Goal: Task Accomplishment & Management: Use online tool/utility

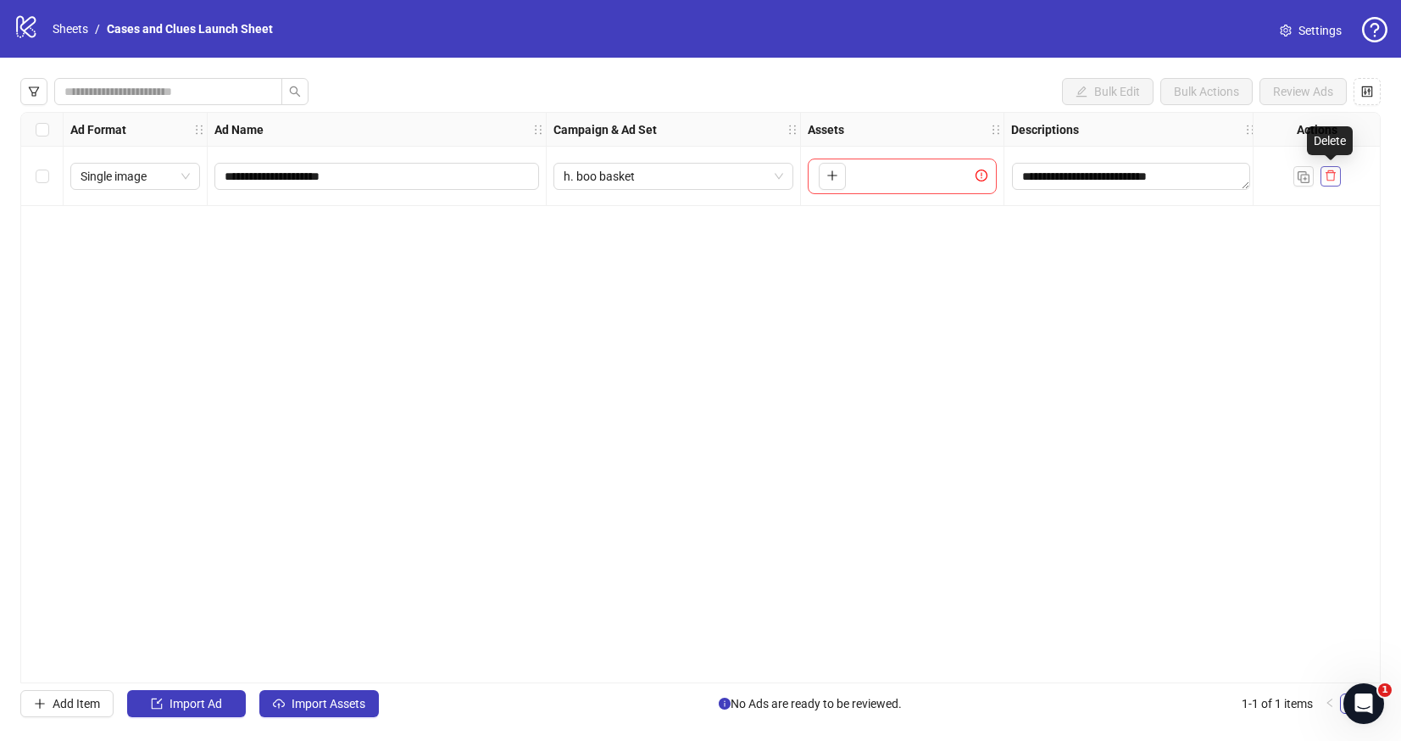
click at [1330, 171] on icon "delete" at bounding box center [1330, 175] width 12 height 12
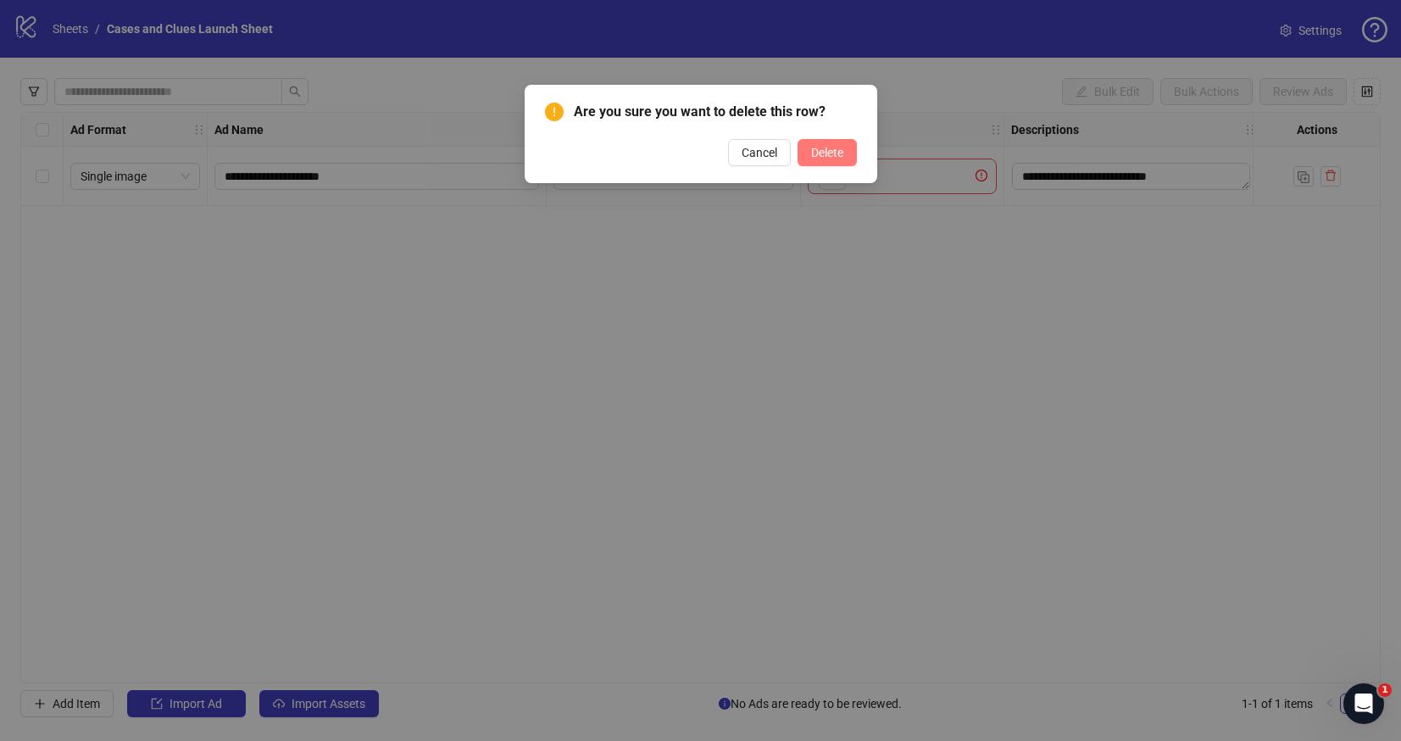
click at [830, 153] on span "Delete" at bounding box center [827, 153] width 32 height 14
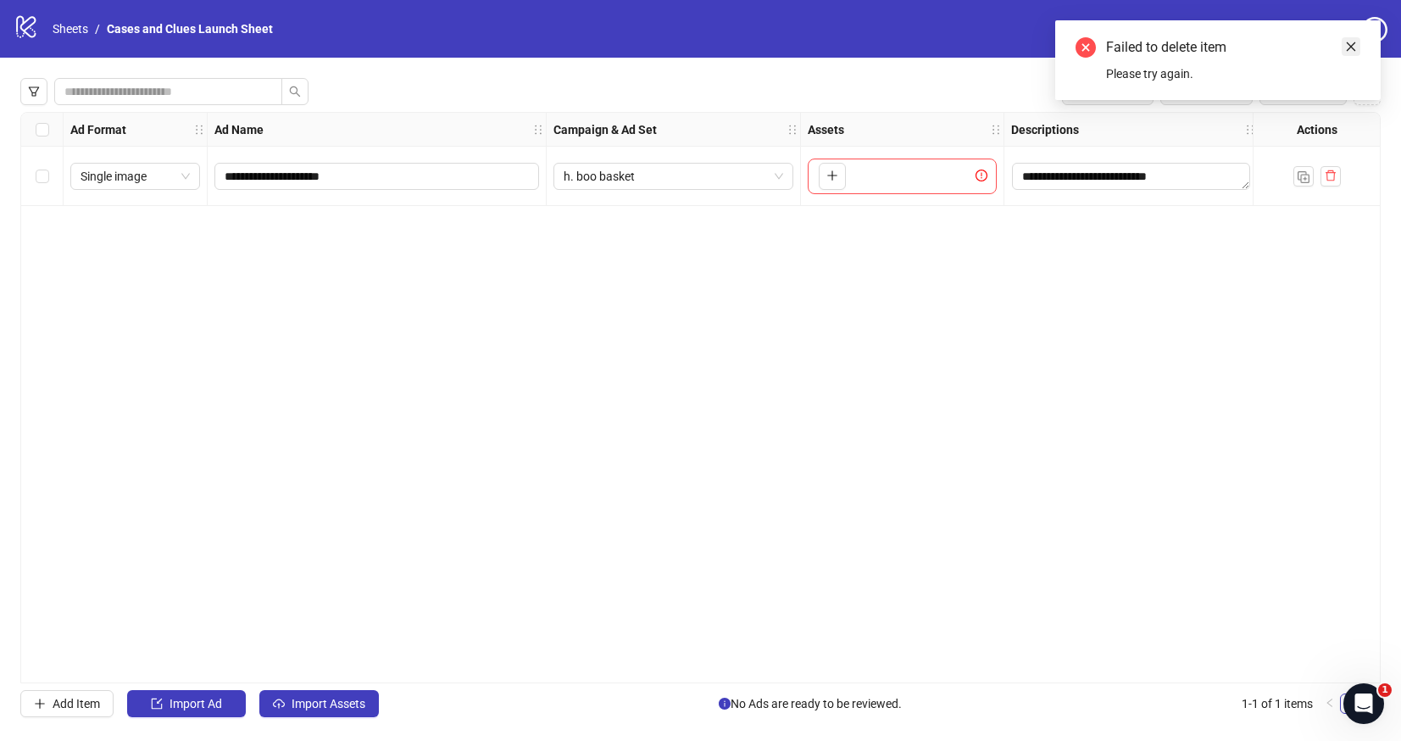
click at [1349, 42] on icon "close" at bounding box center [1351, 47] width 12 height 12
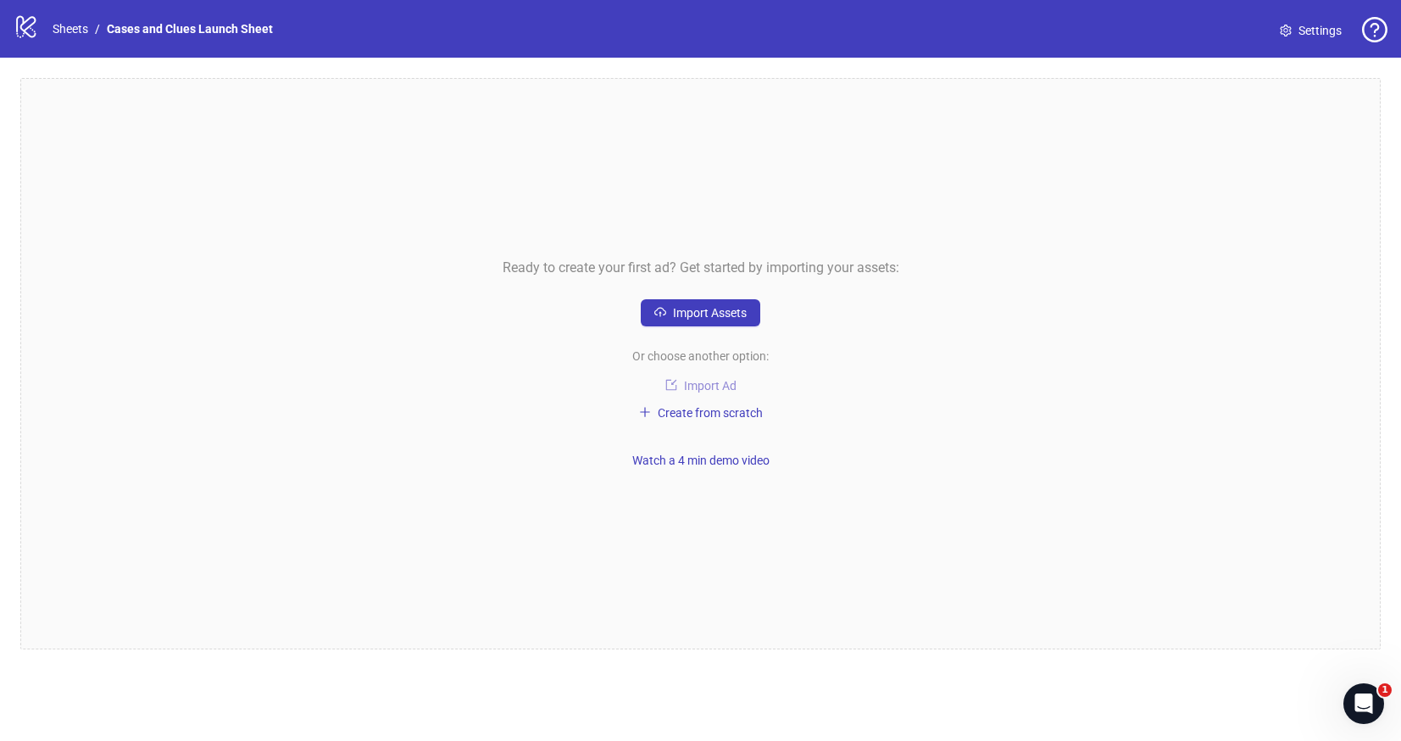
click at [704, 387] on span "Import Ad" at bounding box center [710, 386] width 53 height 14
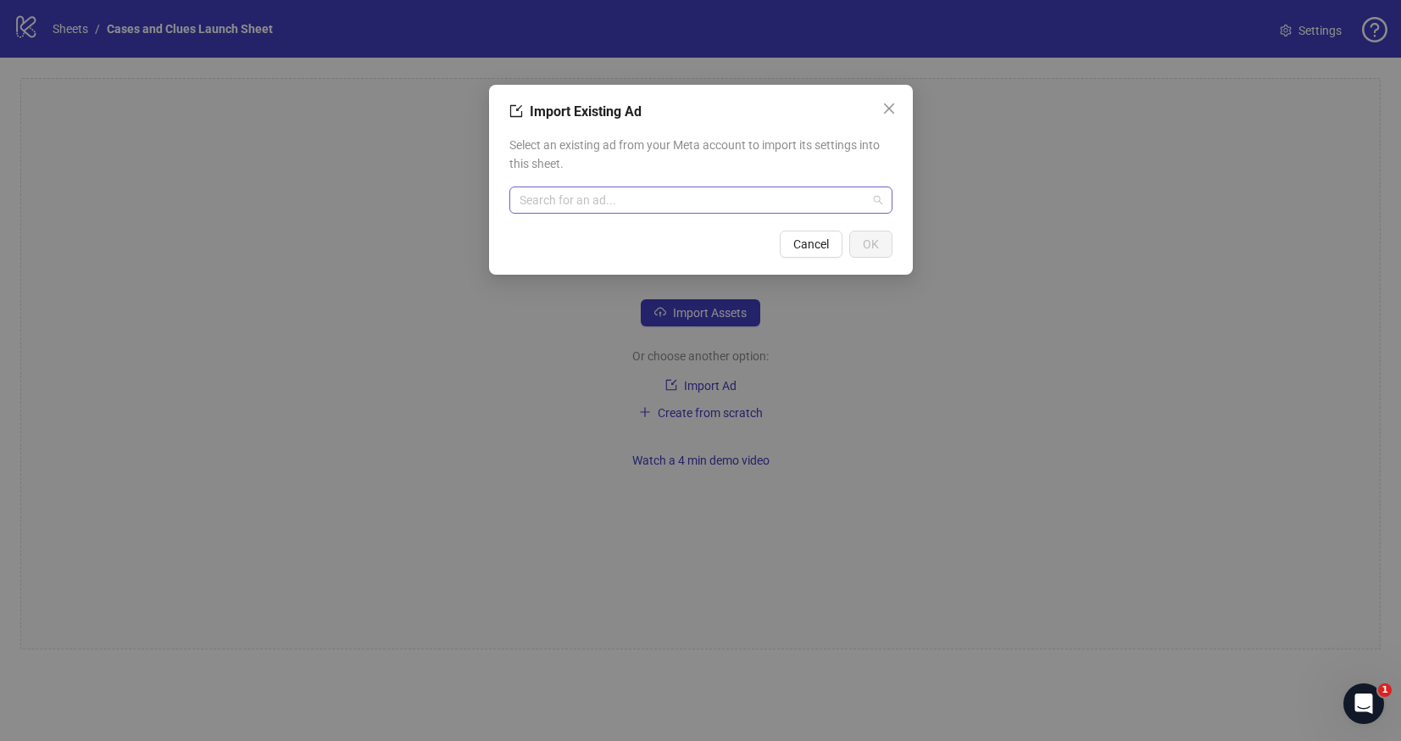
click at [617, 203] on input "search" at bounding box center [692, 199] width 347 height 25
type input "*"
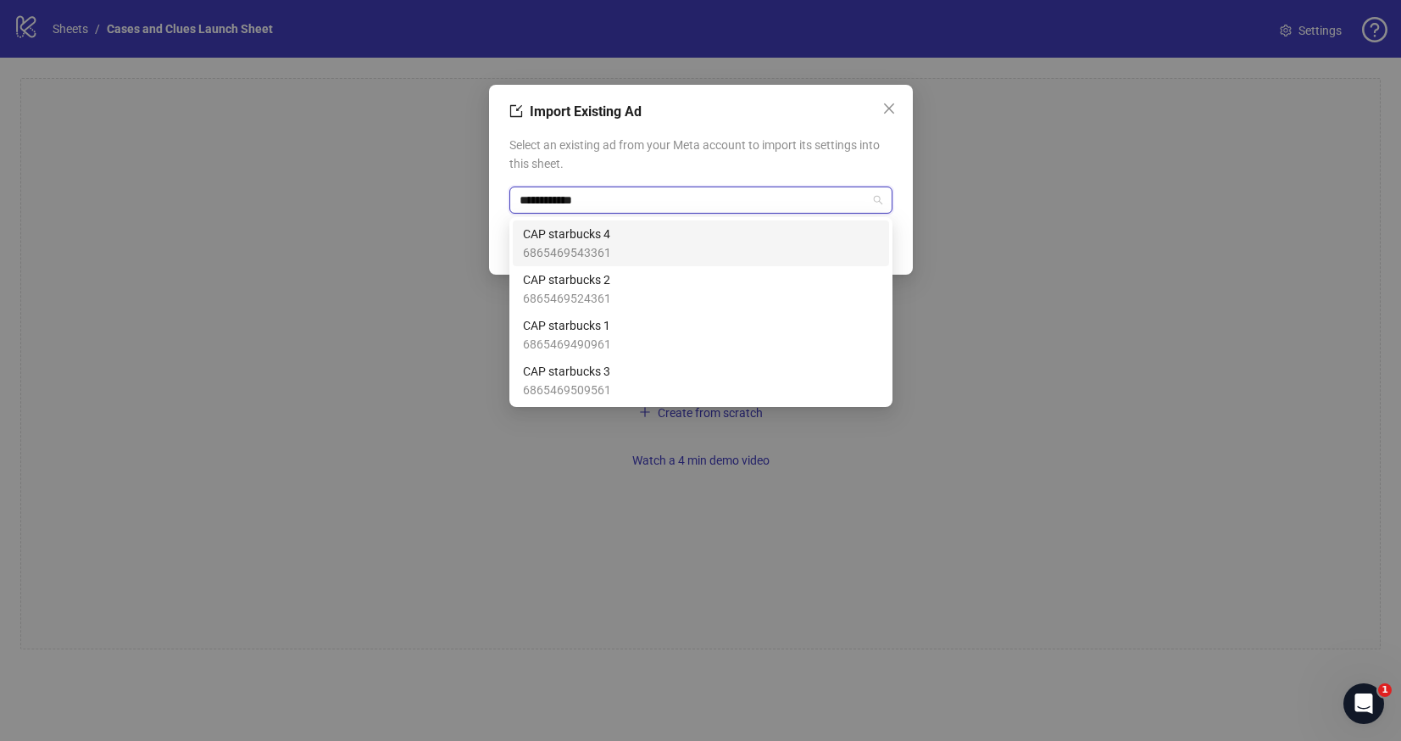
type input "**********"
click at [586, 241] on span "CAP starbucks 4" at bounding box center [567, 234] width 88 height 19
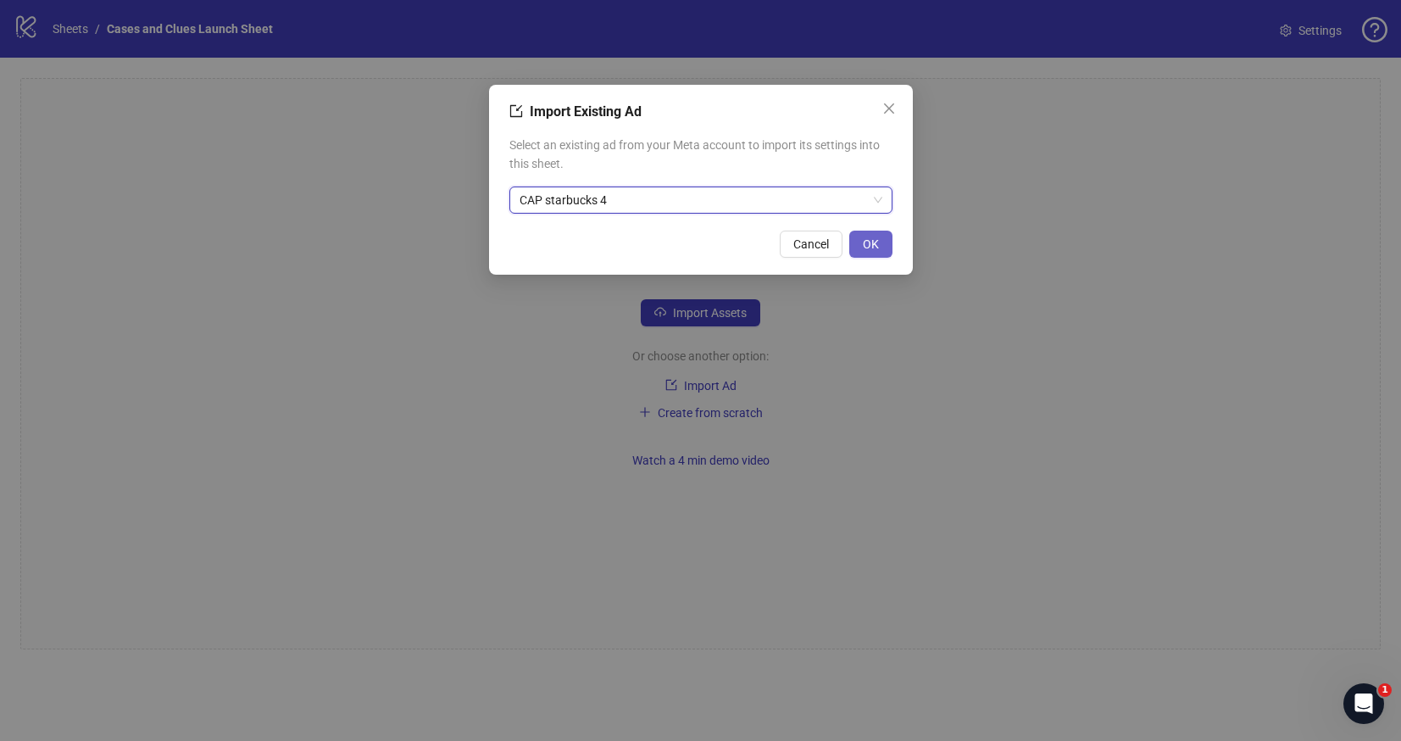
click at [869, 237] on span "OK" at bounding box center [871, 244] width 16 height 14
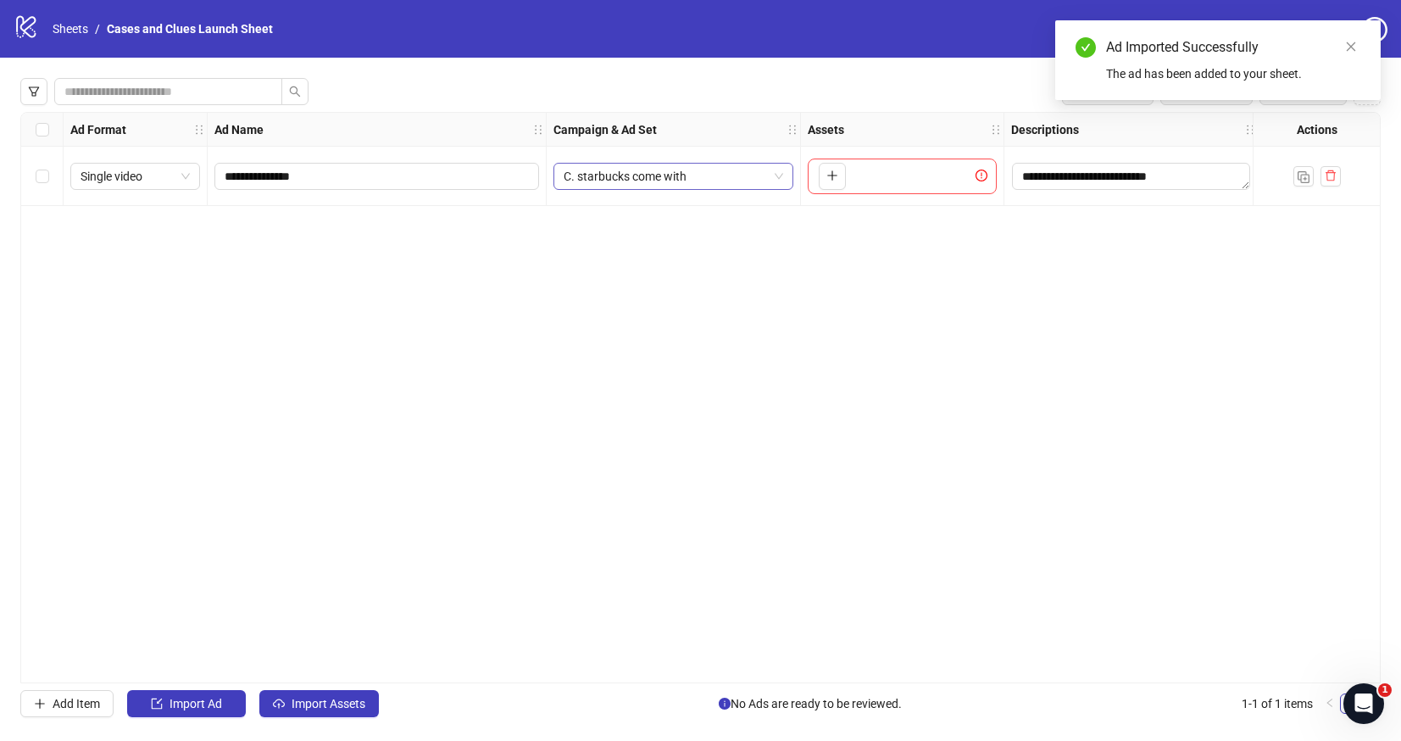
click at [761, 175] on span "C. starbucks come with" at bounding box center [672, 176] width 219 height 25
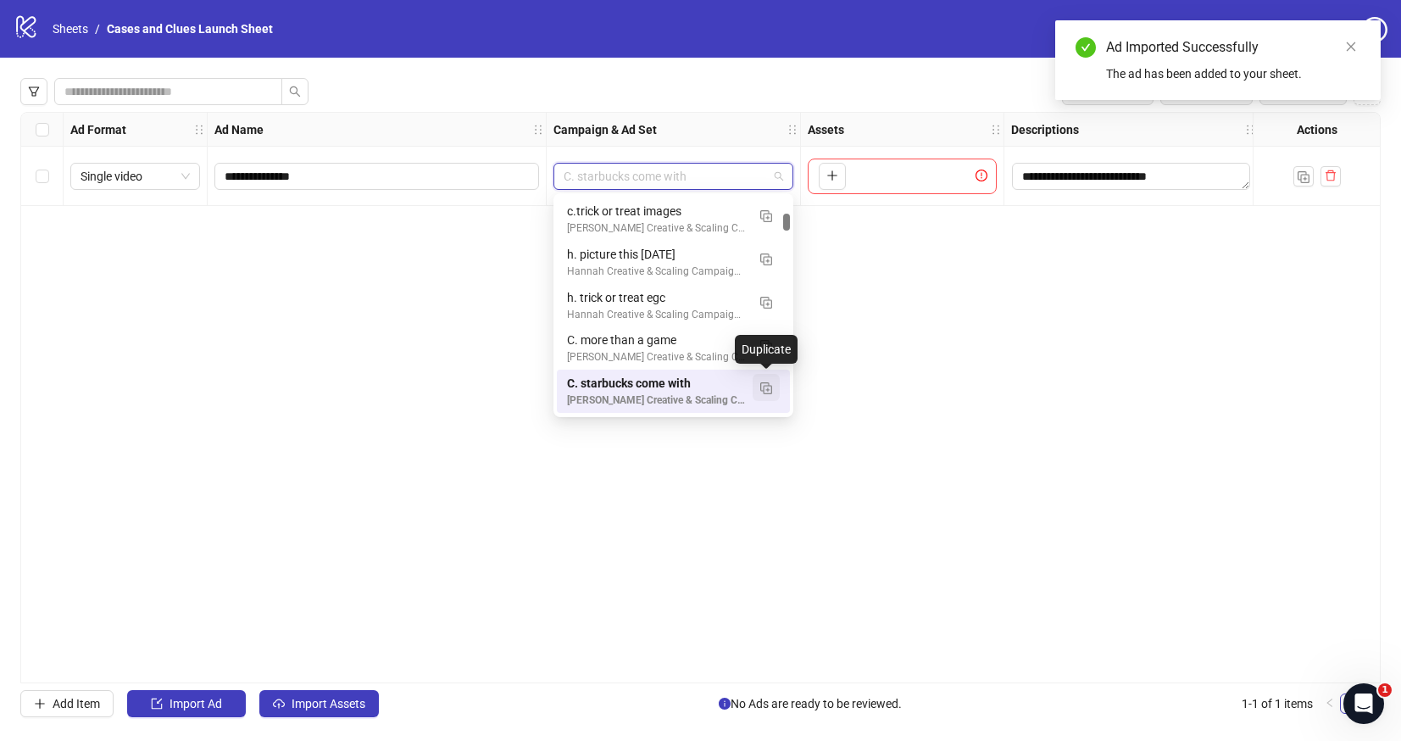
click at [762, 382] on img "button" at bounding box center [766, 388] width 12 height 12
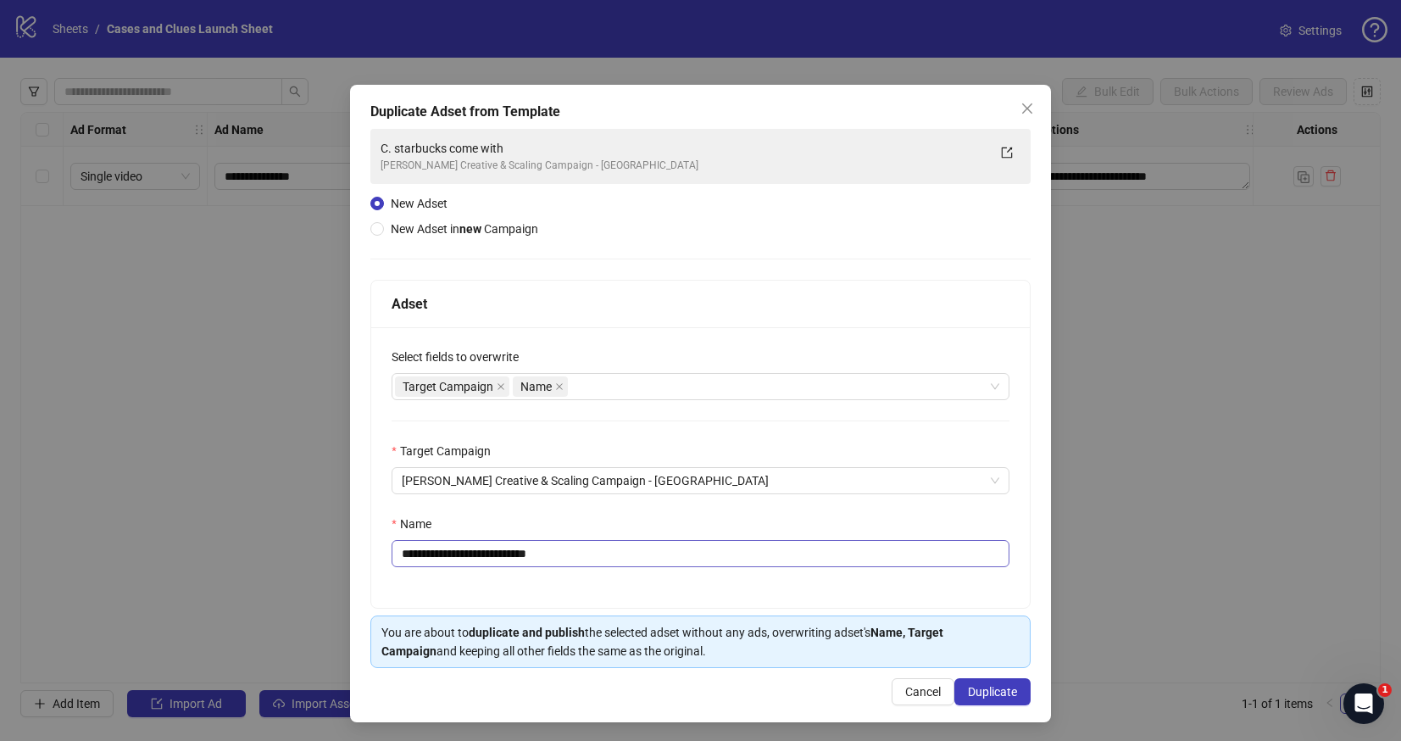
drag, startPoint x: 574, startPoint y: 568, endPoint x: 519, endPoint y: 557, distance: 55.3
click at [519, 557] on div "**********" at bounding box center [700, 467] width 658 height 280
drag, startPoint x: 572, startPoint y: 557, endPoint x: 413, endPoint y: 553, distance: 159.3
click at [413, 553] on input "**********" at bounding box center [700, 553] width 618 height 27
type input "**********"
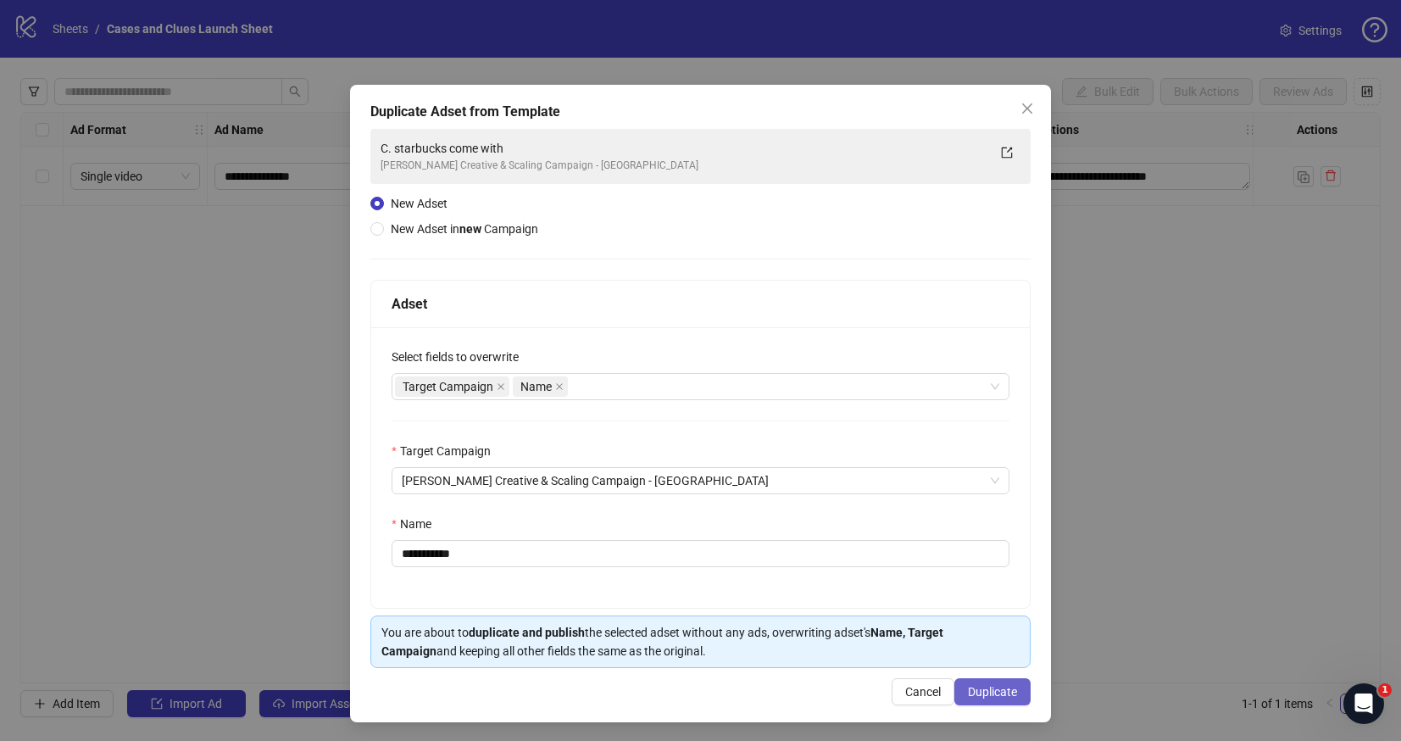
click at [990, 688] on span "Duplicate" at bounding box center [992, 692] width 49 height 14
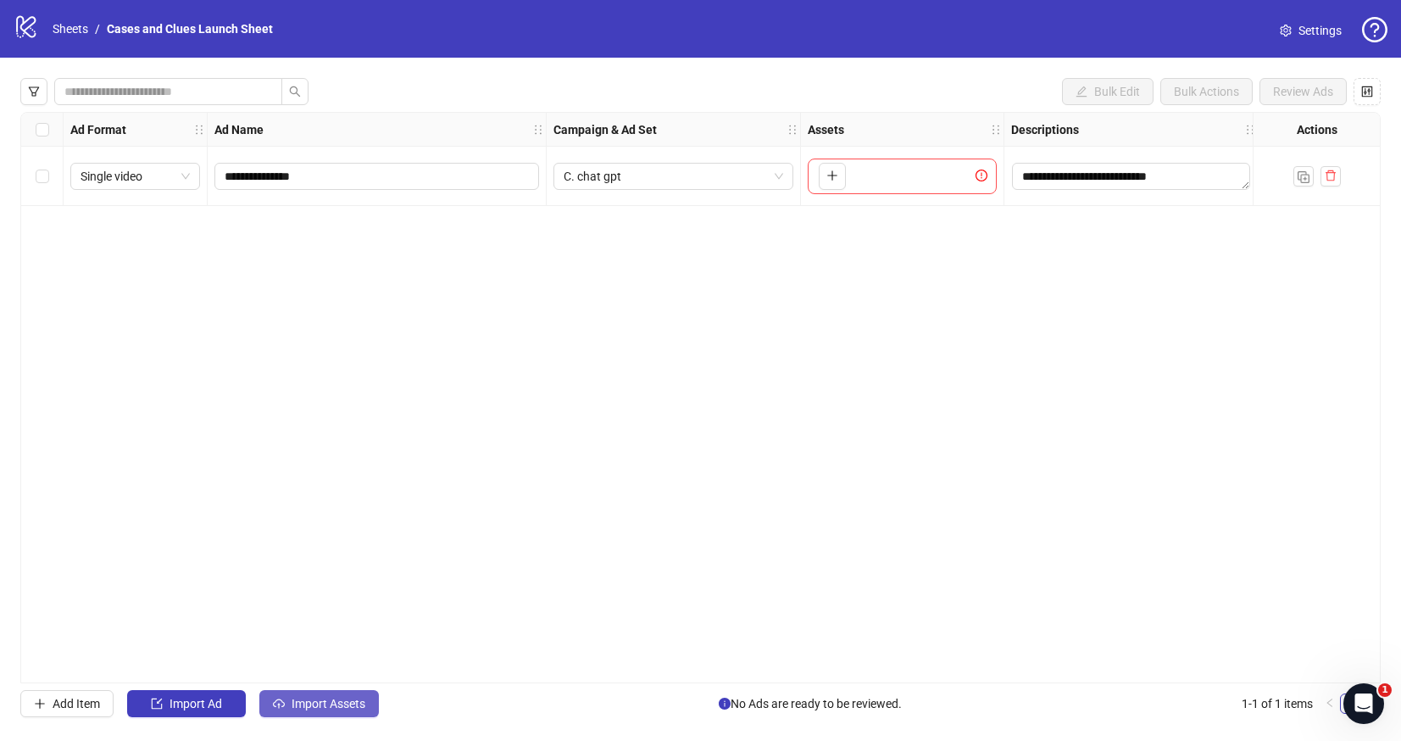
click at [319, 690] on button "Import Assets" at bounding box center [318, 703] width 119 height 27
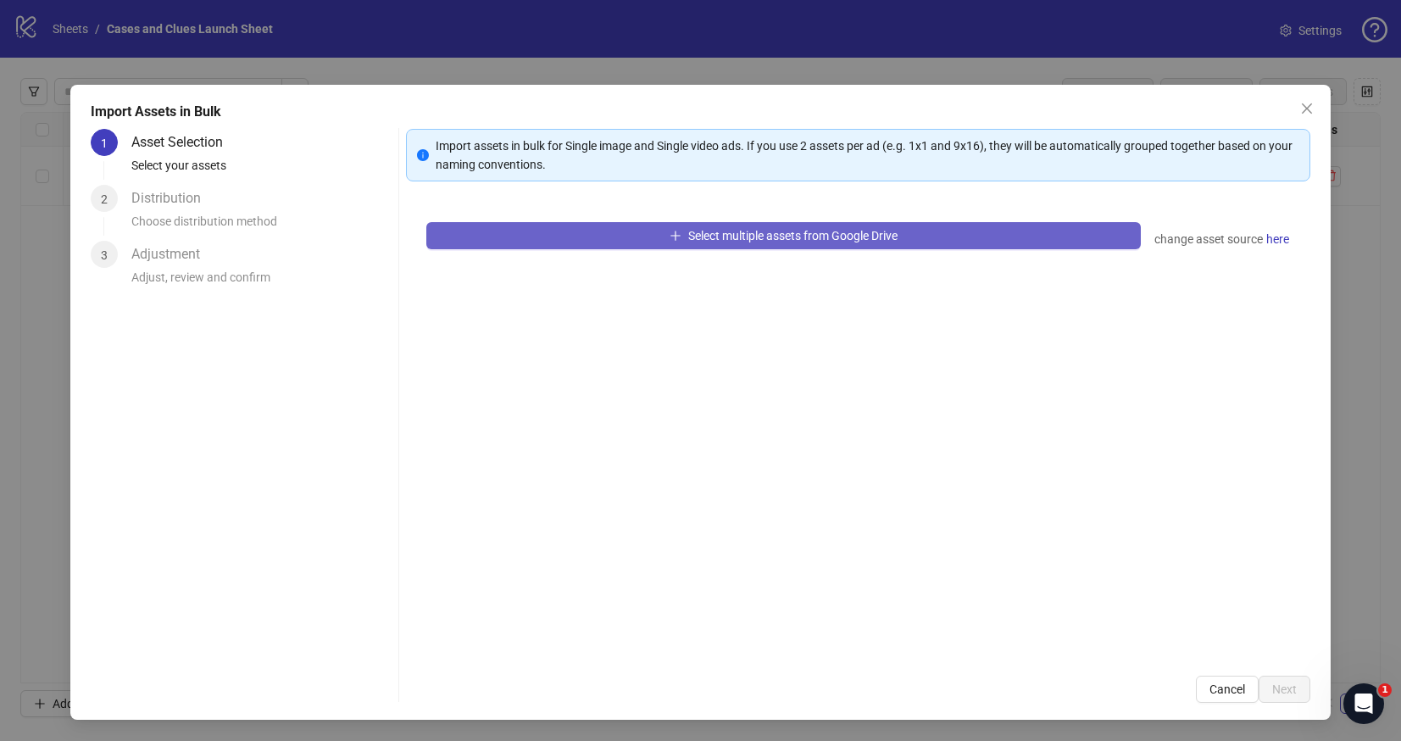
click at [716, 241] on span "Select multiple assets from Google Drive" at bounding box center [792, 236] width 209 height 14
click at [773, 229] on span "Select multiple assets from Google Drive" at bounding box center [792, 236] width 209 height 14
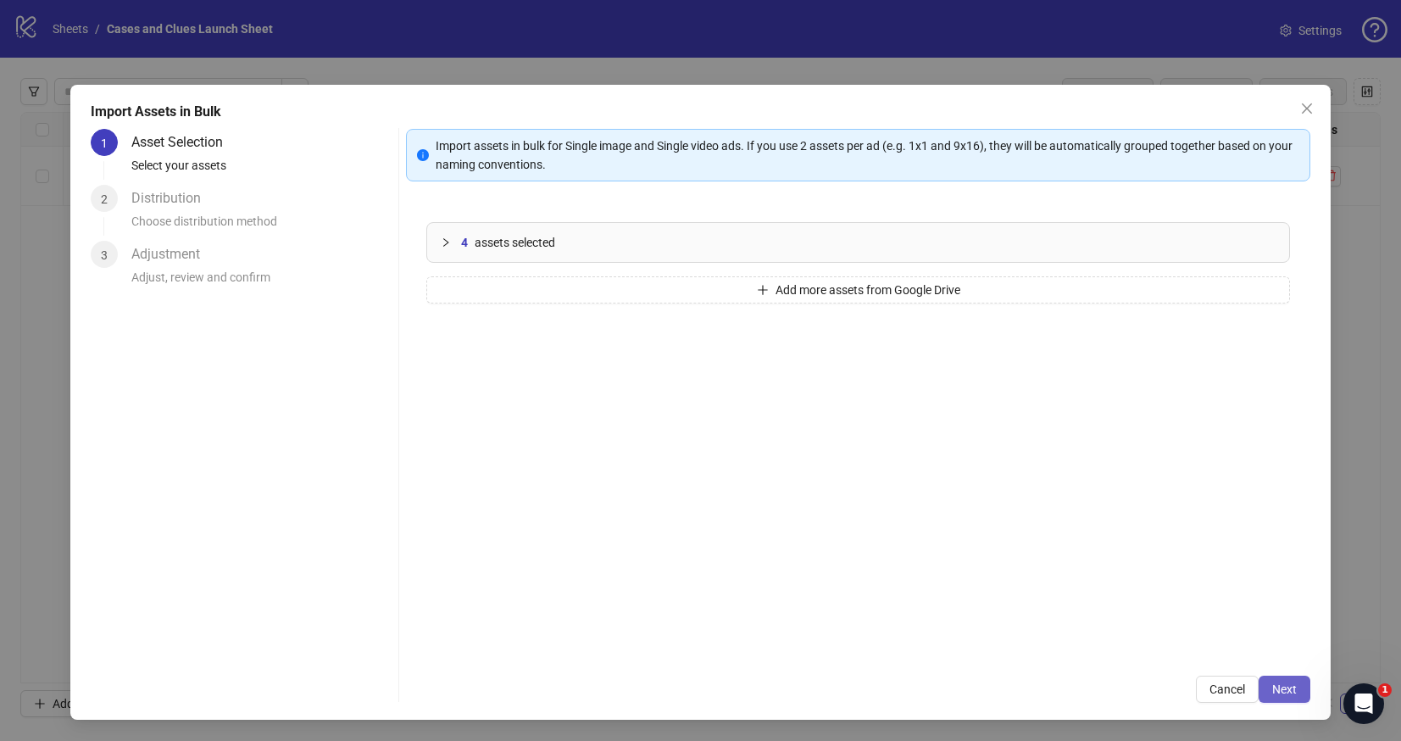
click at [1289, 684] on span "Next" at bounding box center [1284, 689] width 25 height 14
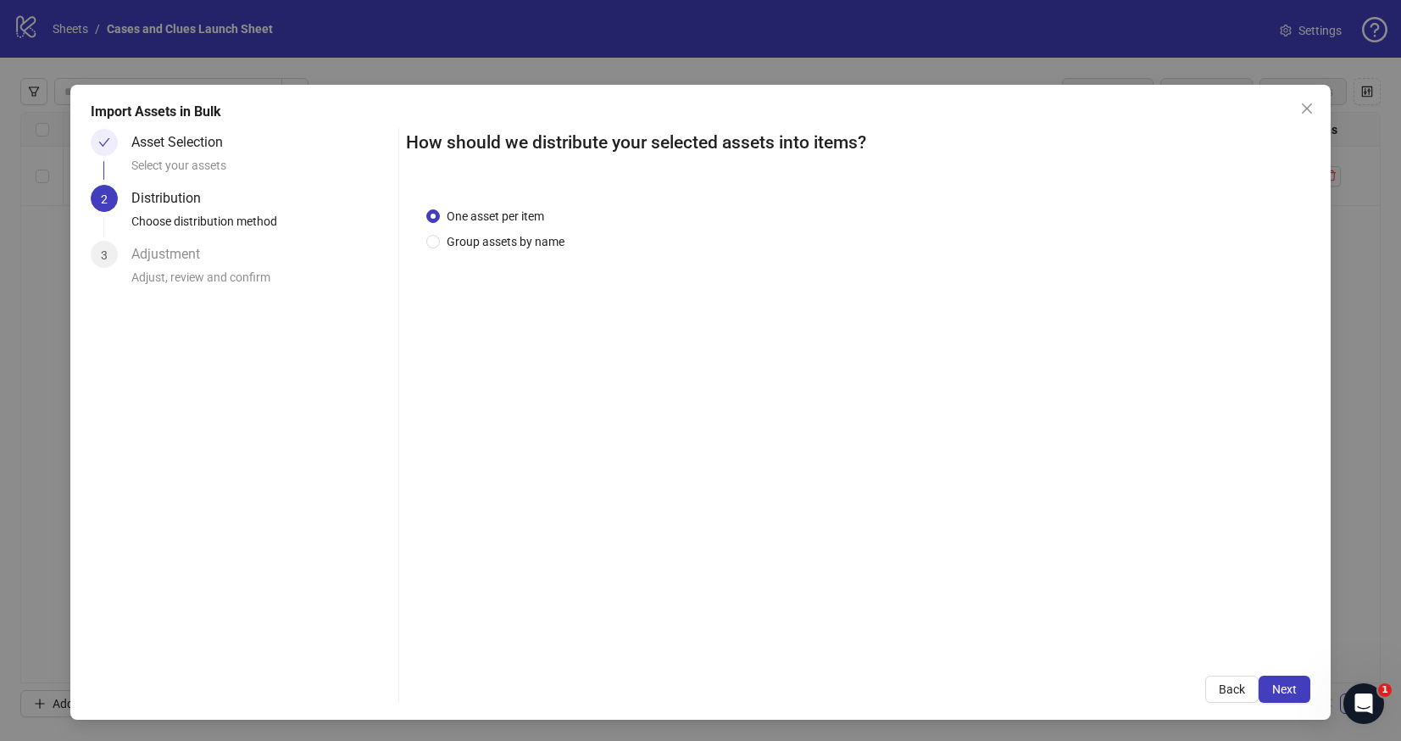
click at [1289, 684] on span "Next" at bounding box center [1284, 689] width 25 height 14
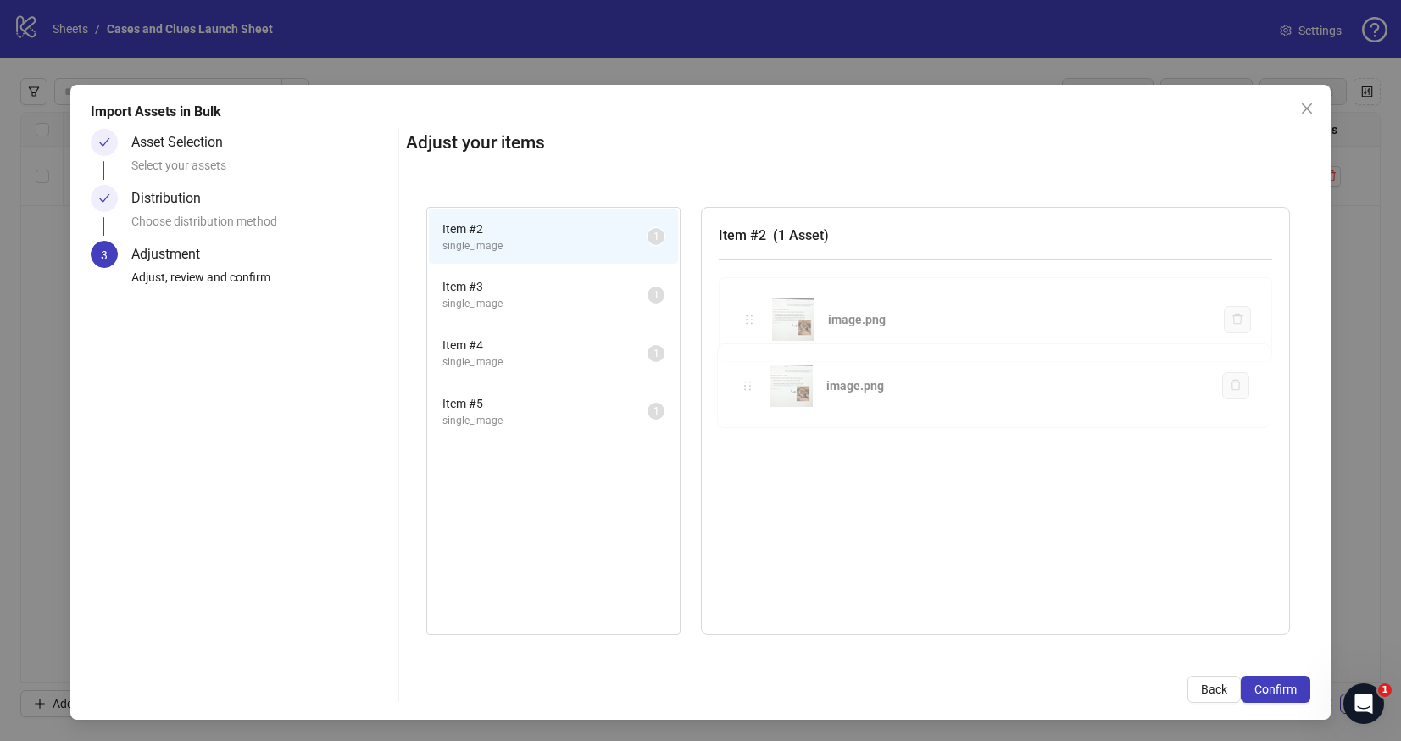
drag, startPoint x: 748, startPoint y: 318, endPoint x: 745, endPoint y: 388, distance: 70.4
click at [746, 388] on div "Item # 2 single_image 1 Item # 3 single_image 1 Item # 4 single_image 1 Item # …" at bounding box center [858, 420] width 904 height 469
click at [1280, 686] on span "Confirm" at bounding box center [1275, 689] width 42 height 14
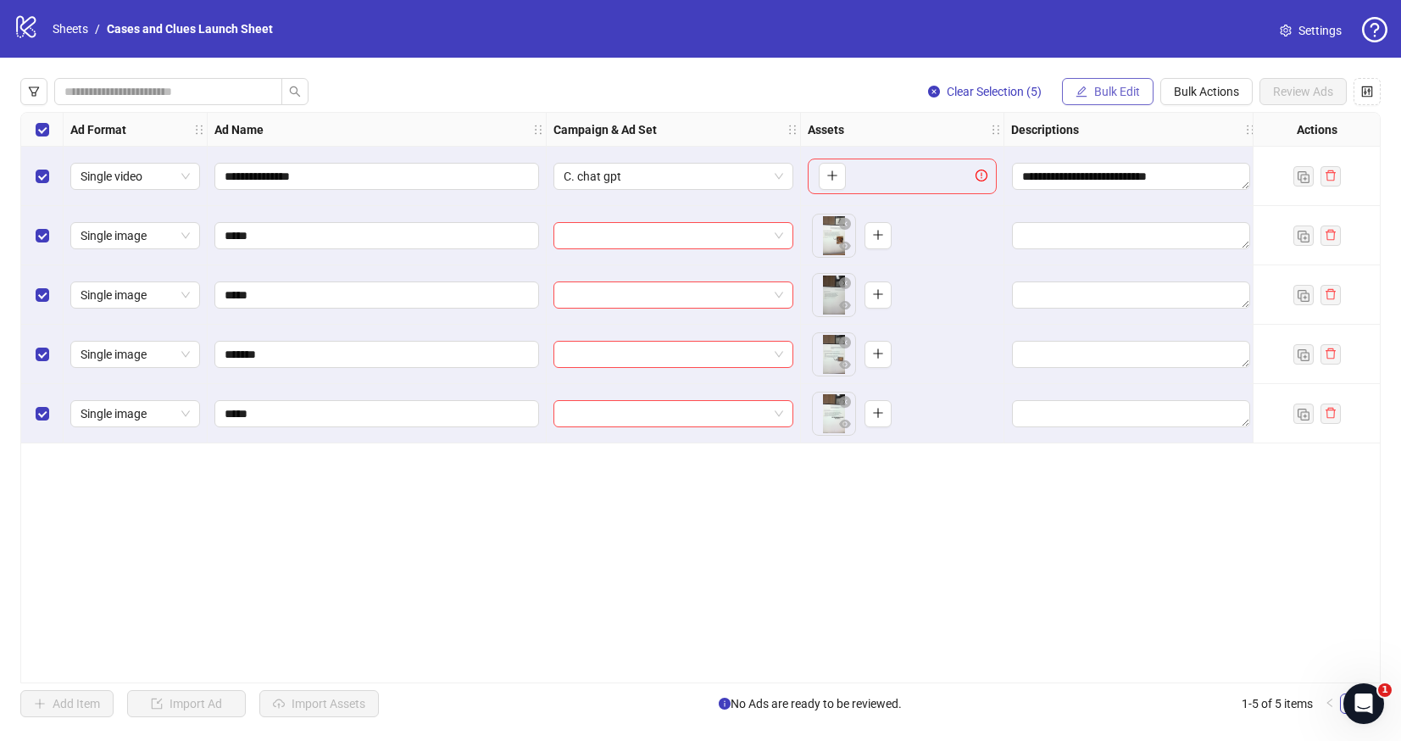
click at [1108, 86] on span "Bulk Edit" at bounding box center [1117, 92] width 46 height 14
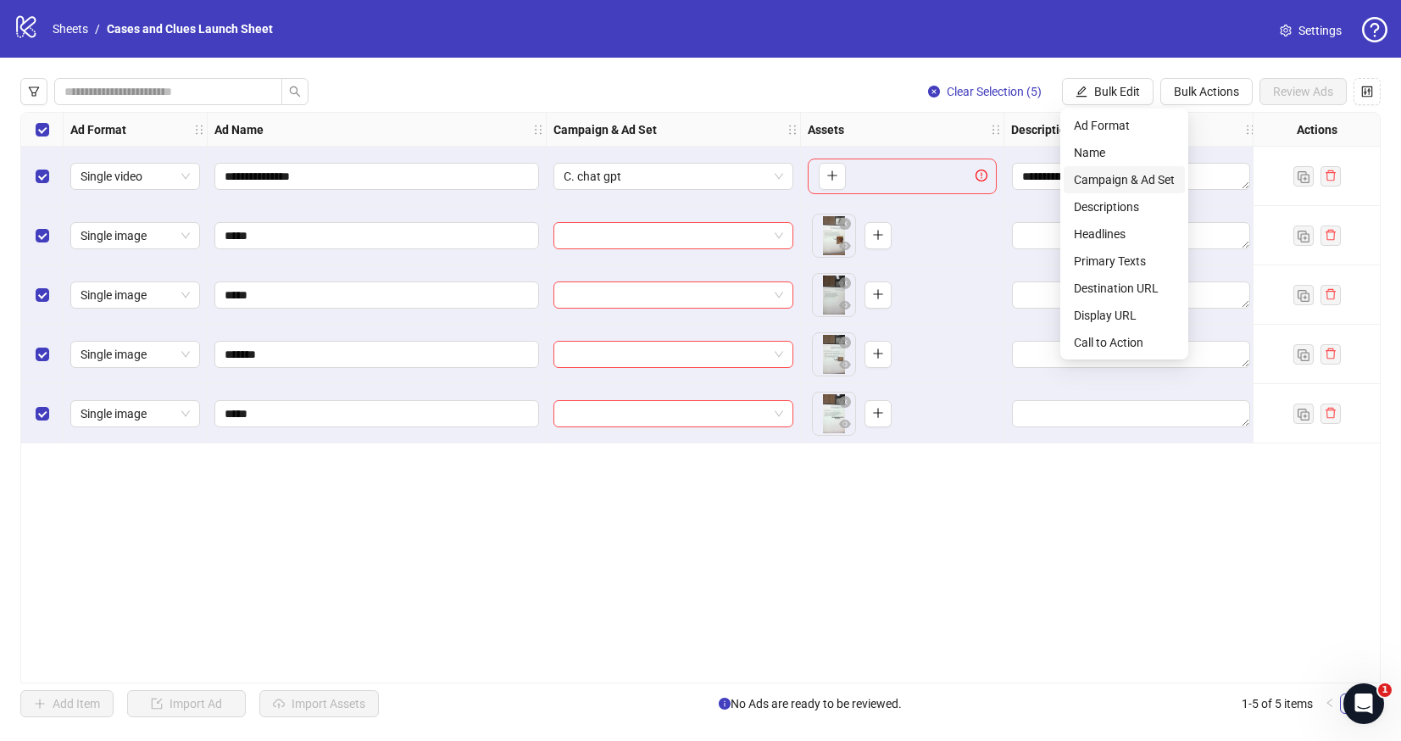
click at [1107, 170] on span "Campaign & Ad Set" at bounding box center [1124, 179] width 101 height 19
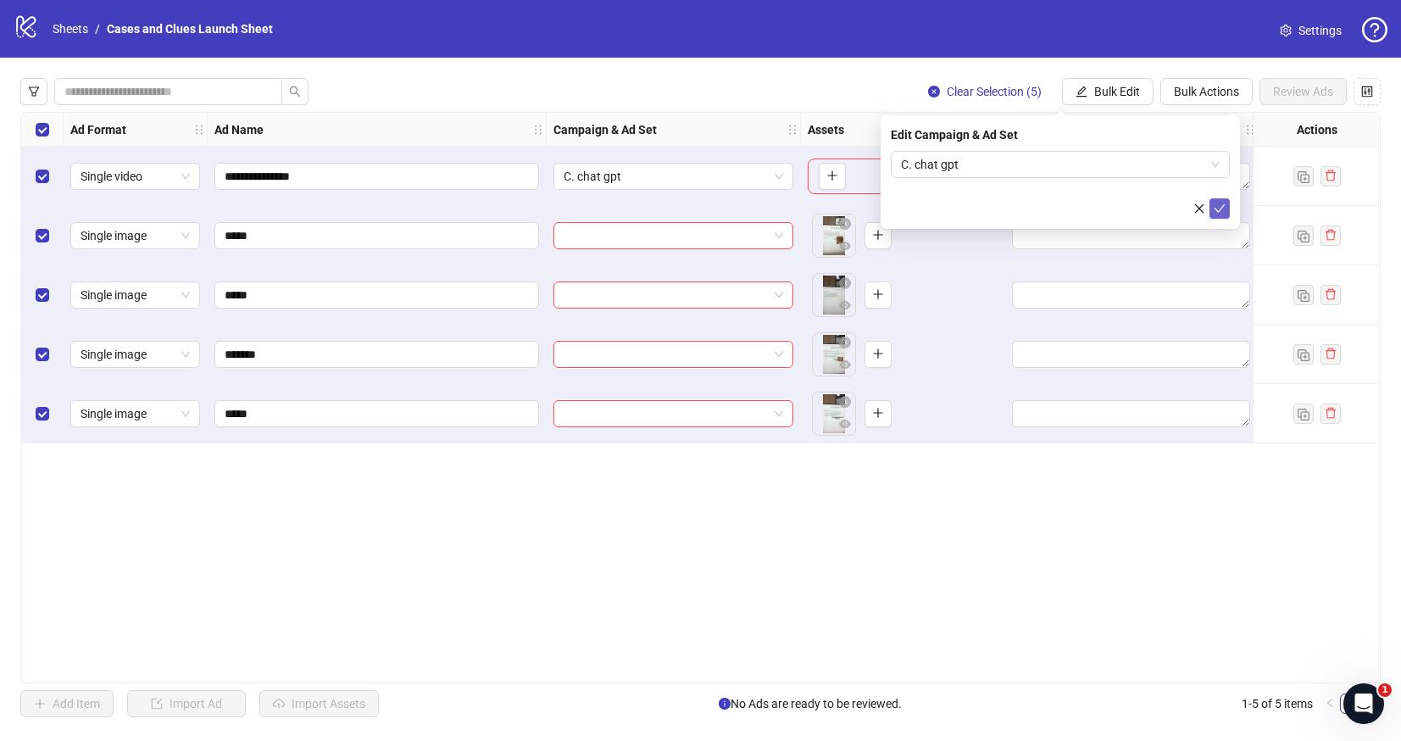
click at [1214, 203] on icon "check" at bounding box center [1219, 209] width 12 height 12
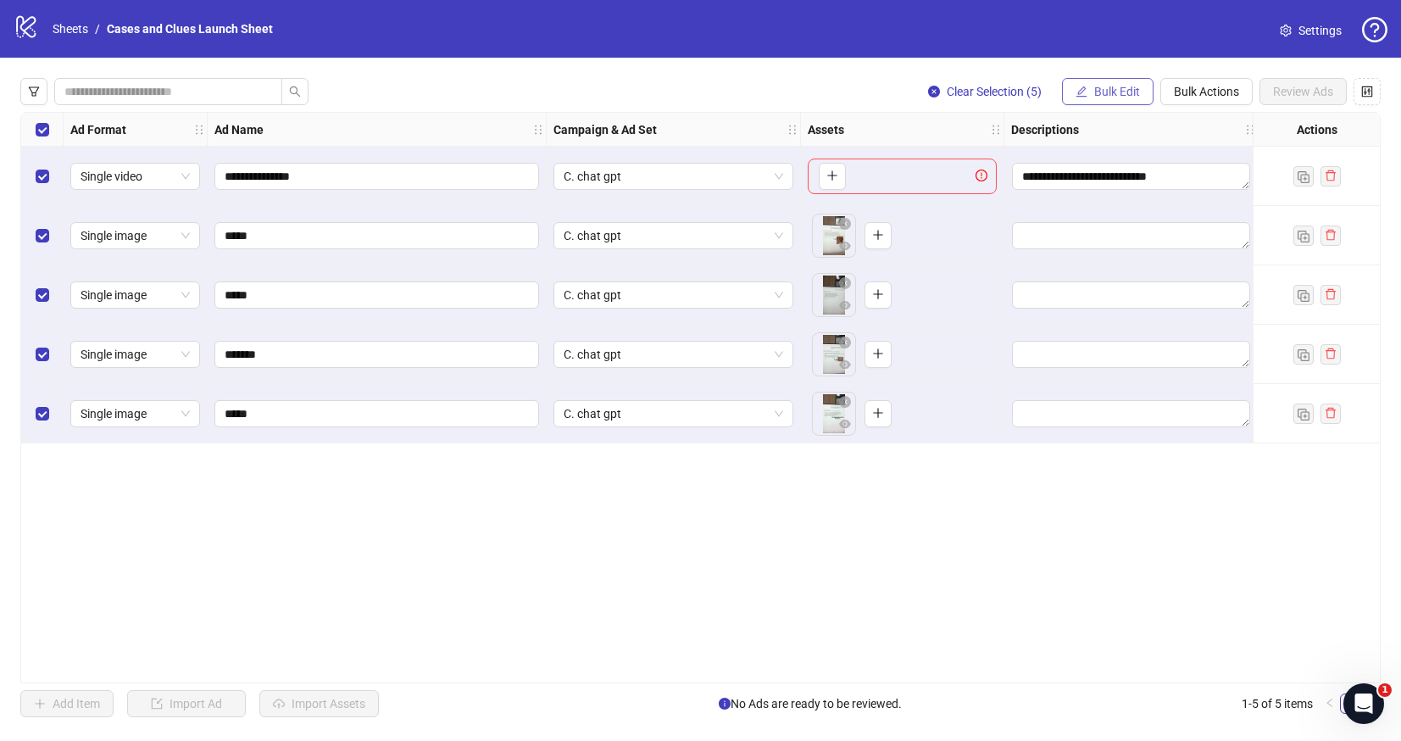
click at [1110, 94] on span "Bulk Edit" at bounding box center [1117, 92] width 46 height 14
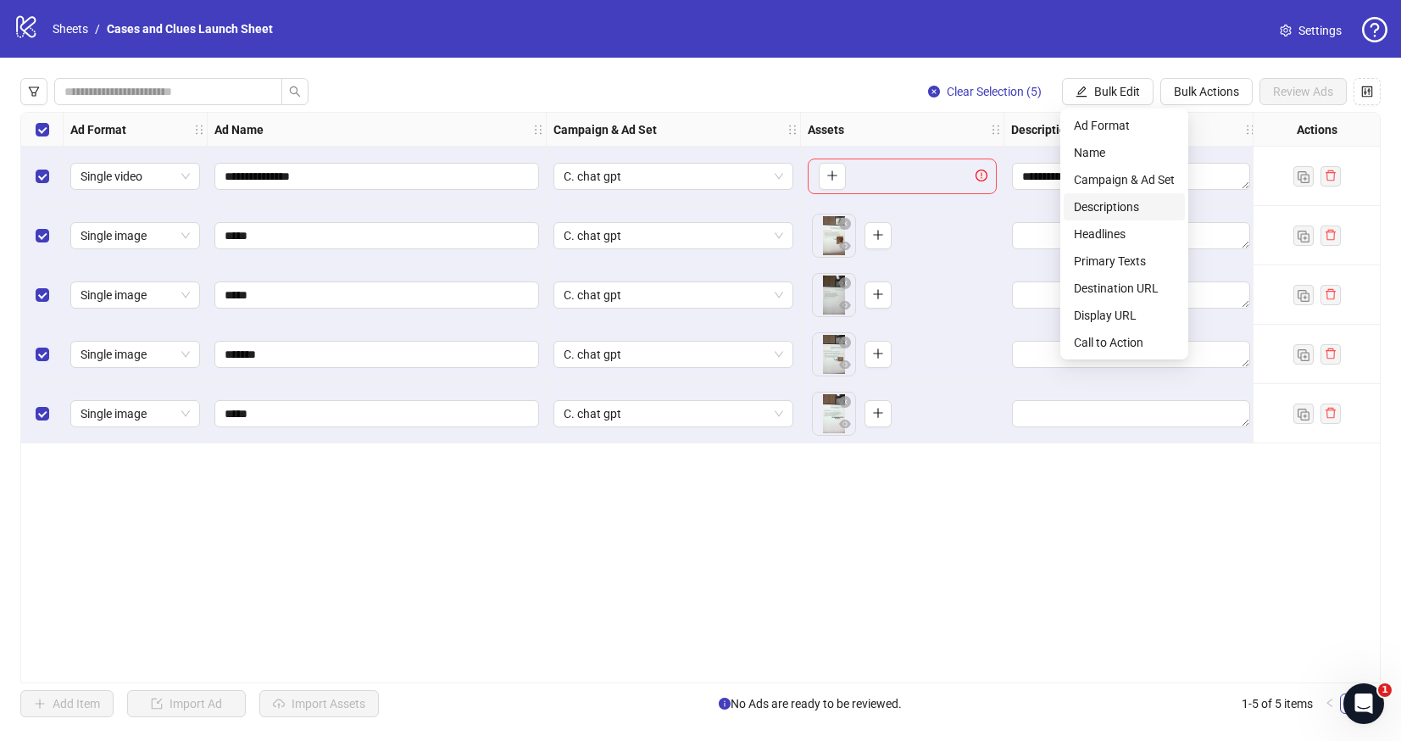
click at [1113, 200] on span "Descriptions" at bounding box center [1124, 206] width 101 height 19
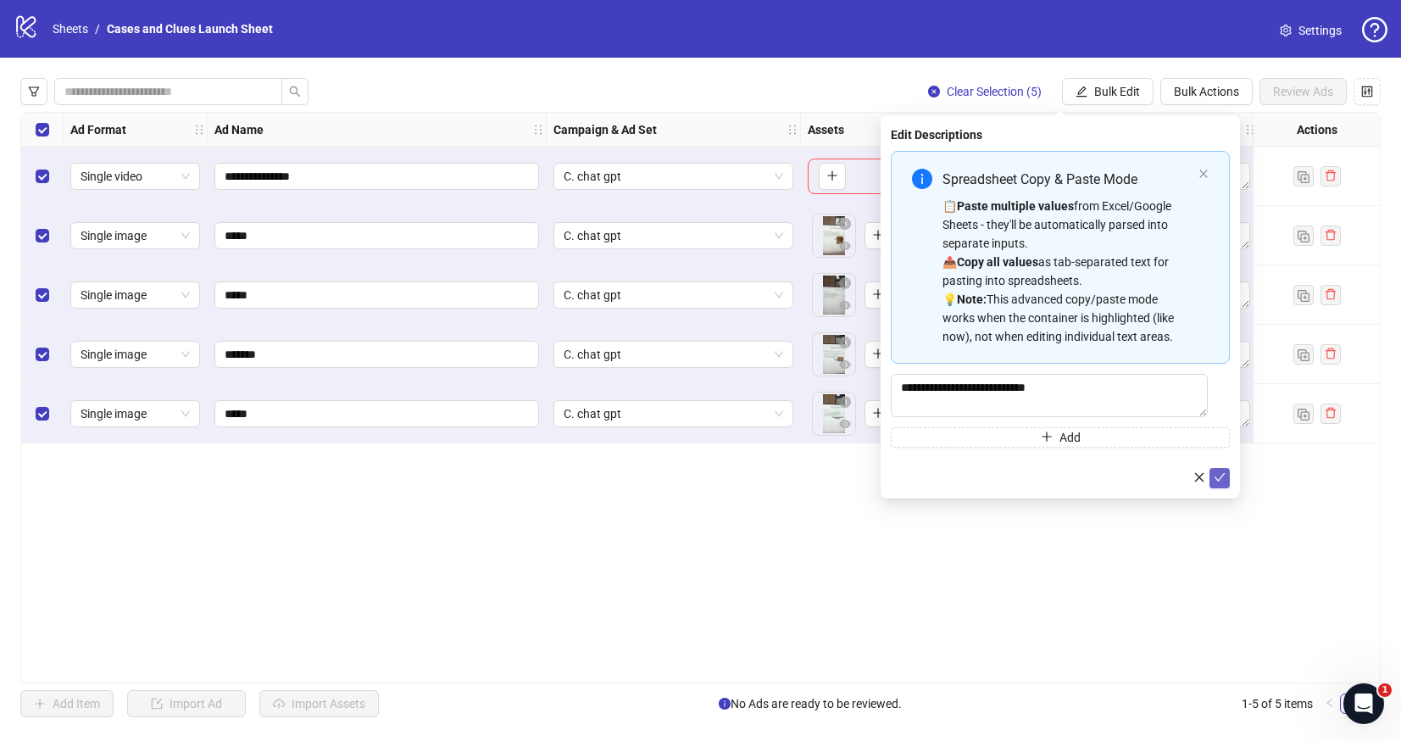
click at [1226, 479] on button "submit" at bounding box center [1219, 478] width 20 height 20
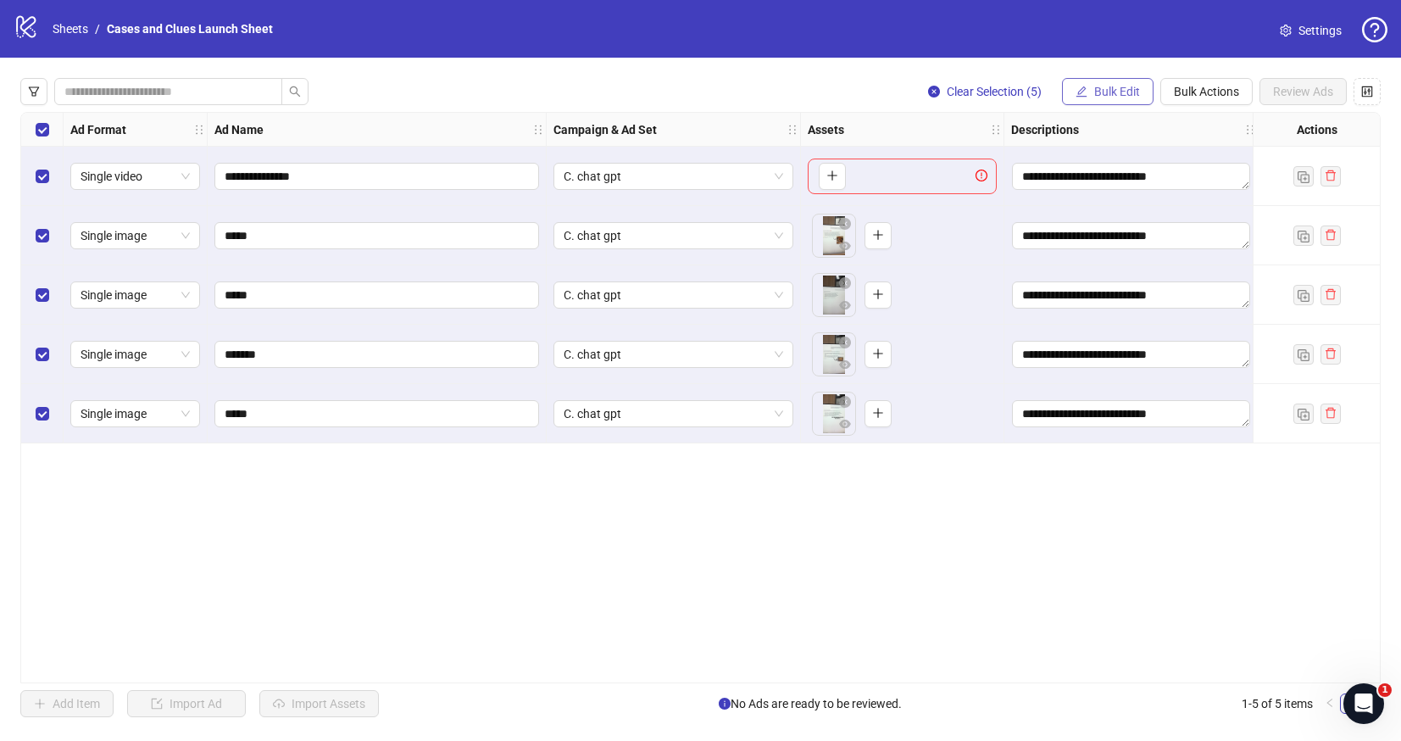
click at [1103, 92] on span "Bulk Edit" at bounding box center [1117, 92] width 46 height 14
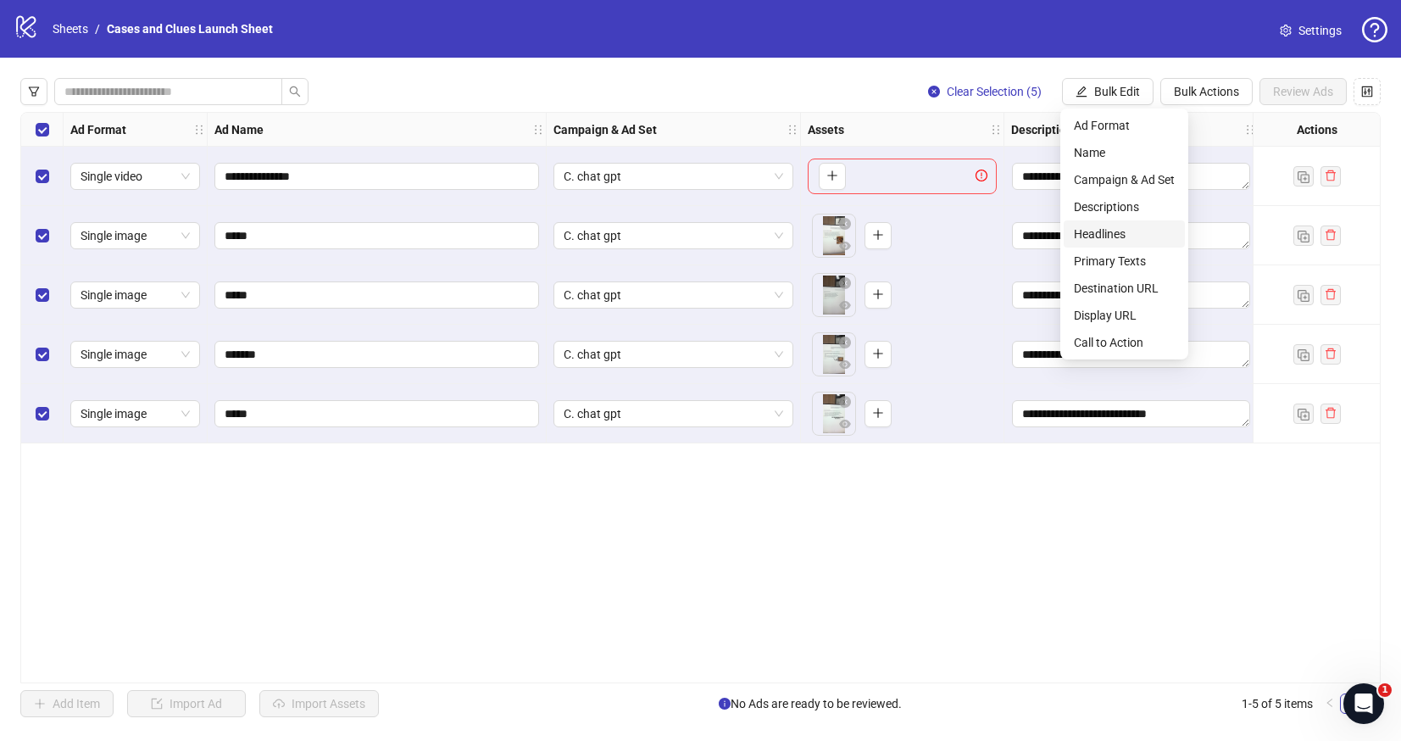
click at [1102, 229] on span "Headlines" at bounding box center [1124, 234] width 101 height 19
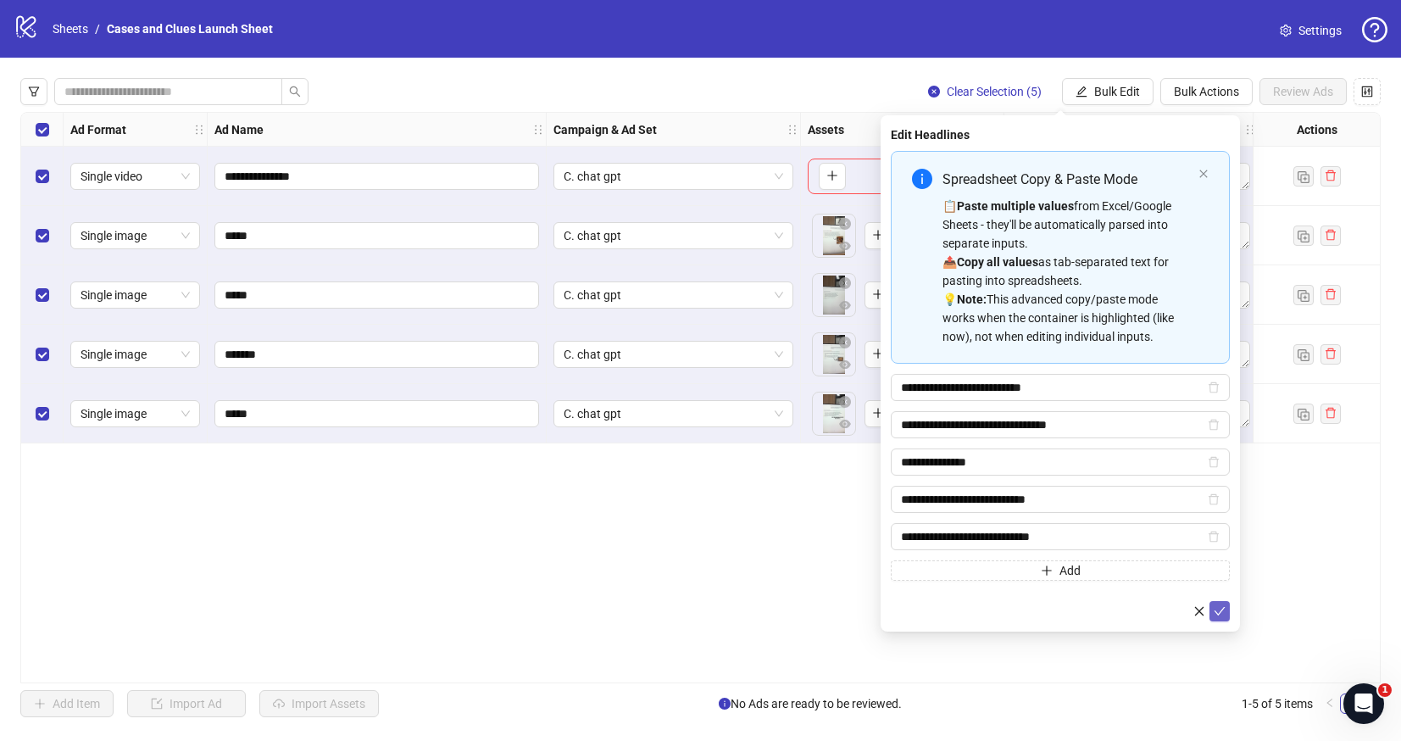
click at [1218, 613] on icon "check" at bounding box center [1219, 611] width 11 height 8
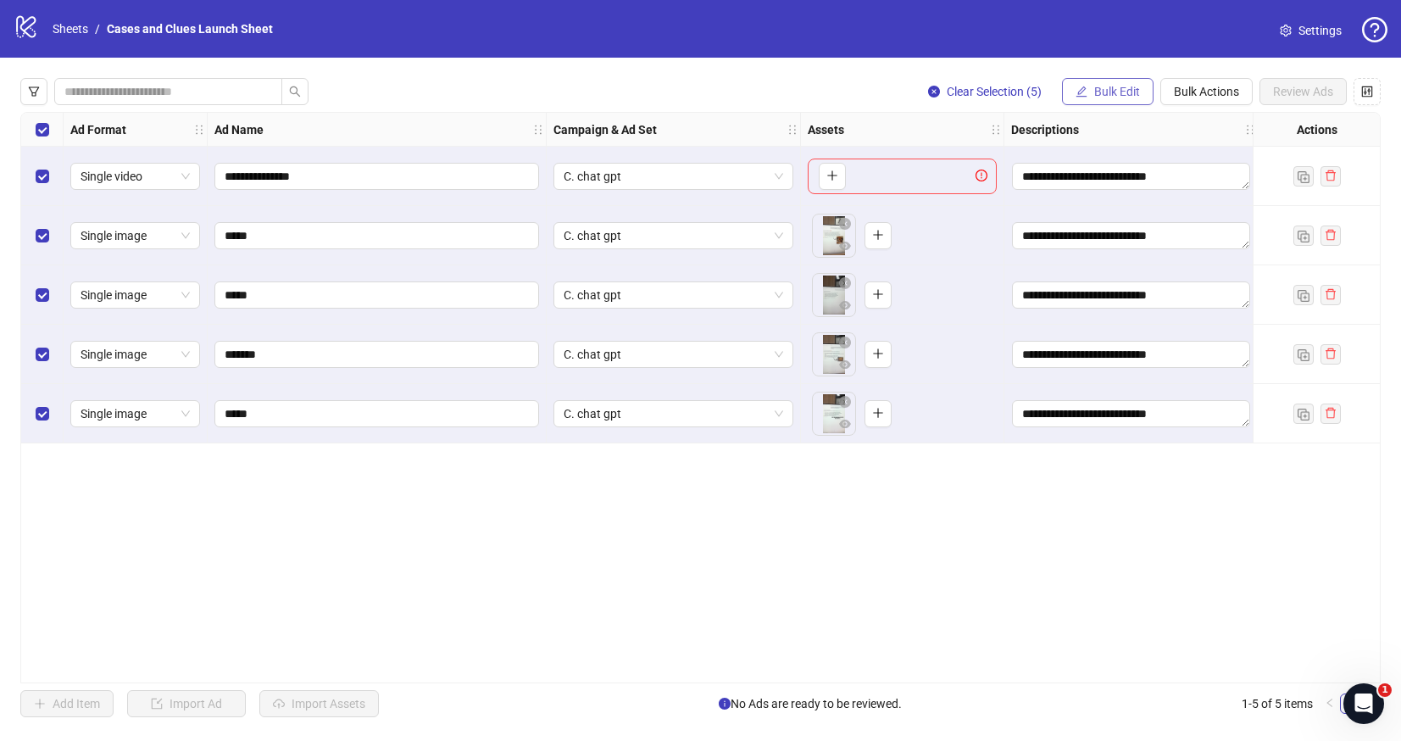
click at [1113, 92] on span "Bulk Edit" at bounding box center [1117, 92] width 46 height 14
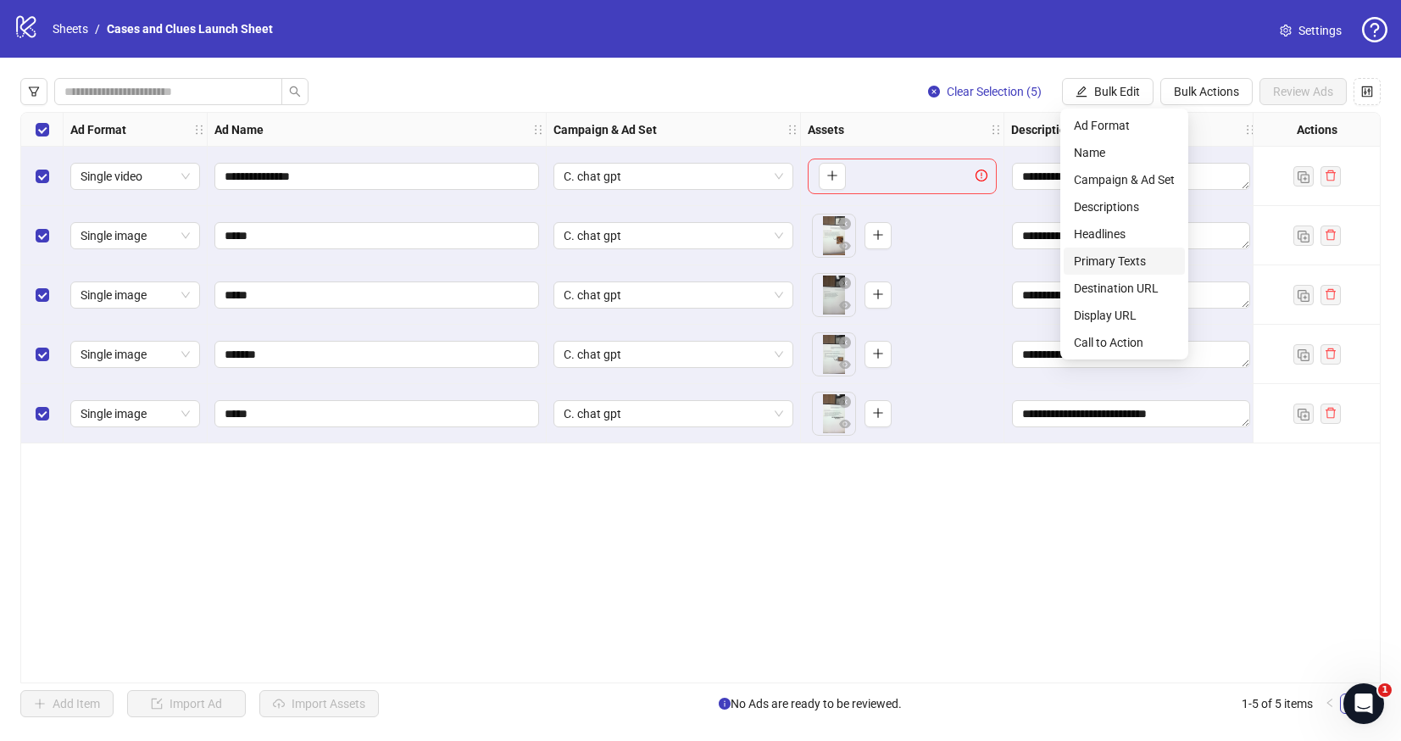
click at [1118, 258] on span "Primary Texts" at bounding box center [1124, 261] width 101 height 19
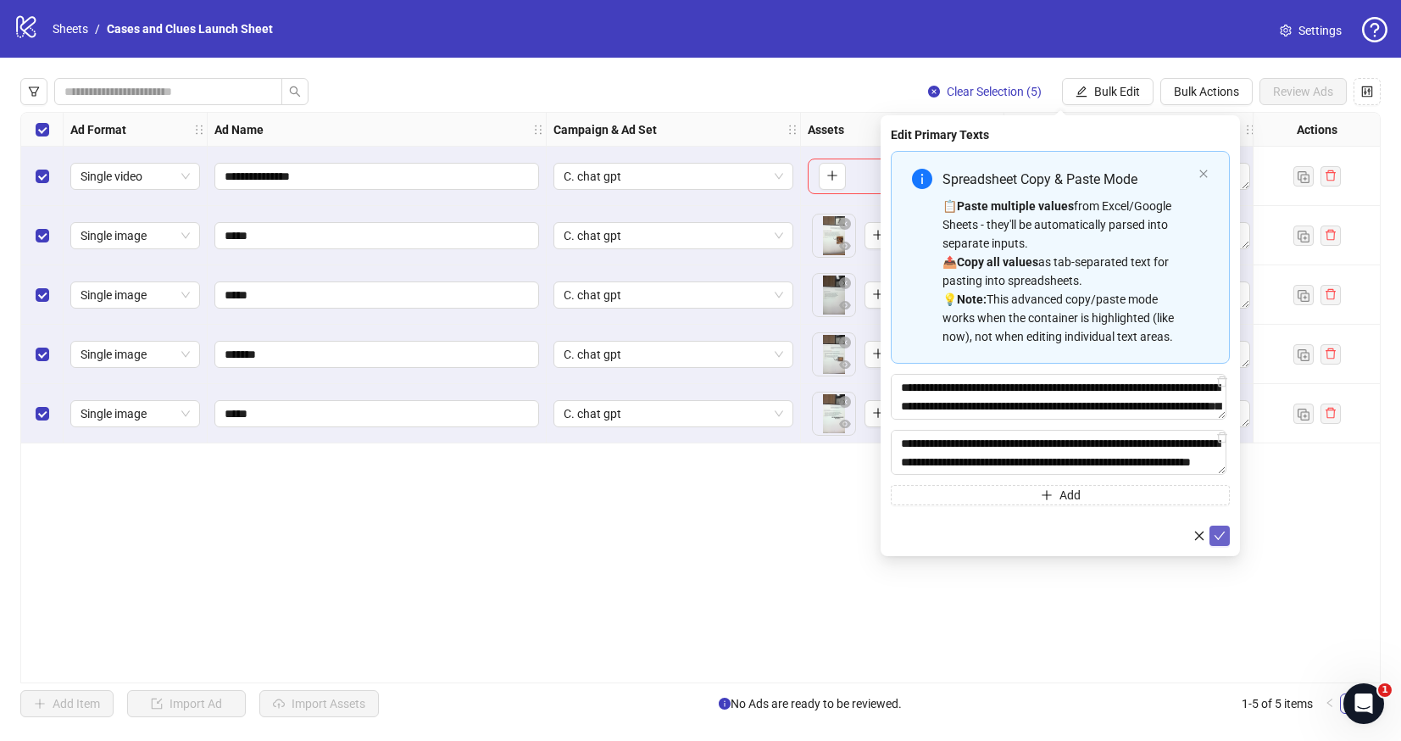
click at [1218, 536] on icon "check" at bounding box center [1219, 536] width 12 height 12
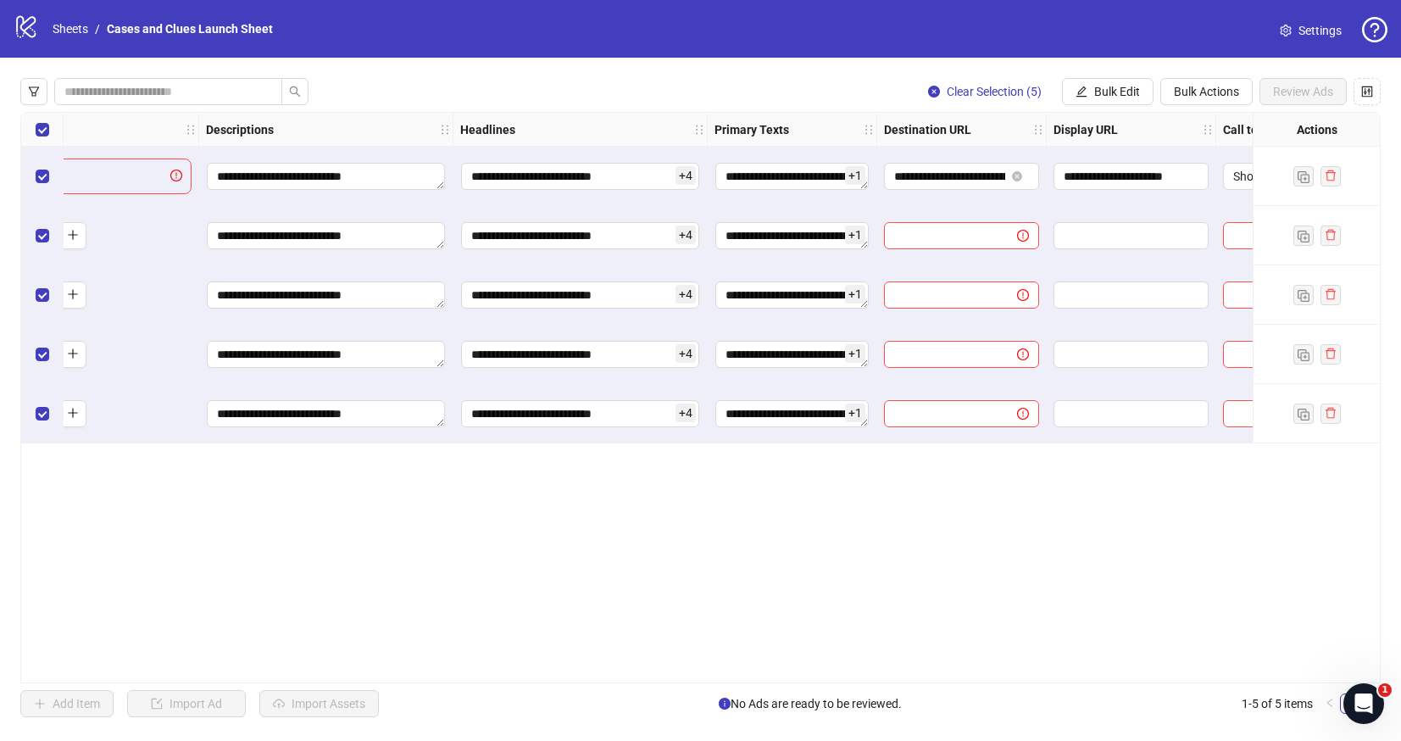
scroll to position [0, 809]
click at [1096, 95] on span "Bulk Edit" at bounding box center [1117, 92] width 46 height 14
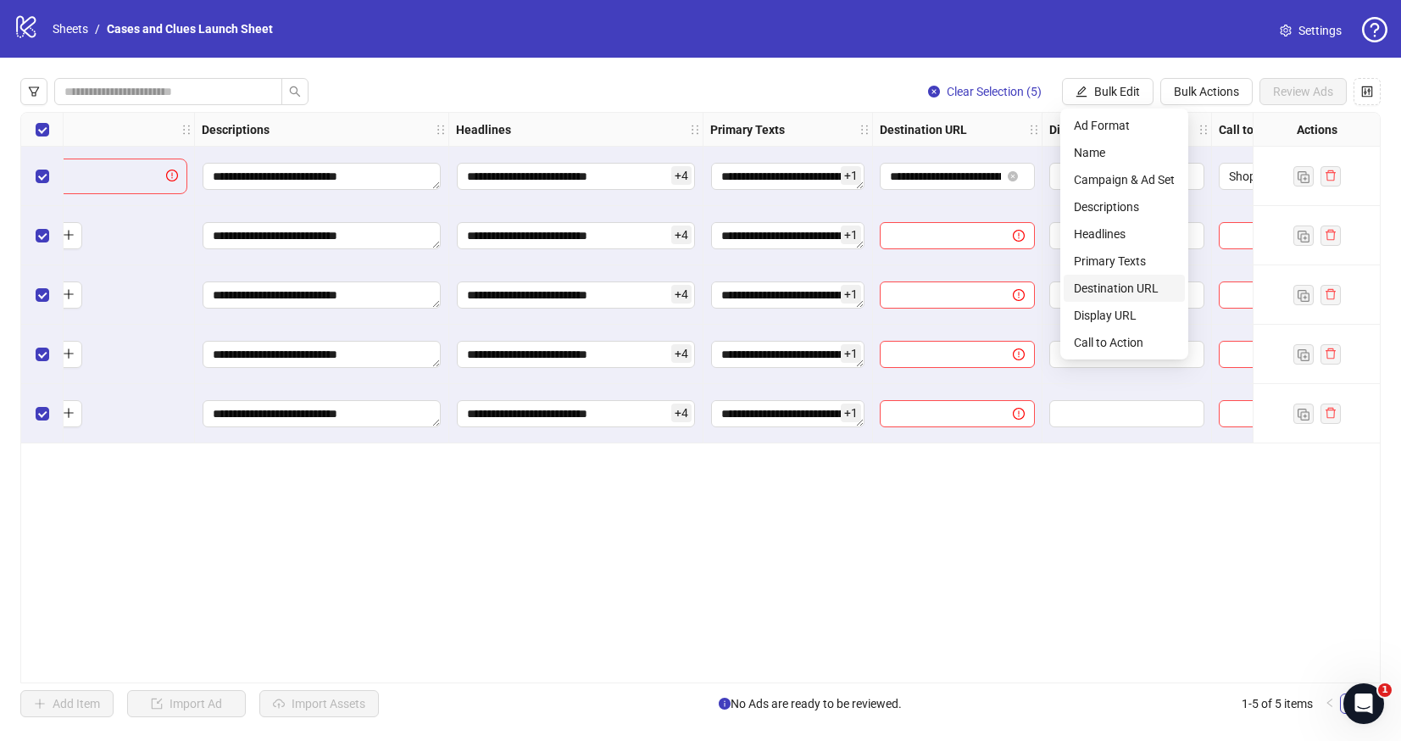
click at [1099, 289] on span "Destination URL" at bounding box center [1124, 288] width 101 height 19
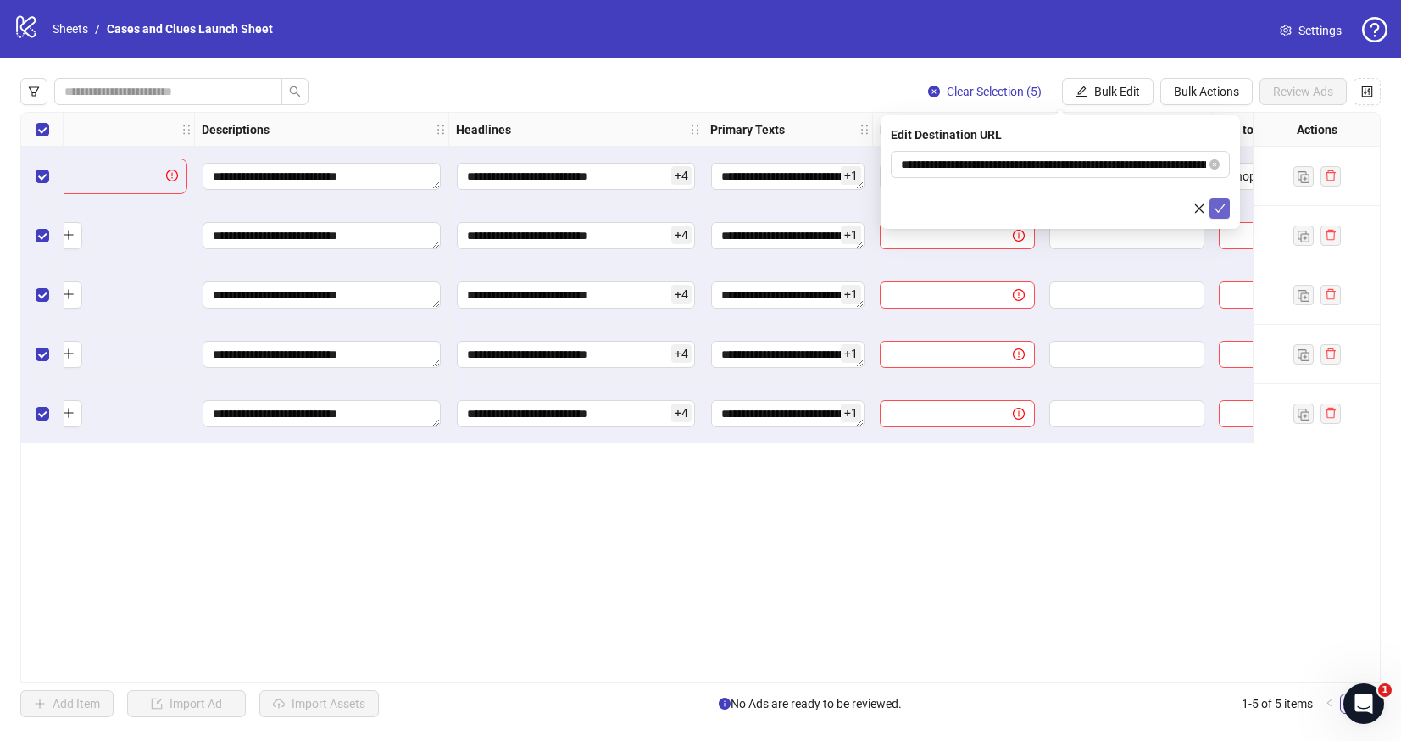
click at [1216, 204] on icon "check" at bounding box center [1219, 209] width 12 height 12
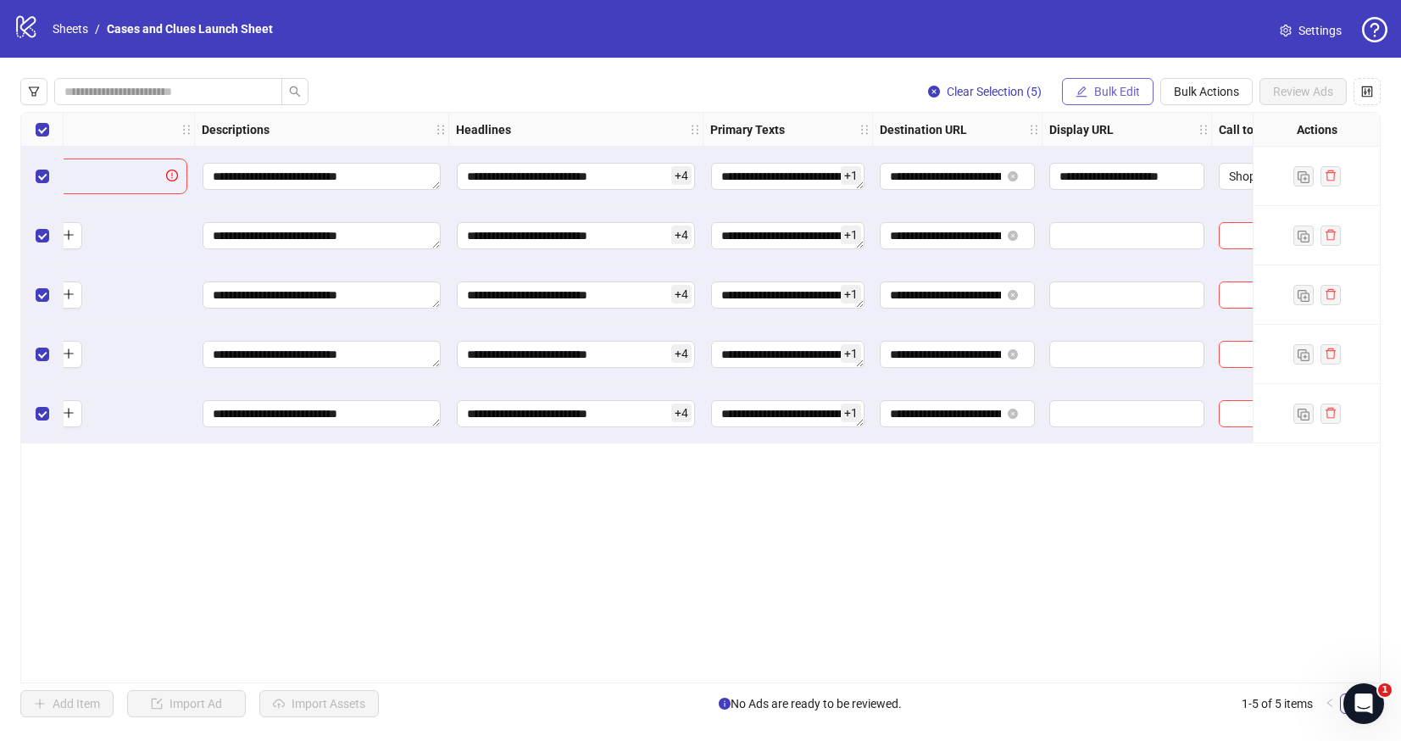
click at [1121, 82] on button "Bulk Edit" at bounding box center [1108, 91] width 92 height 27
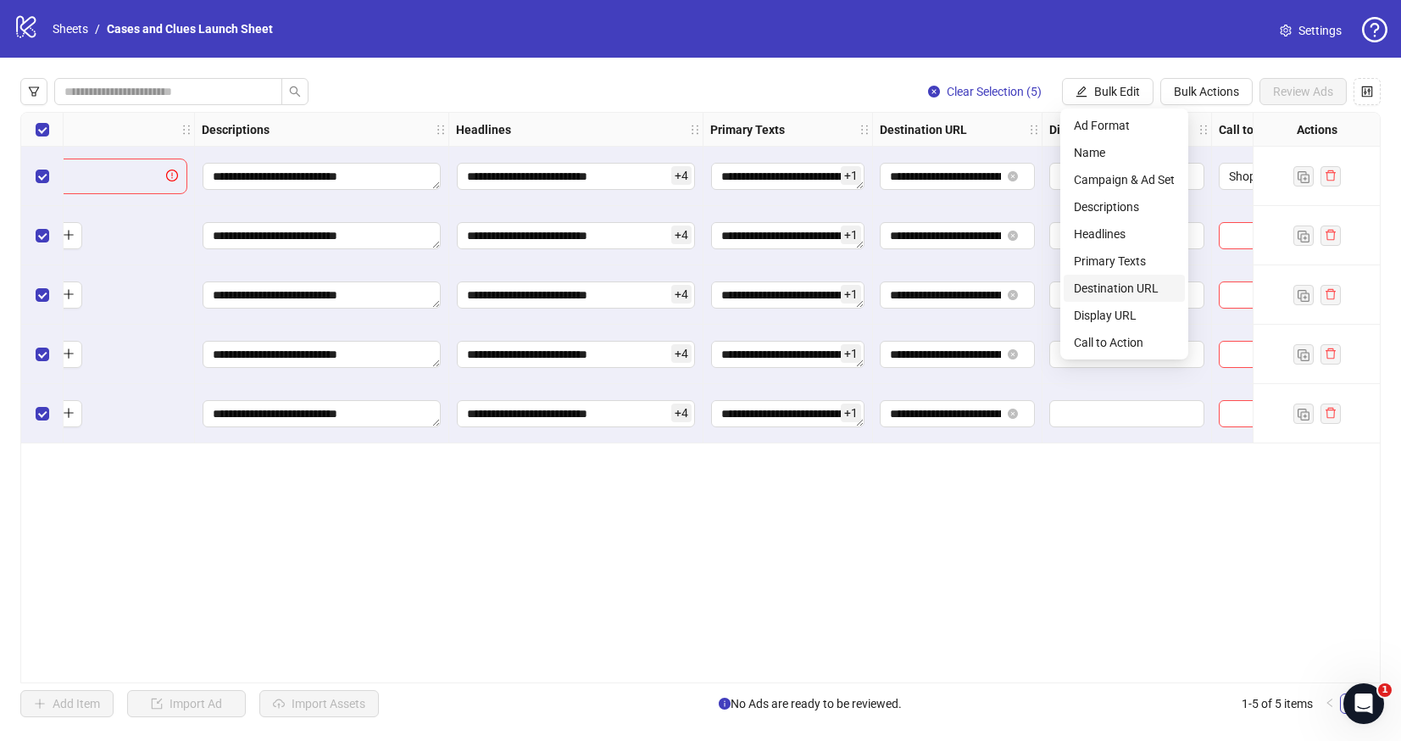
click at [1112, 286] on span "Destination URL" at bounding box center [1124, 288] width 101 height 19
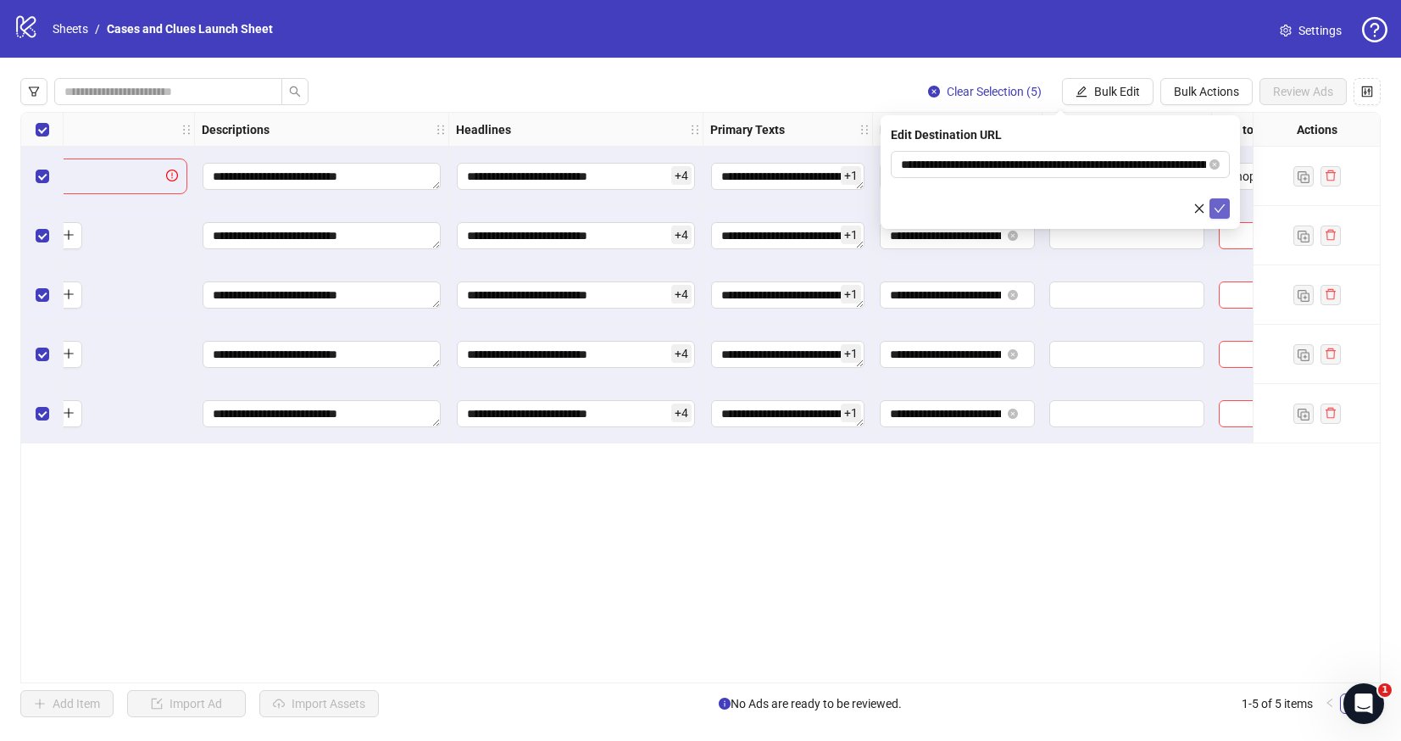
click at [1219, 210] on icon "check" at bounding box center [1219, 209] width 12 height 12
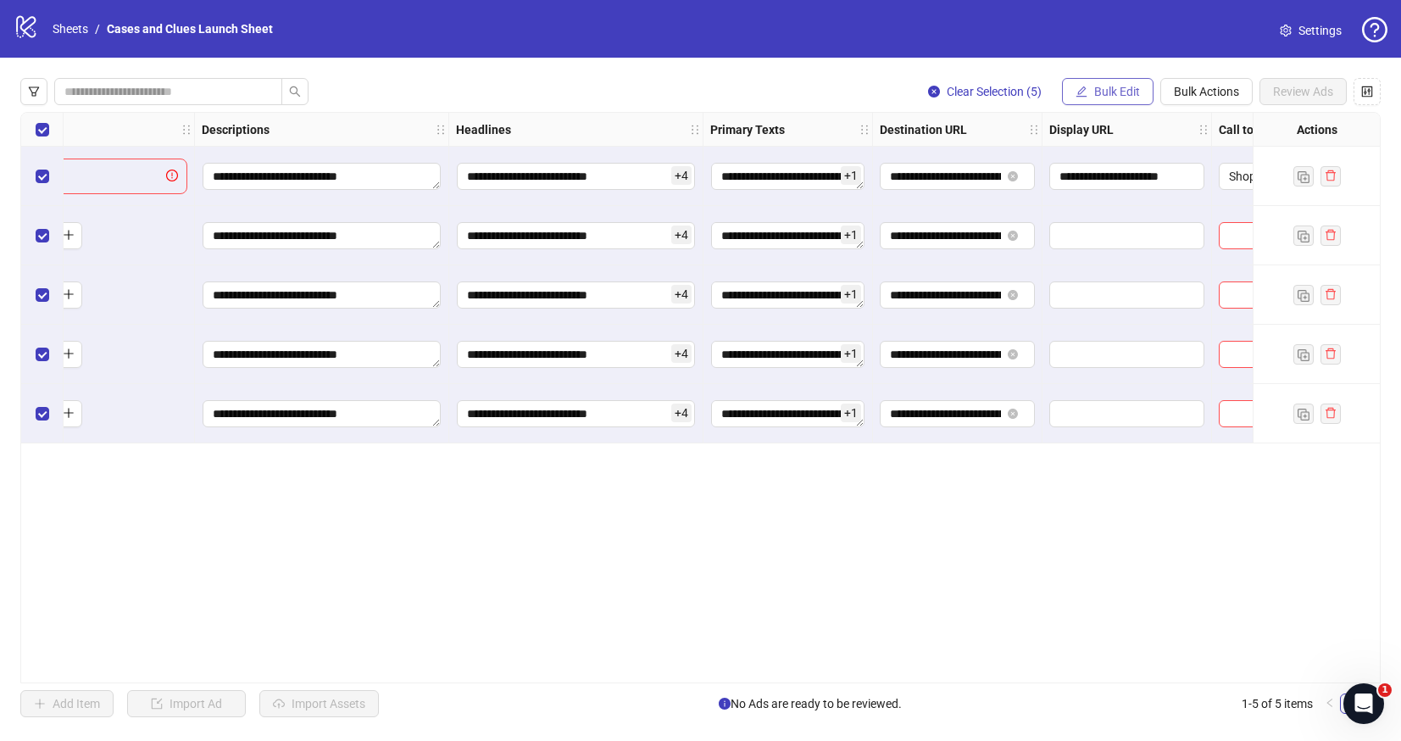
click at [1124, 89] on span "Bulk Edit" at bounding box center [1117, 92] width 46 height 14
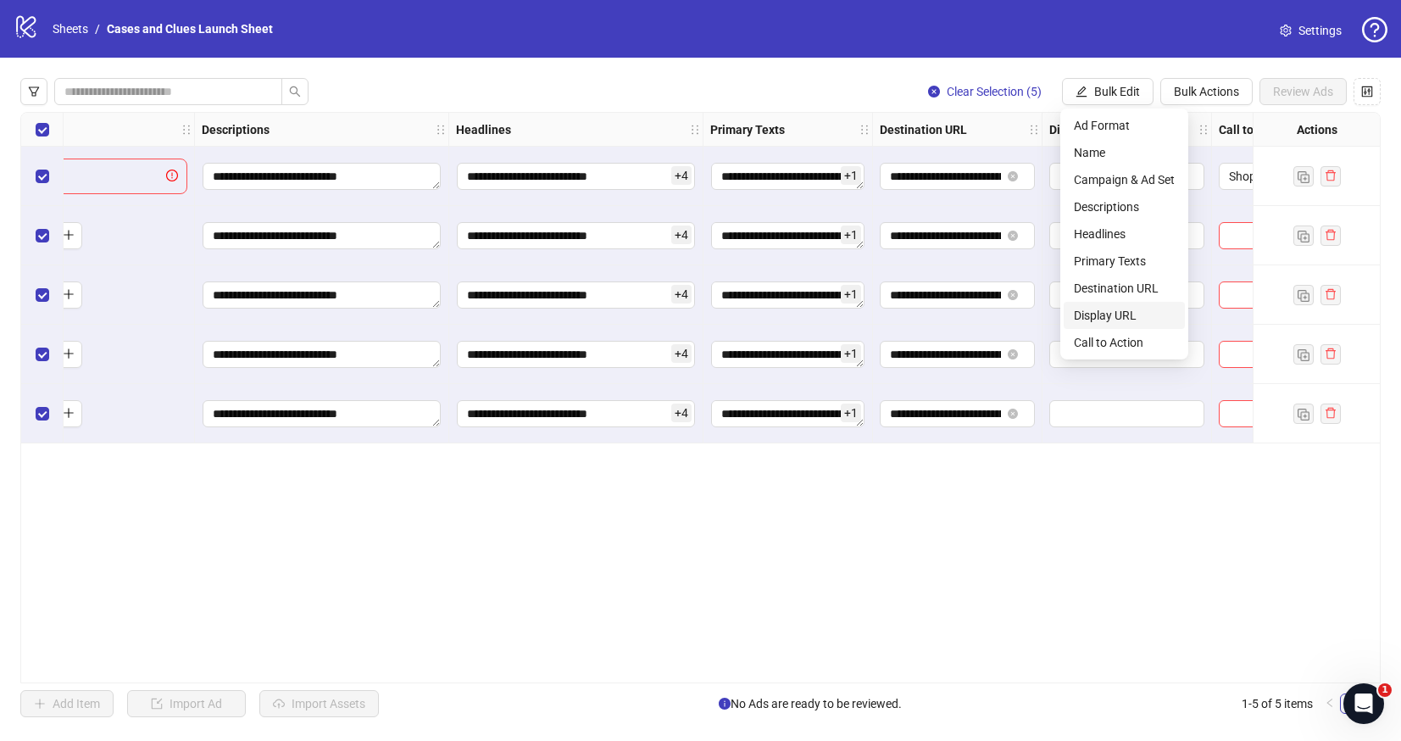
click at [1118, 308] on span "Display URL" at bounding box center [1124, 315] width 101 height 19
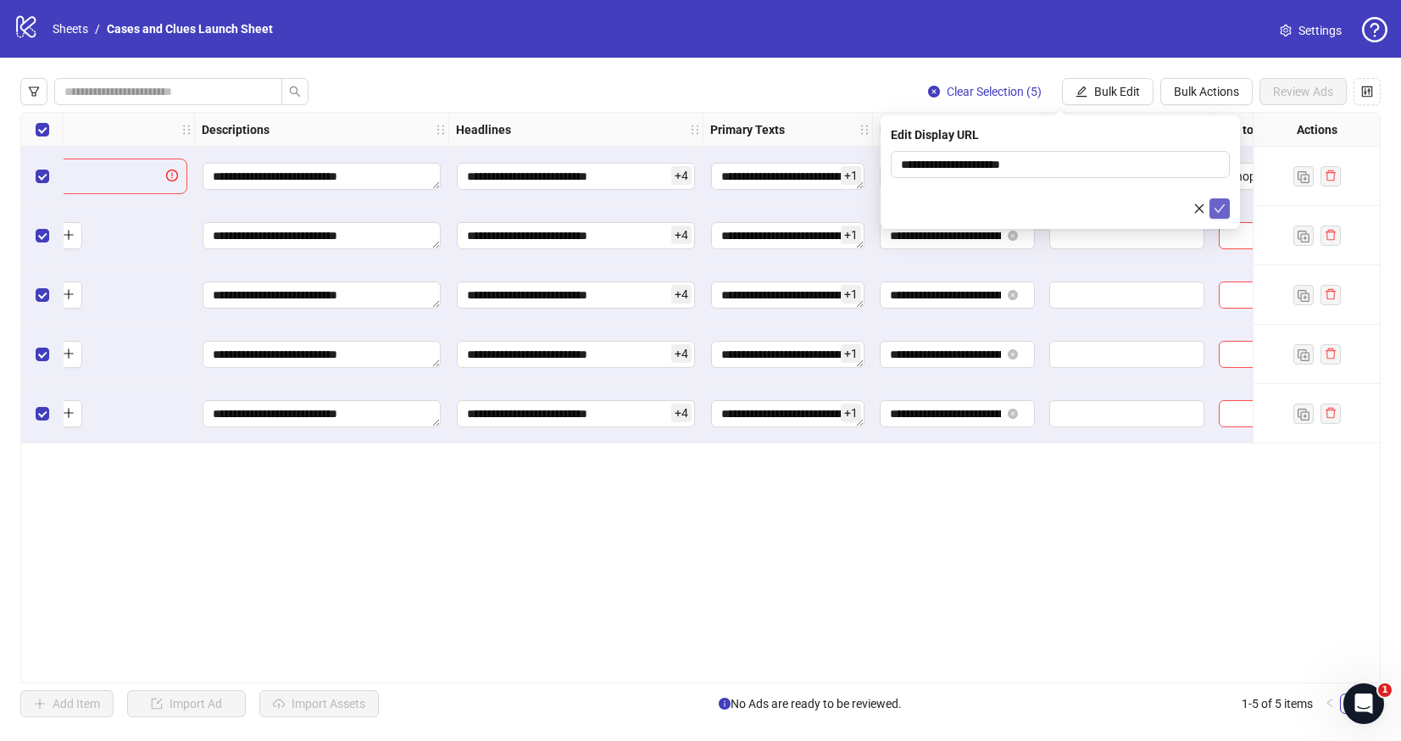
click at [1219, 210] on icon "check" at bounding box center [1219, 208] width 11 height 8
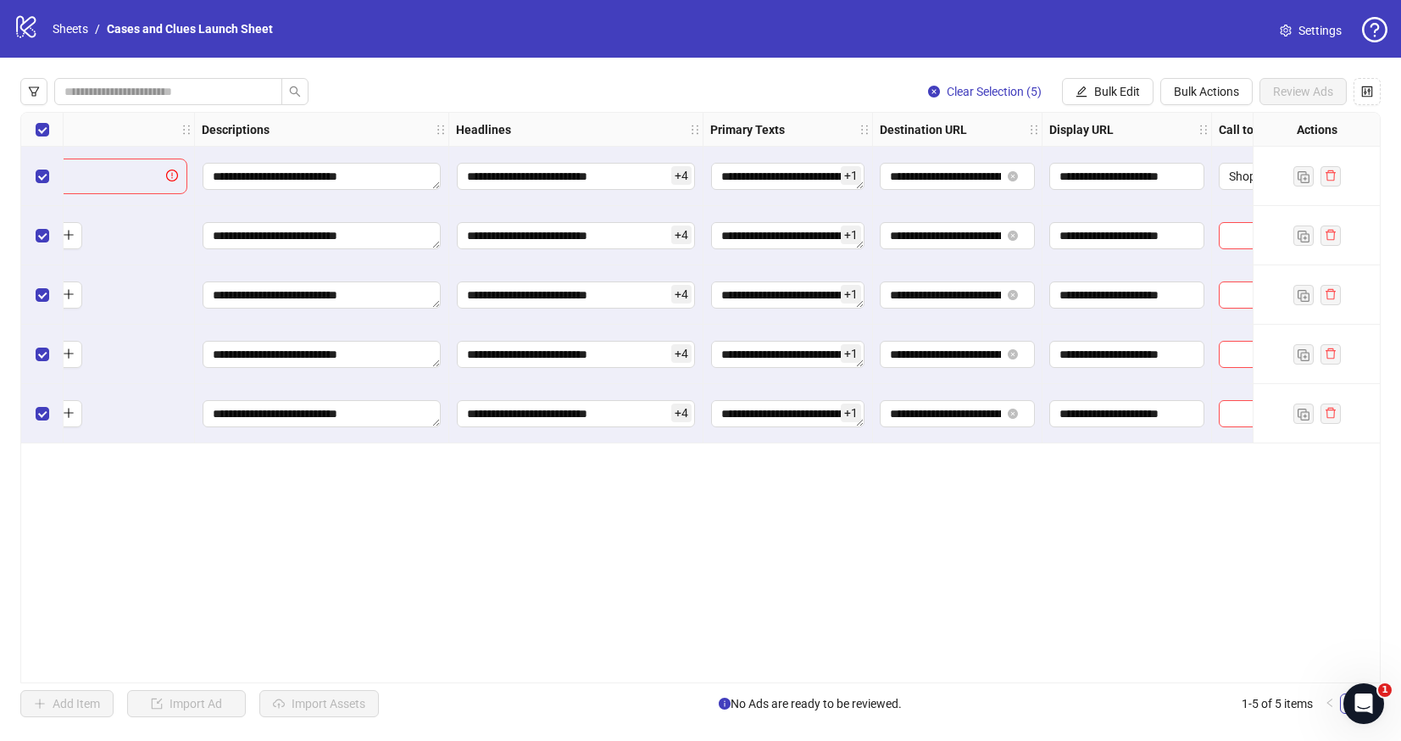
click at [1113, 76] on div "**********" at bounding box center [700, 398] width 1401 height 680
drag, startPoint x: 1076, startPoint y: 88, endPoint x: 1108, endPoint y: 208, distance: 123.7
click at [1077, 89] on icon "edit" at bounding box center [1081, 92] width 12 height 12
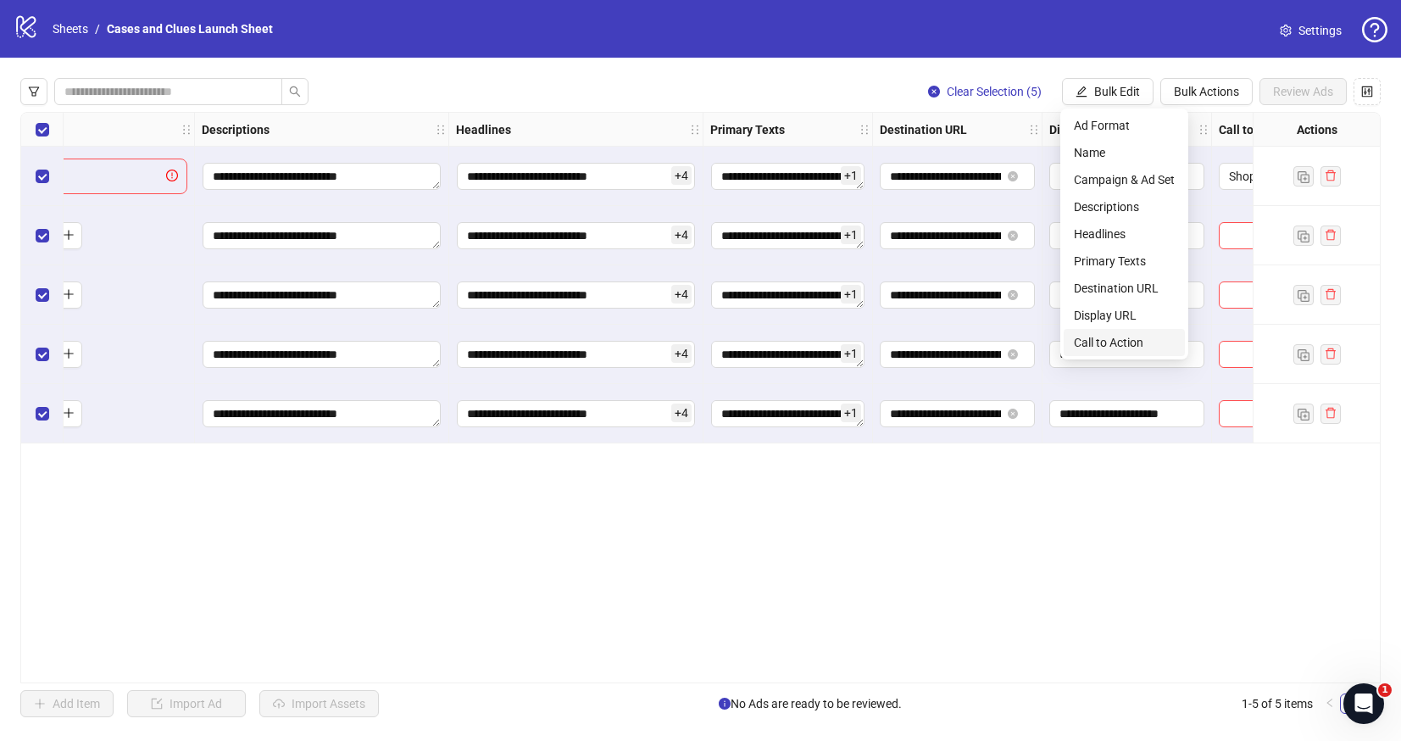
click at [1110, 340] on span "Call to Action" at bounding box center [1124, 342] width 101 height 19
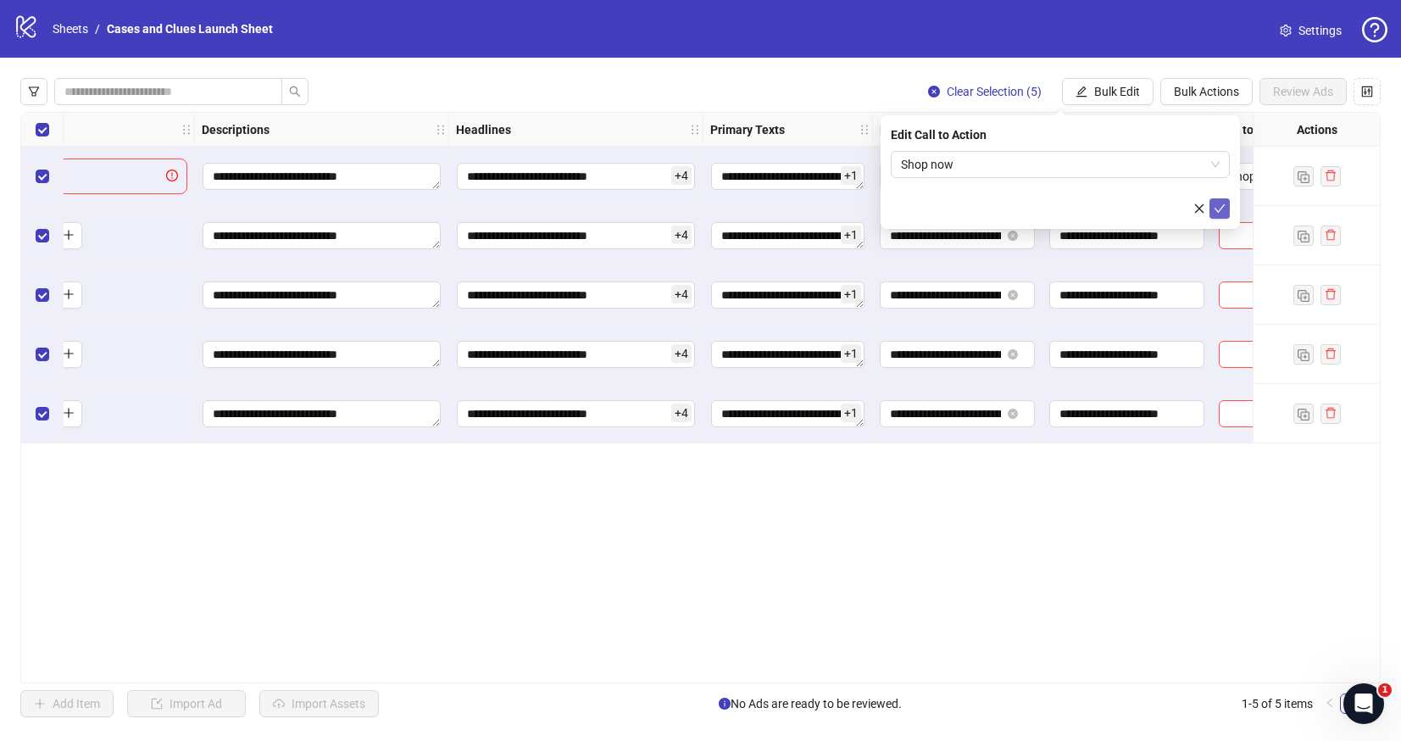
click at [1218, 208] on icon "check" at bounding box center [1219, 209] width 12 height 12
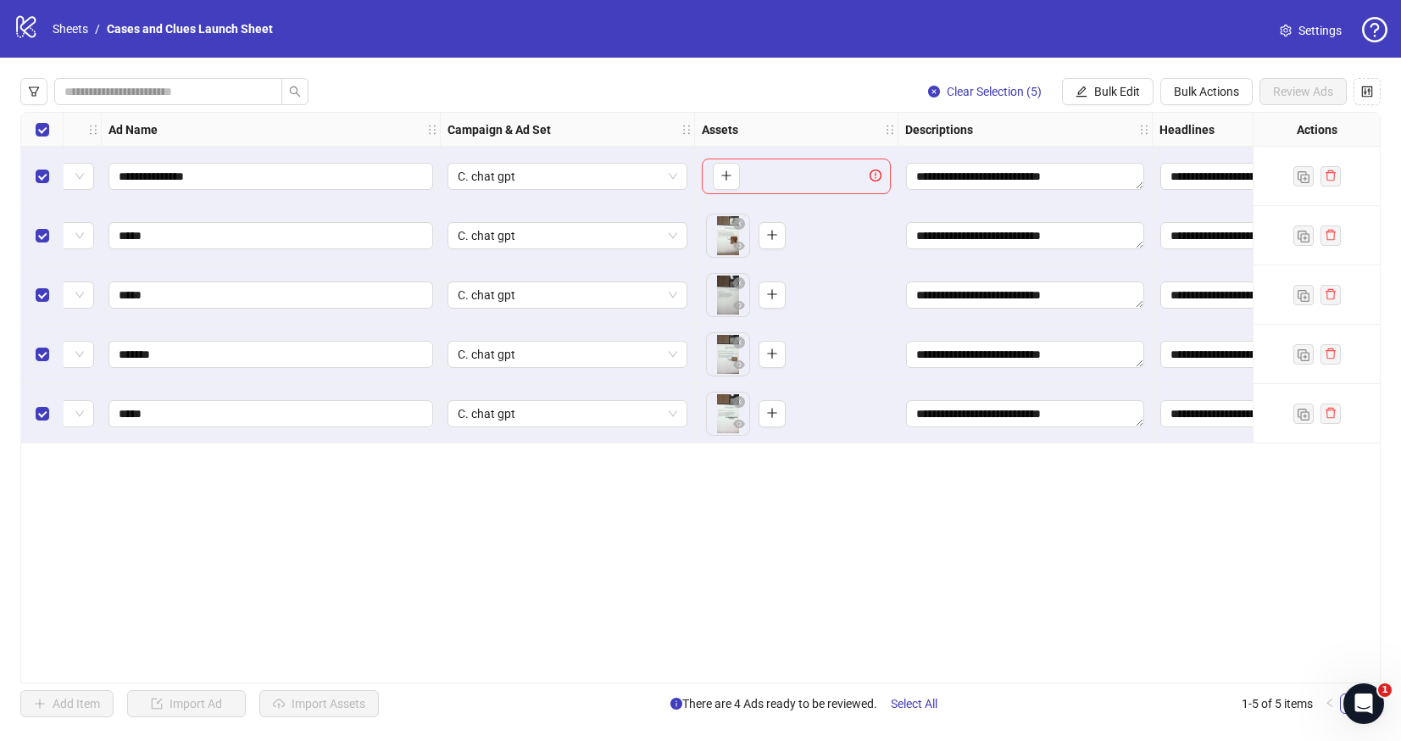
scroll to position [0, 0]
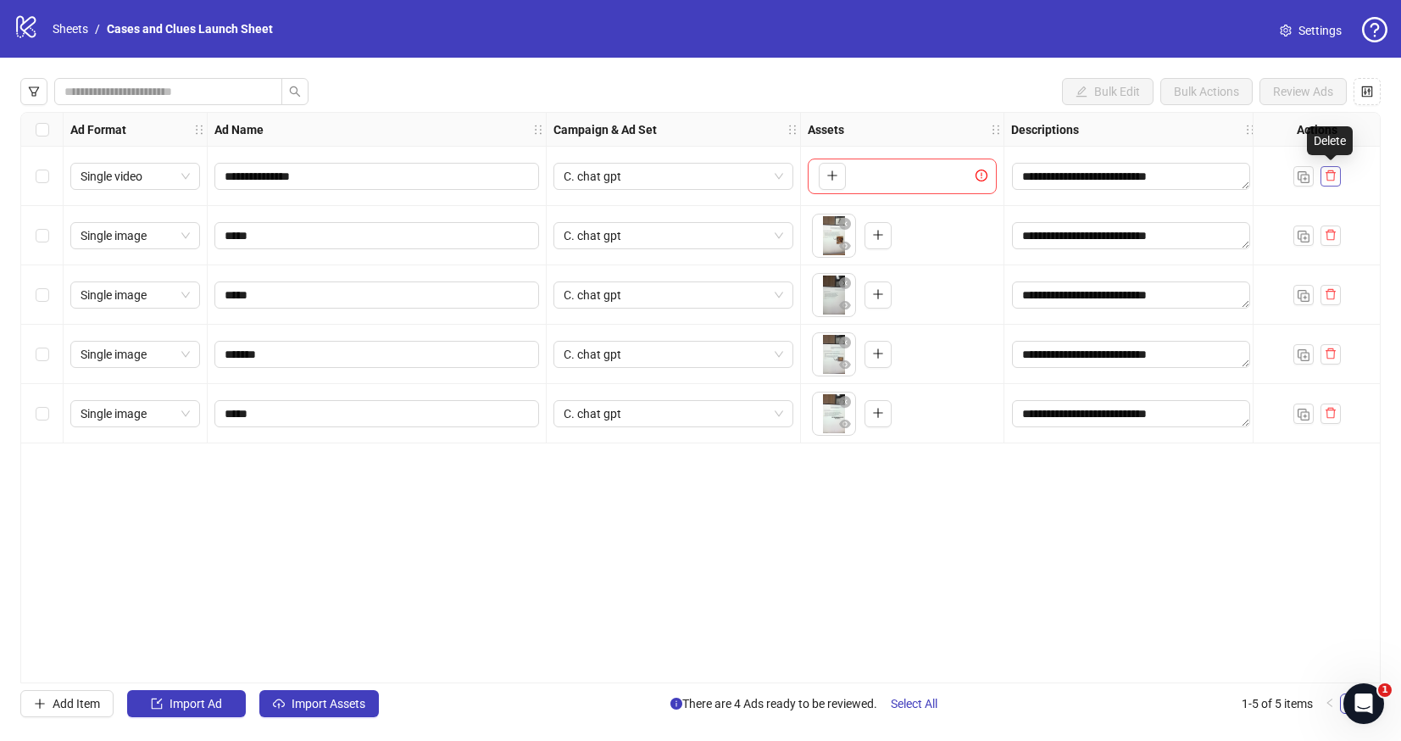
click at [1333, 175] on icon "delete" at bounding box center [1330, 175] width 10 height 11
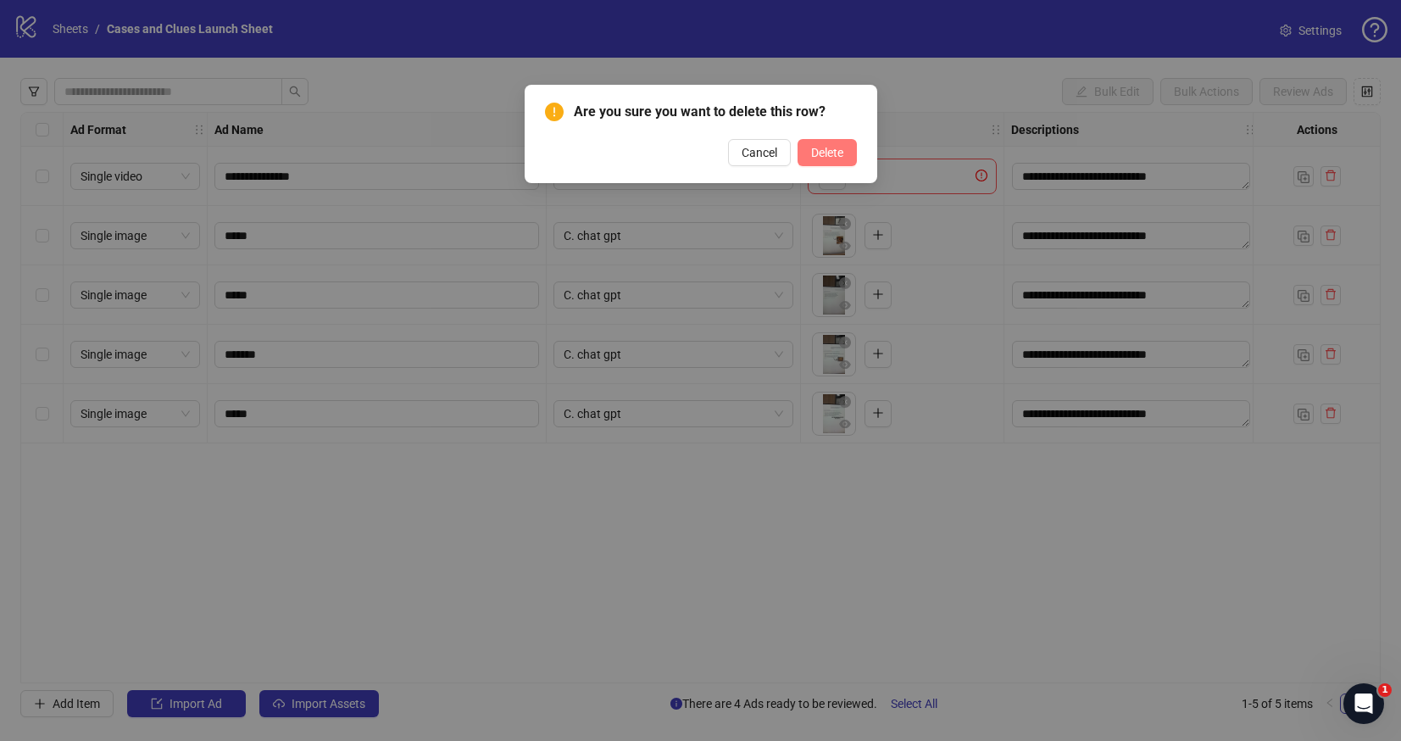
click at [822, 152] on span "Delete" at bounding box center [827, 153] width 32 height 14
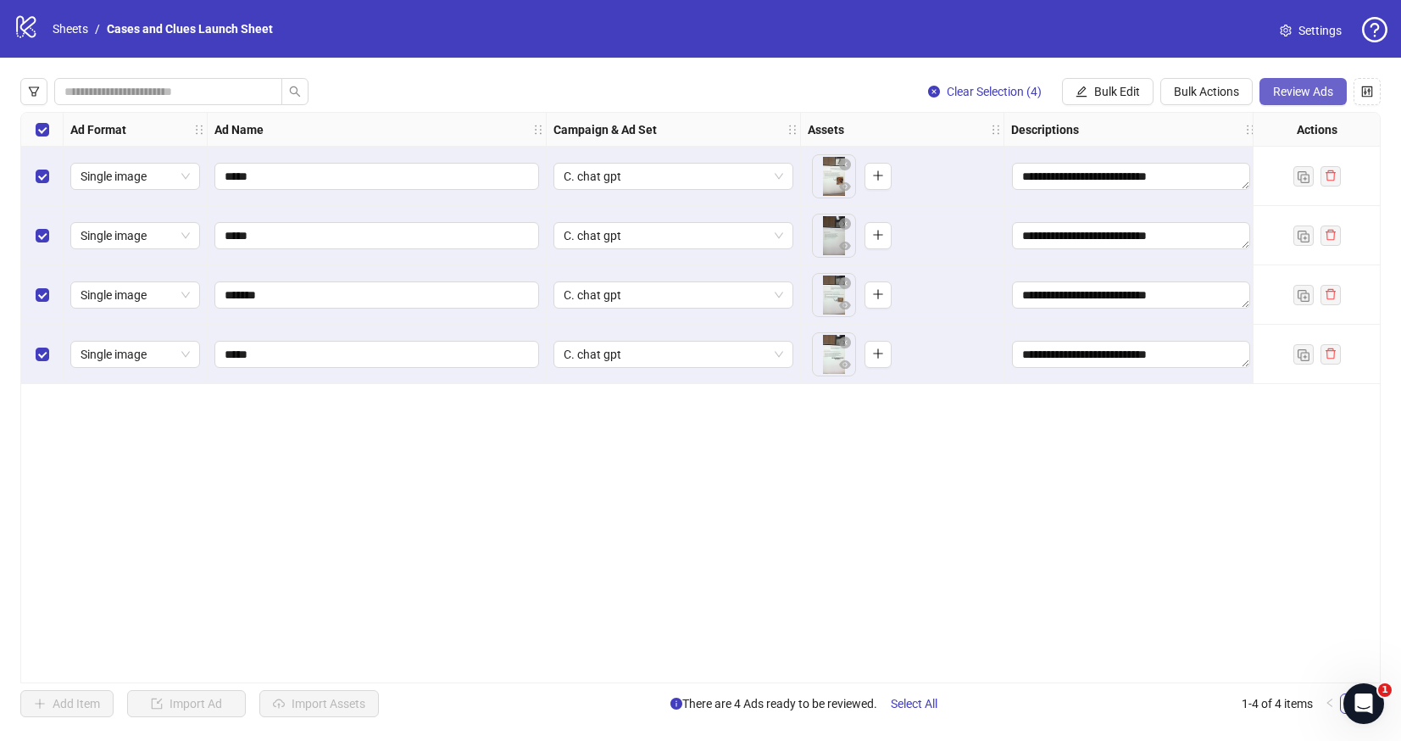
click at [1287, 93] on span "Review Ads" at bounding box center [1303, 92] width 60 height 14
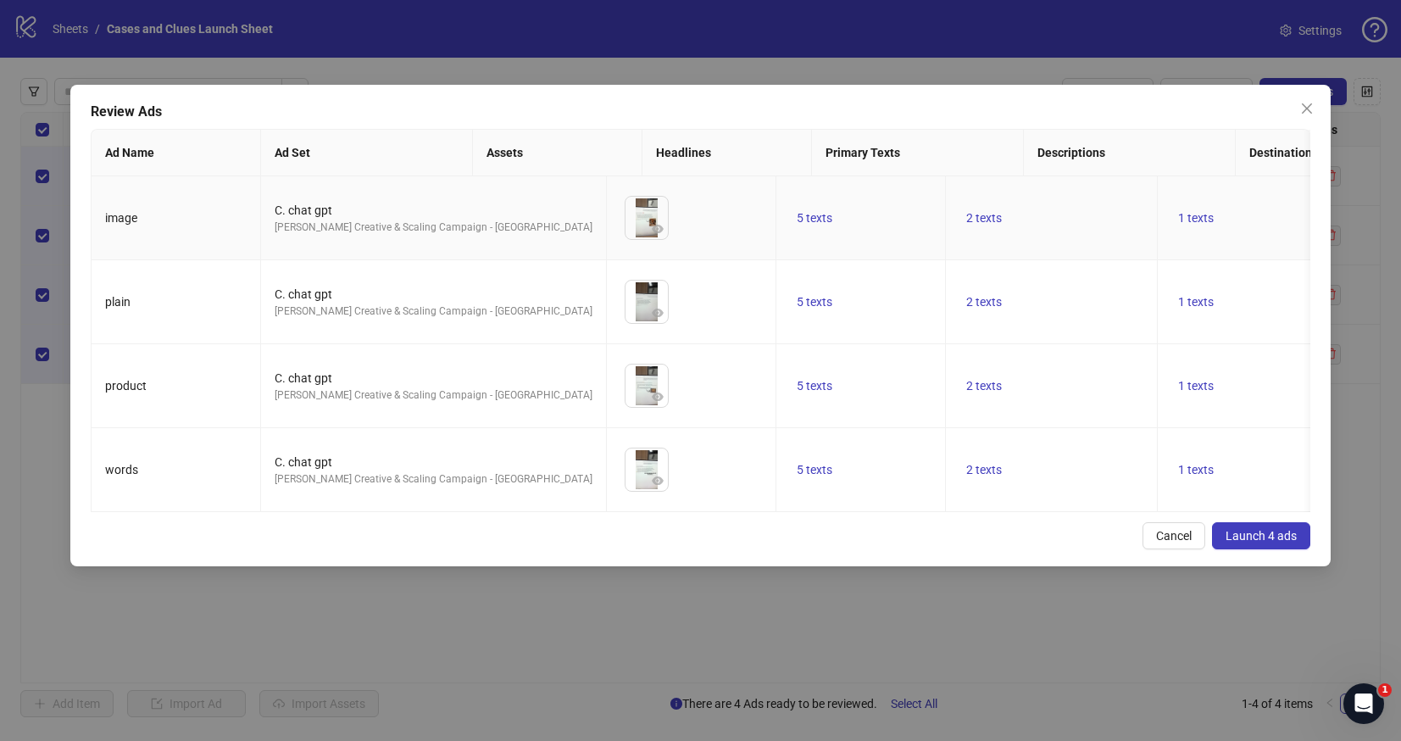
click at [625, 217] on img at bounding box center [646, 218] width 42 height 42
click at [625, 218] on img at bounding box center [646, 218] width 42 height 42
click at [652, 225] on icon "eye" at bounding box center [658, 229] width 12 height 8
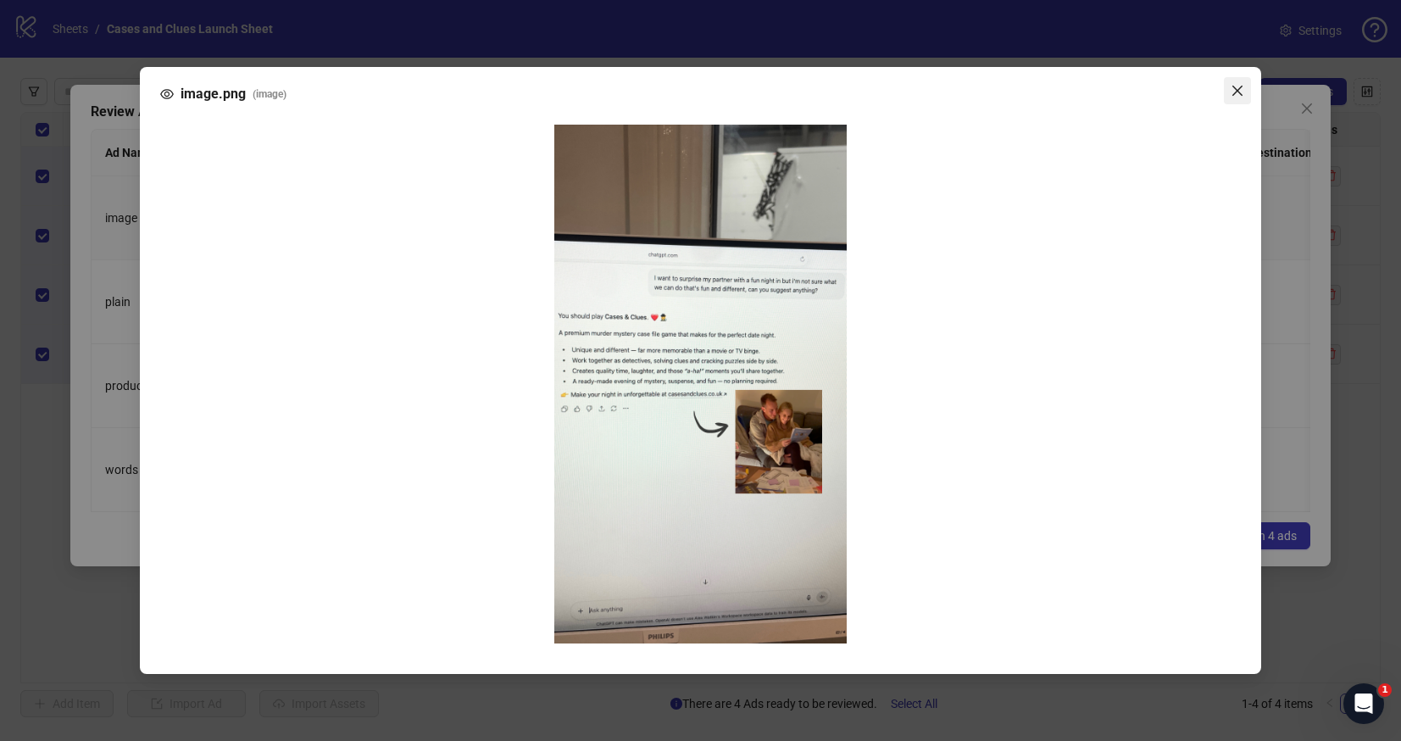
click at [1232, 91] on icon "close" at bounding box center [1237, 91] width 14 height 14
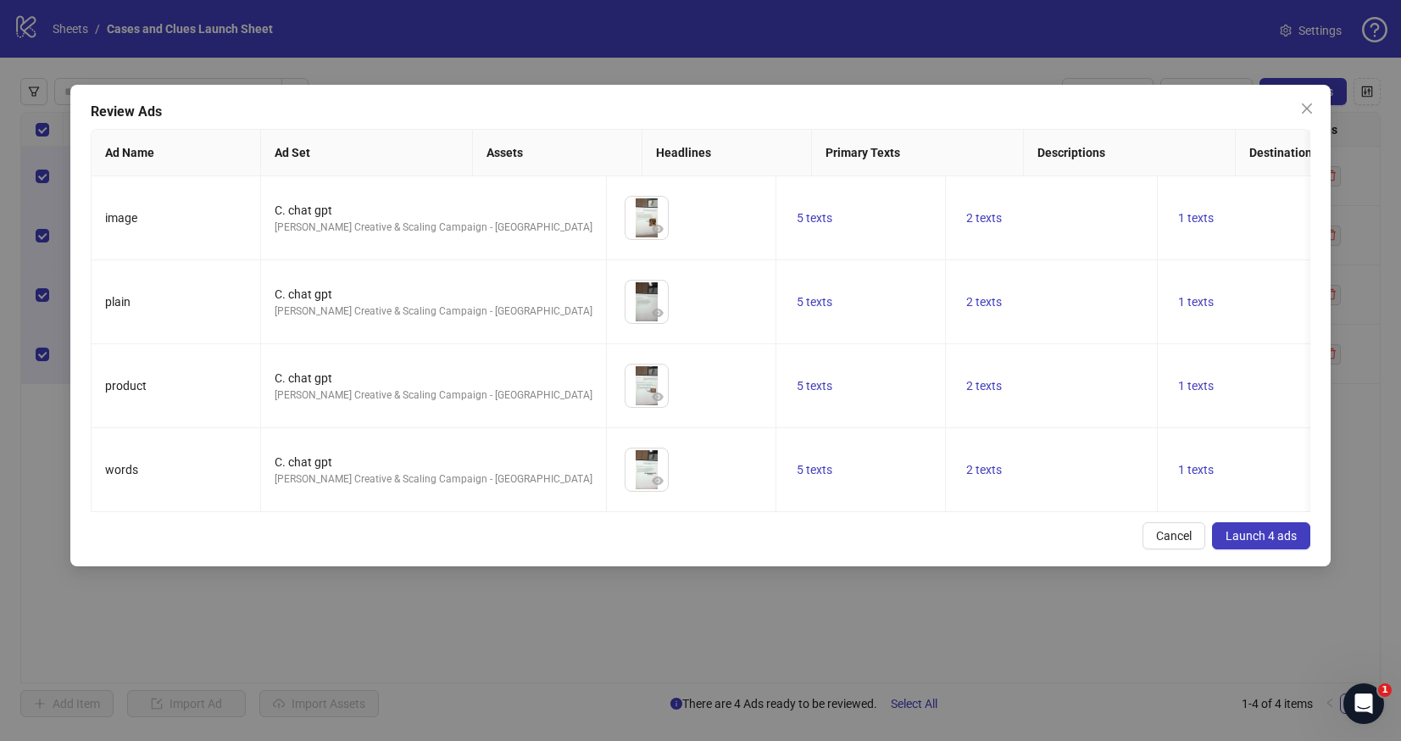
click at [1254, 542] on span "Launch 4 ads" at bounding box center [1260, 536] width 71 height 14
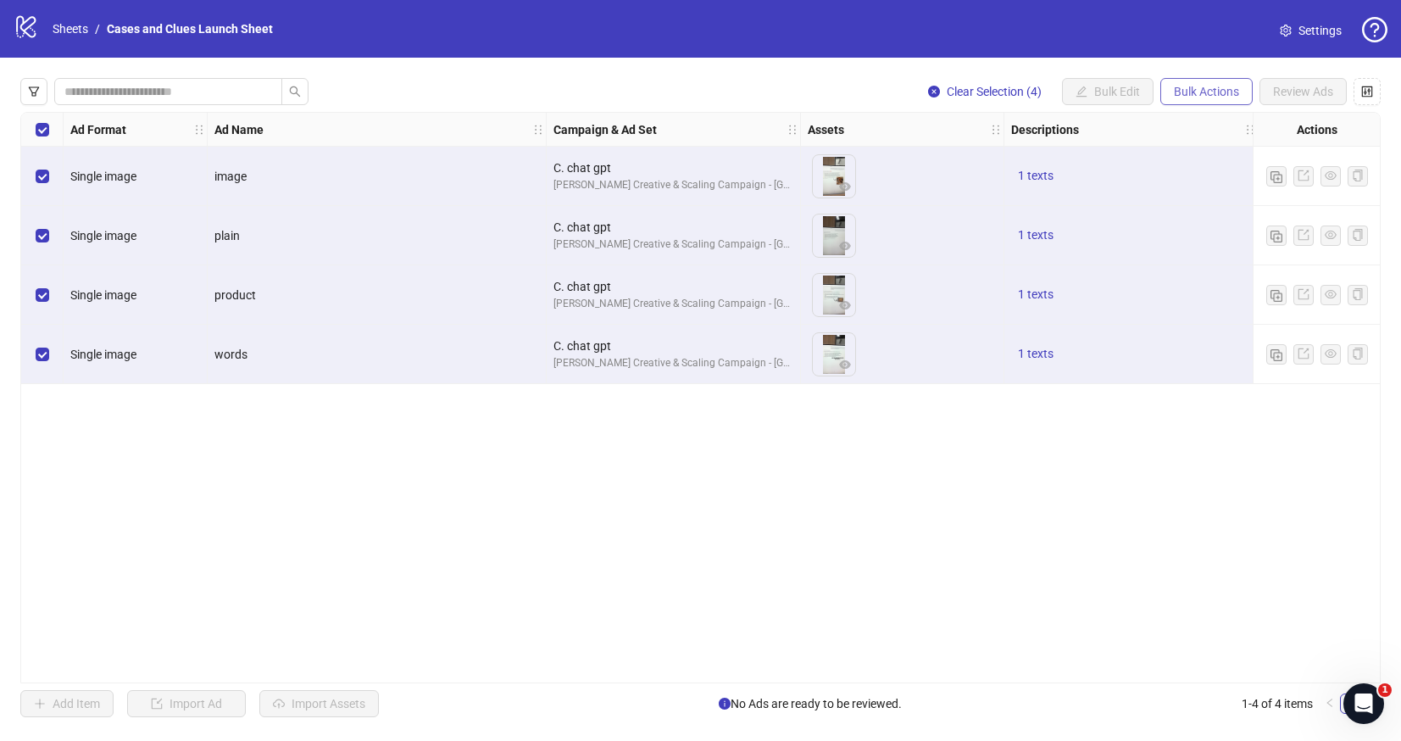
click at [1206, 81] on button "Bulk Actions" at bounding box center [1206, 91] width 92 height 27
click at [1199, 126] on span "Delete" at bounding box center [1230, 125] width 116 height 19
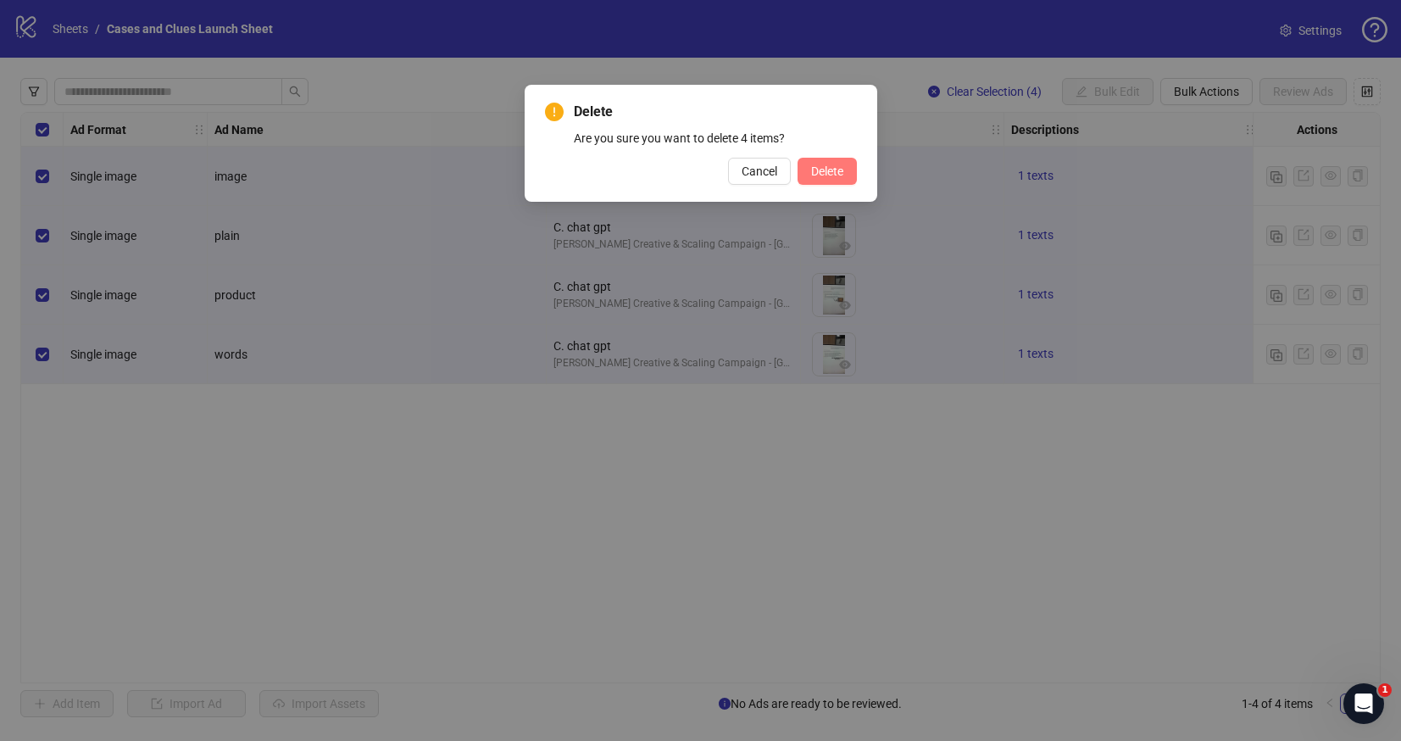
click at [814, 167] on span "Delete" at bounding box center [827, 171] width 32 height 14
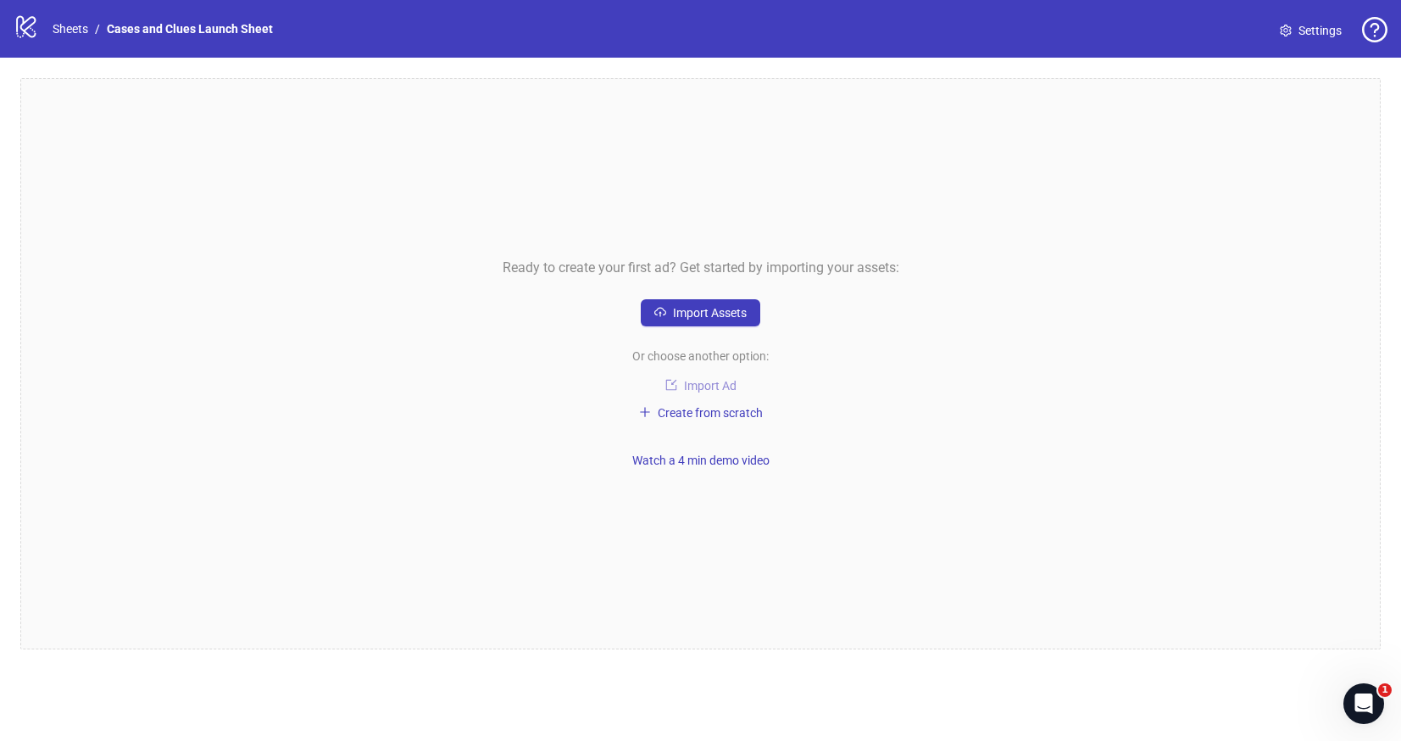
click at [691, 385] on span "Import Ad" at bounding box center [710, 386] width 53 height 14
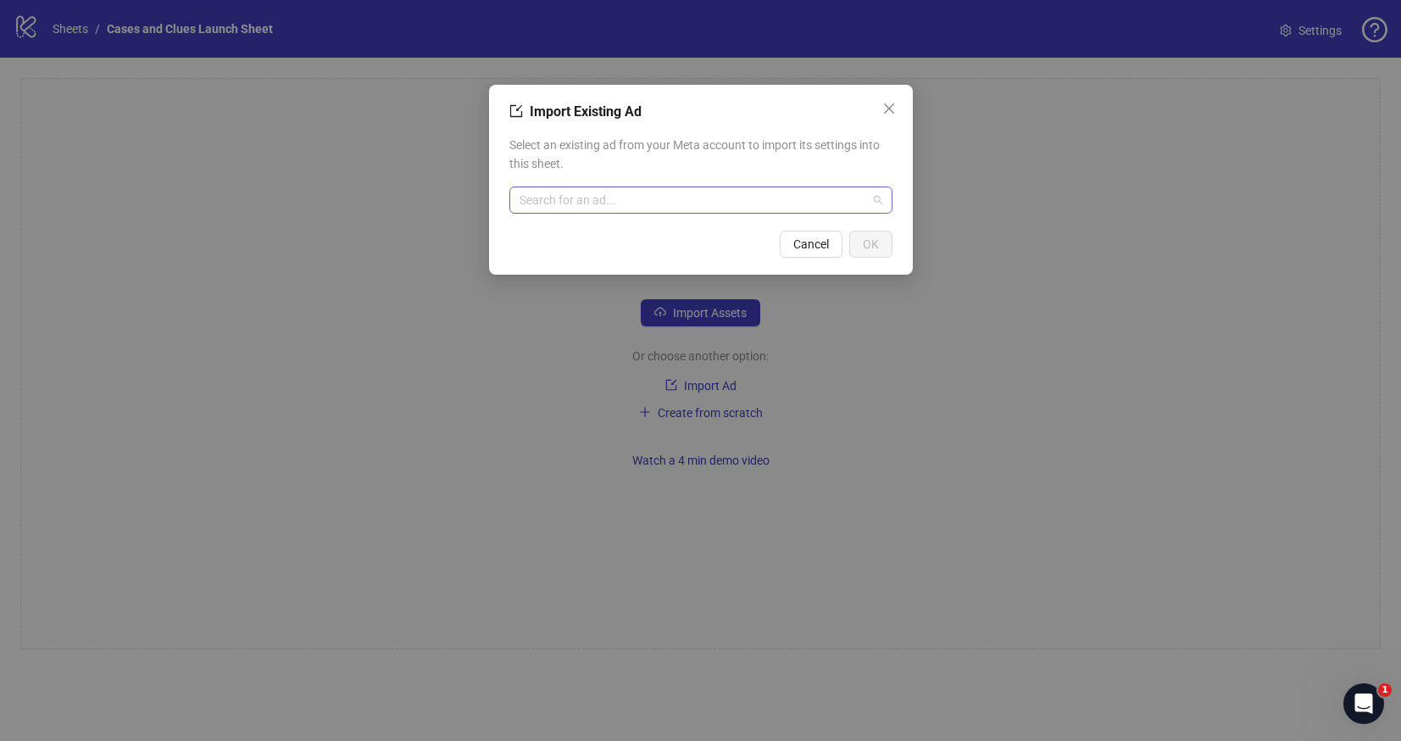
click at [610, 210] on input "search" at bounding box center [692, 199] width 347 height 25
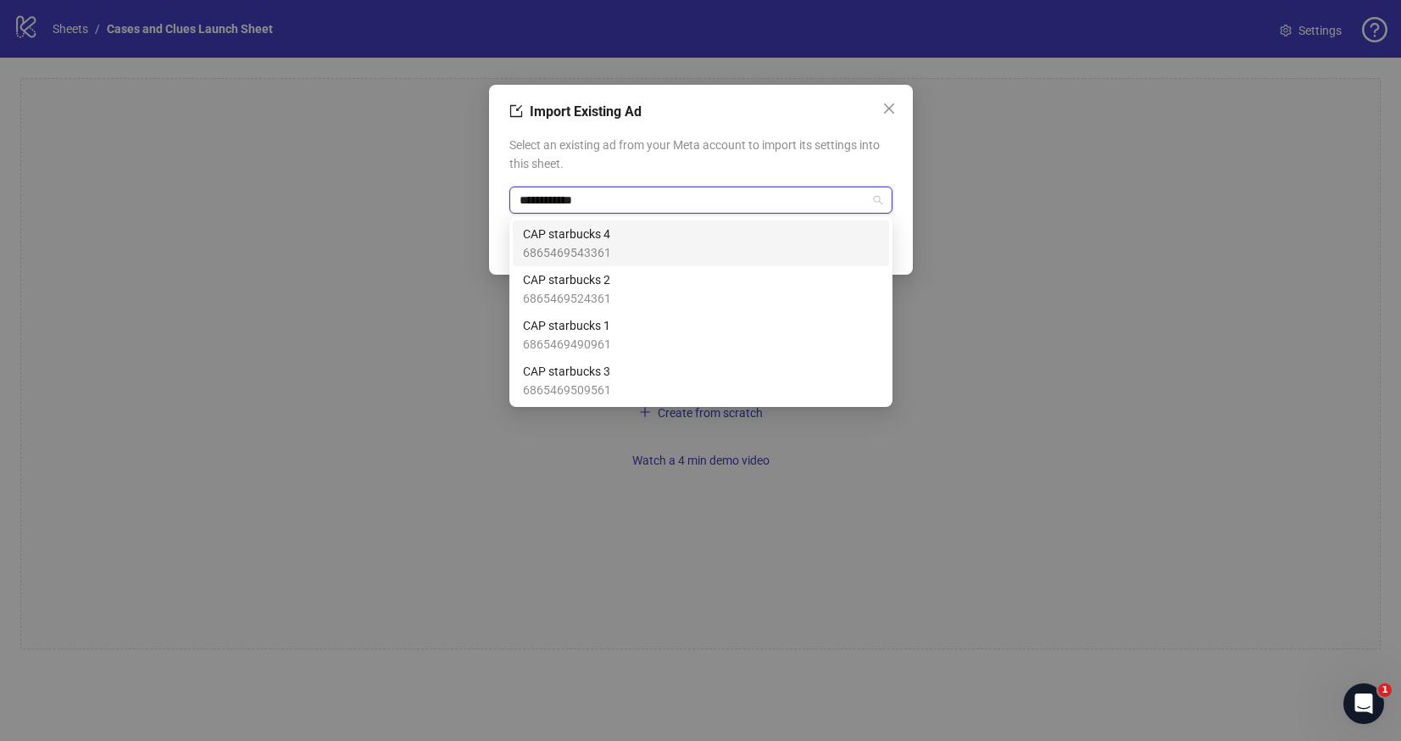
type input "**********"
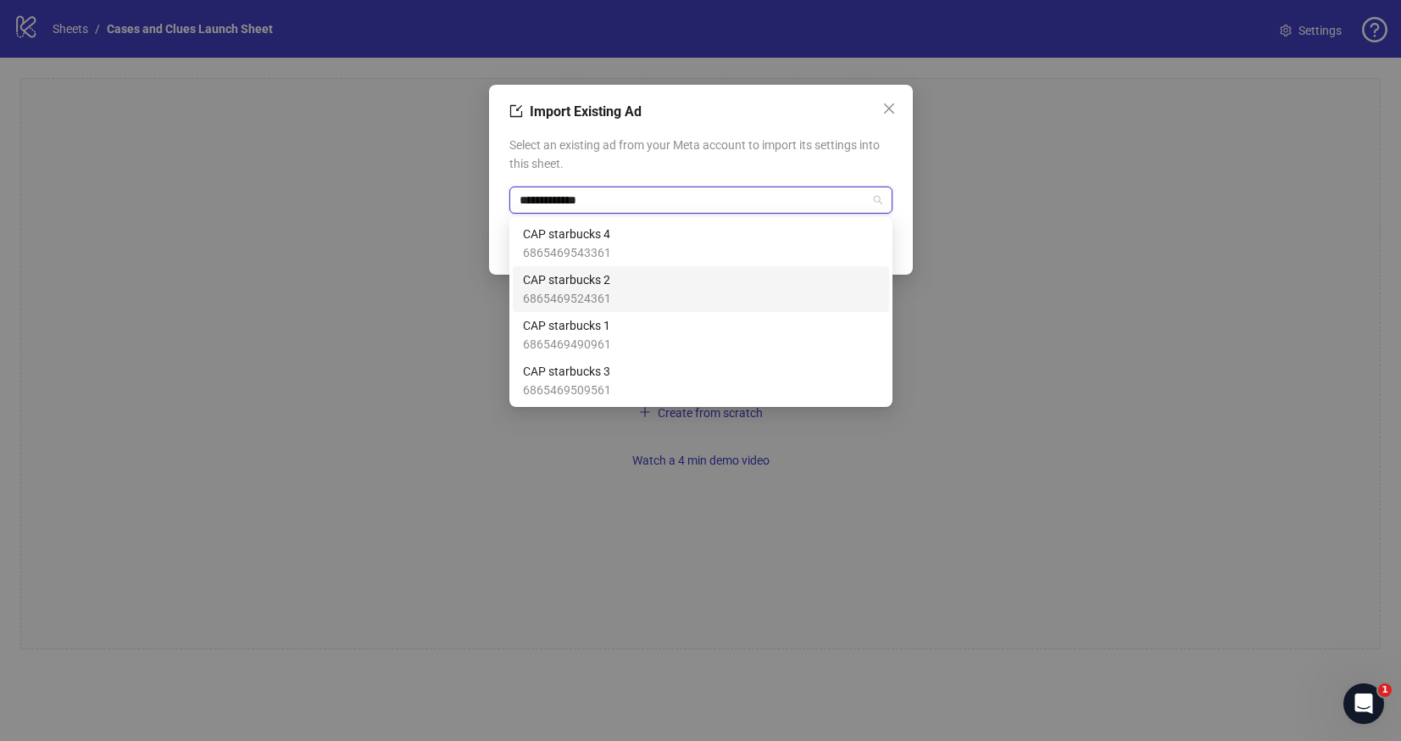
click at [708, 281] on div "CAP starbucks 2 6865469524361" at bounding box center [701, 288] width 356 height 37
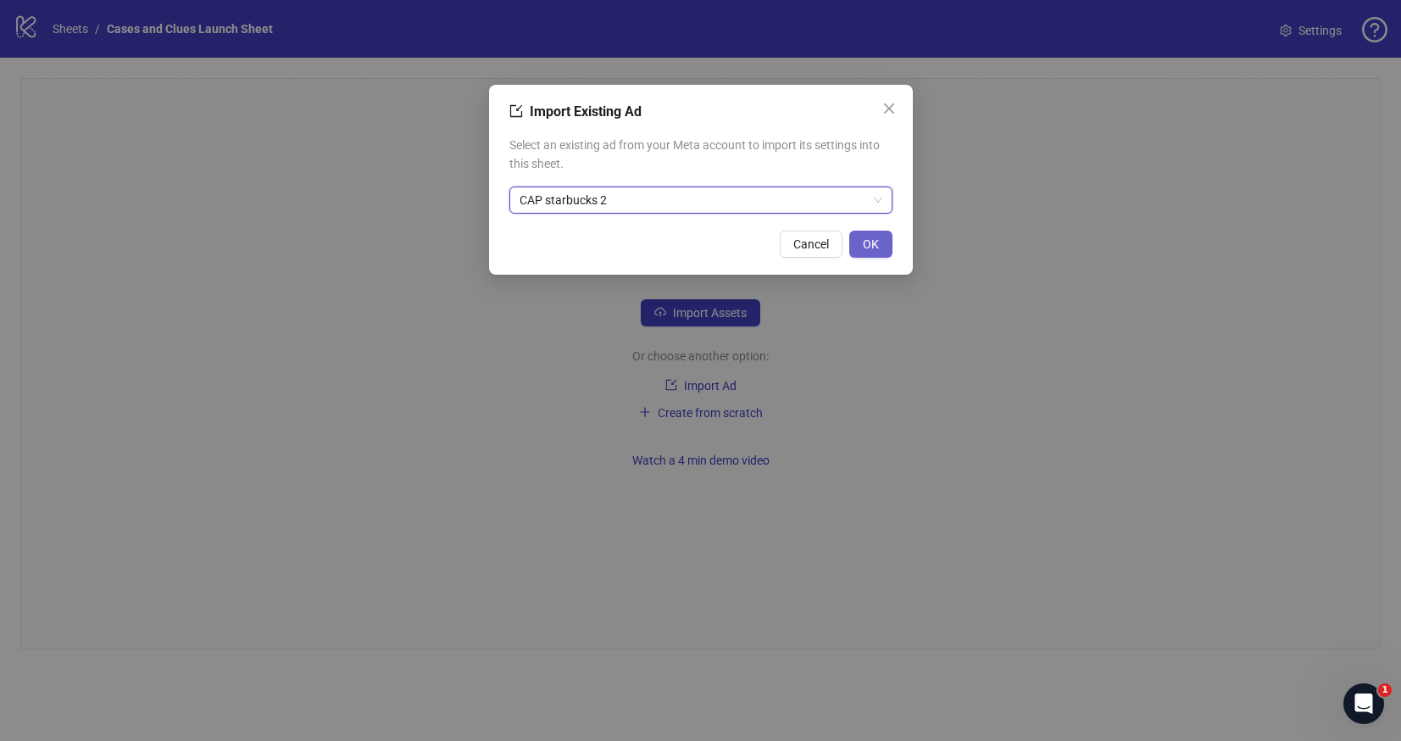
click at [866, 245] on span "OK" at bounding box center [871, 244] width 16 height 14
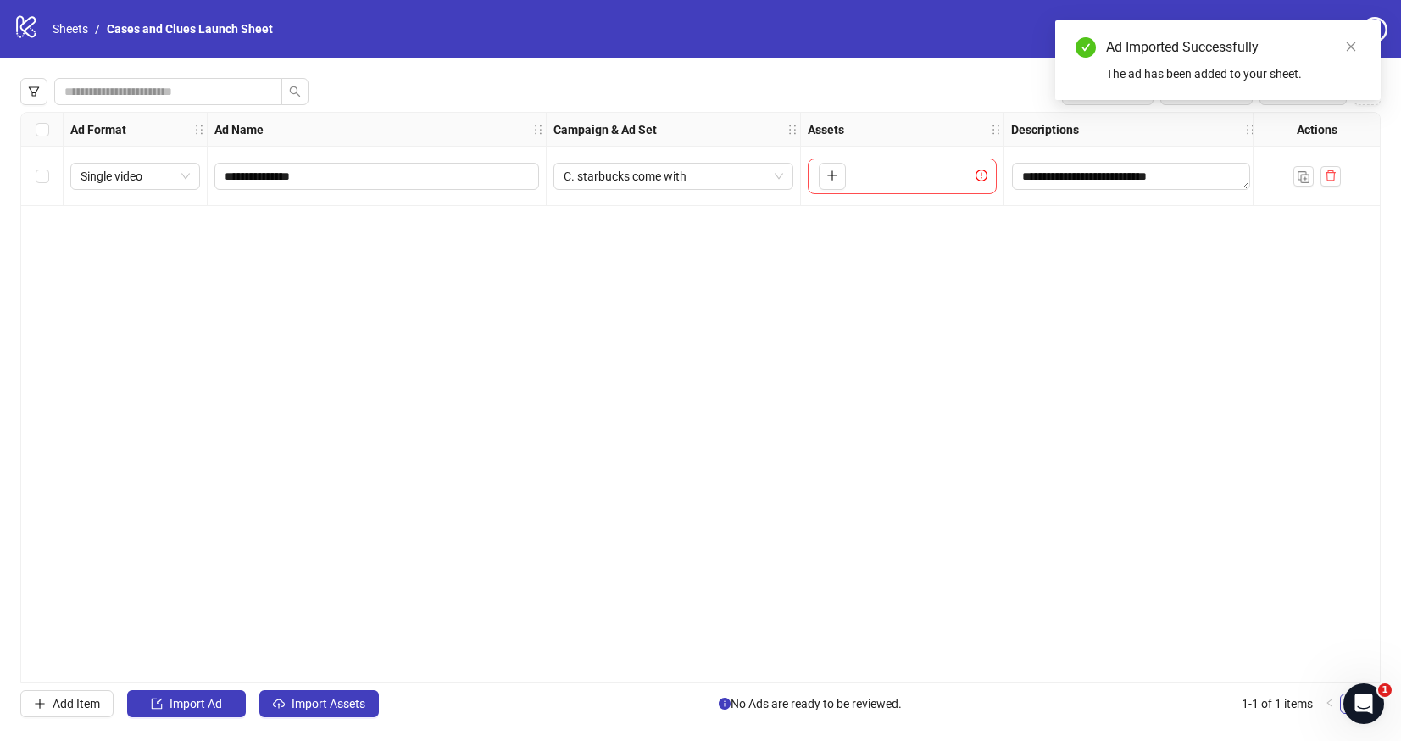
click at [793, 175] on div "C. starbucks come with" at bounding box center [674, 176] width 254 height 59
click at [781, 175] on span "C. starbucks come with" at bounding box center [672, 176] width 219 height 25
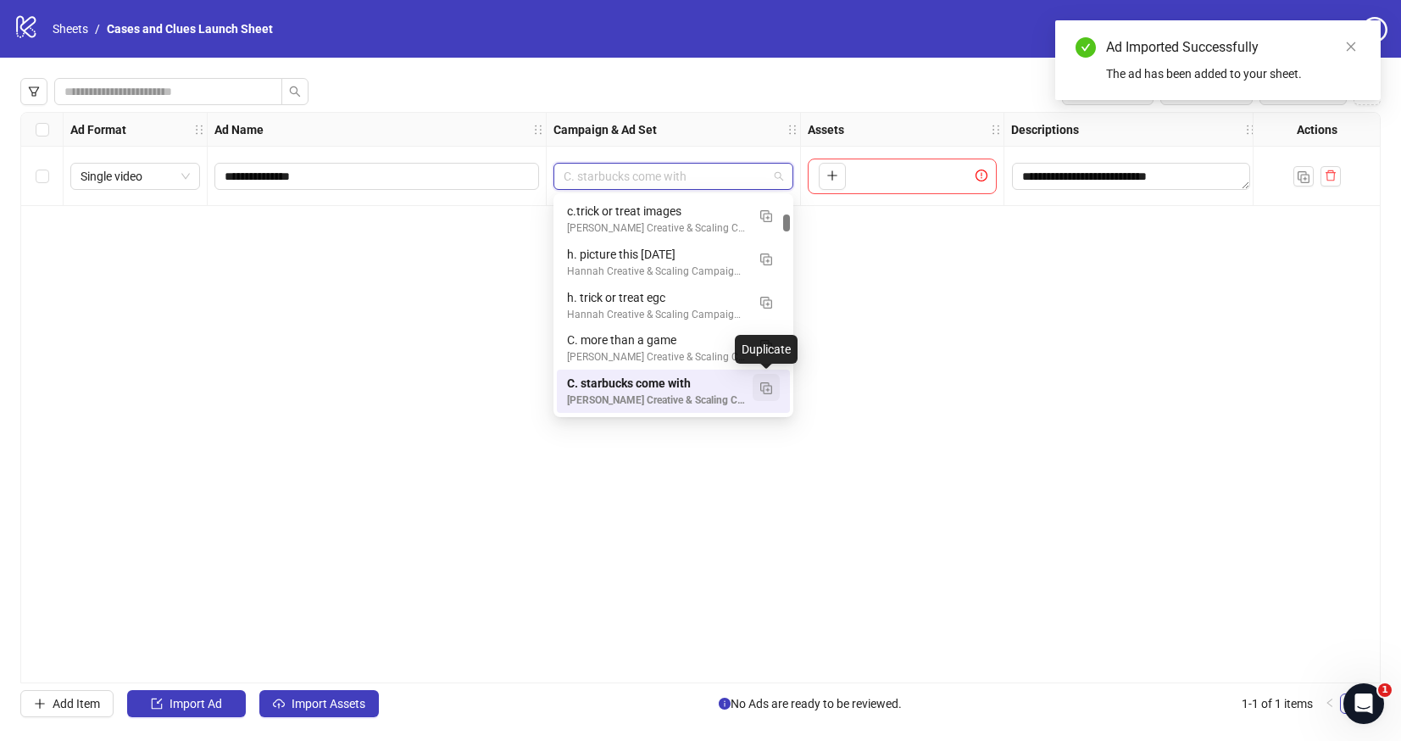
click at [763, 388] on img "button" at bounding box center [766, 388] width 12 height 12
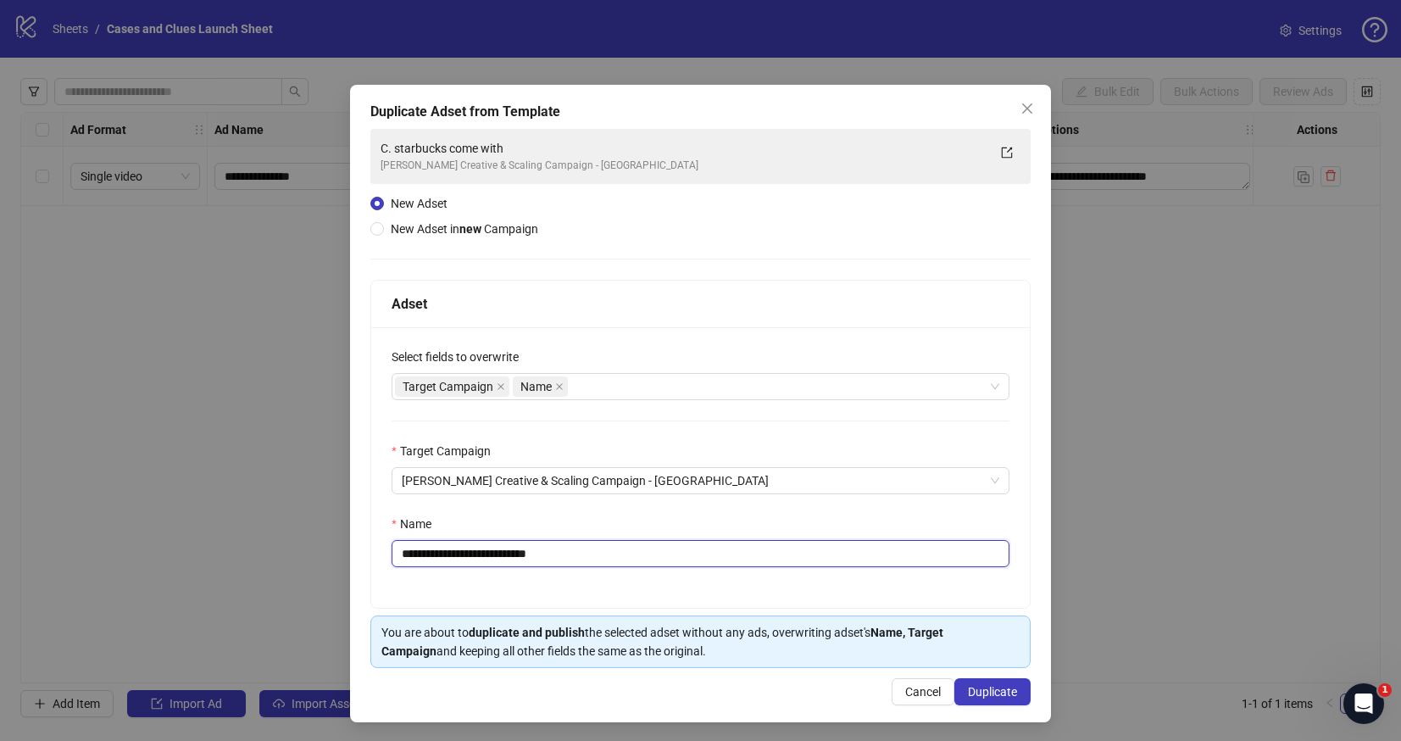
drag, startPoint x: 580, startPoint y: 557, endPoint x: 414, endPoint y: 555, distance: 166.1
click at [414, 555] on input "**********" at bounding box center [700, 553] width 618 height 27
type input "**********"
click at [973, 694] on span "Duplicate" at bounding box center [992, 692] width 49 height 14
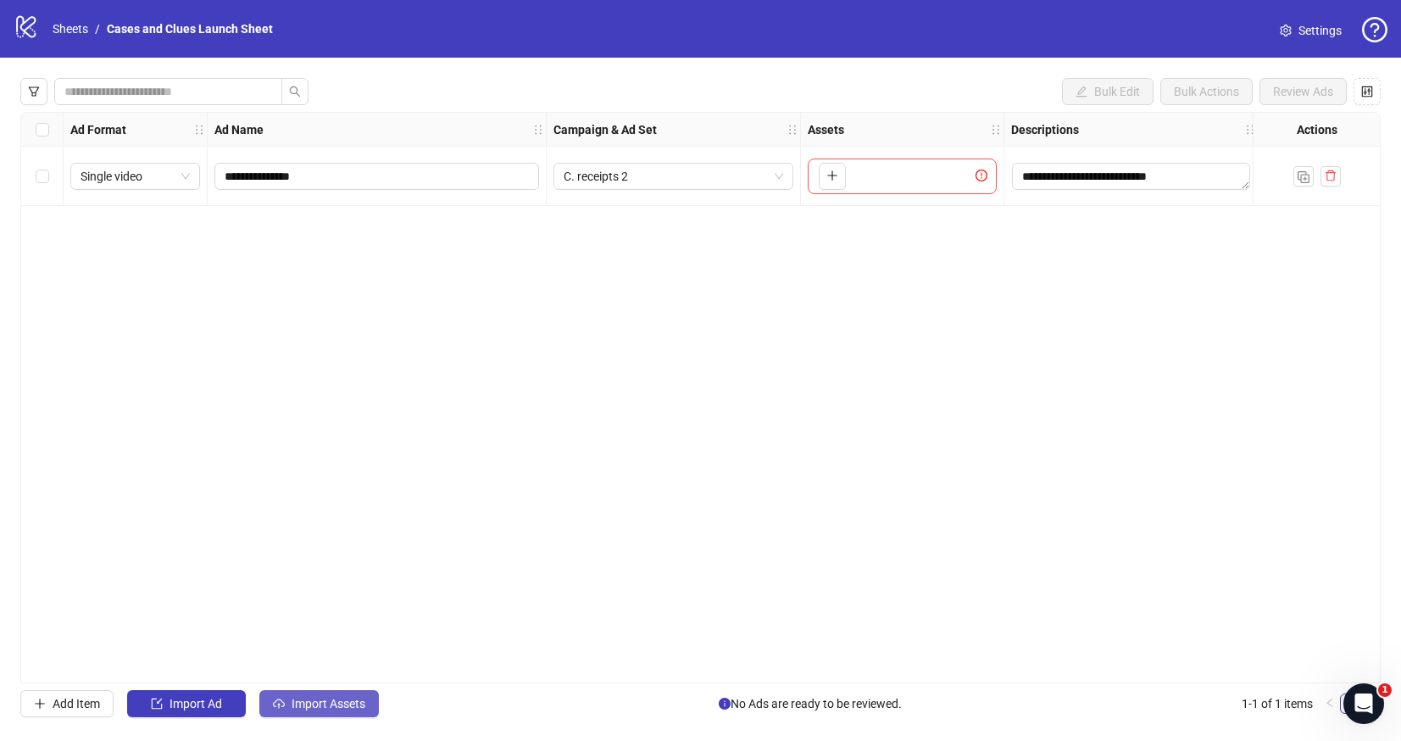
click at [304, 698] on span "Import Assets" at bounding box center [328, 704] width 74 height 14
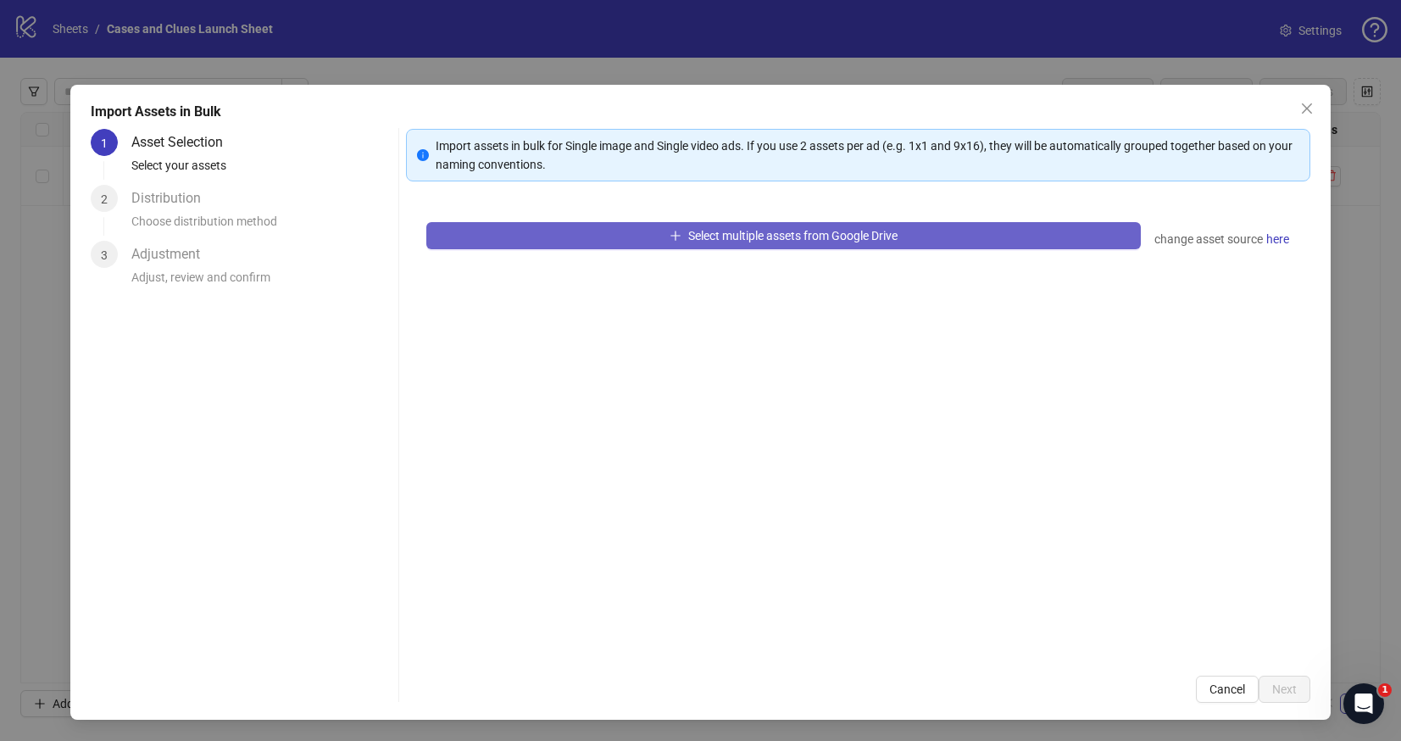
click at [815, 241] on span "Select multiple assets from Google Drive" at bounding box center [792, 236] width 209 height 14
click at [800, 245] on button "Select multiple assets from Google Drive" at bounding box center [783, 235] width 714 height 27
click at [577, 235] on button "Select multiple assets from Google Drive" at bounding box center [783, 235] width 714 height 27
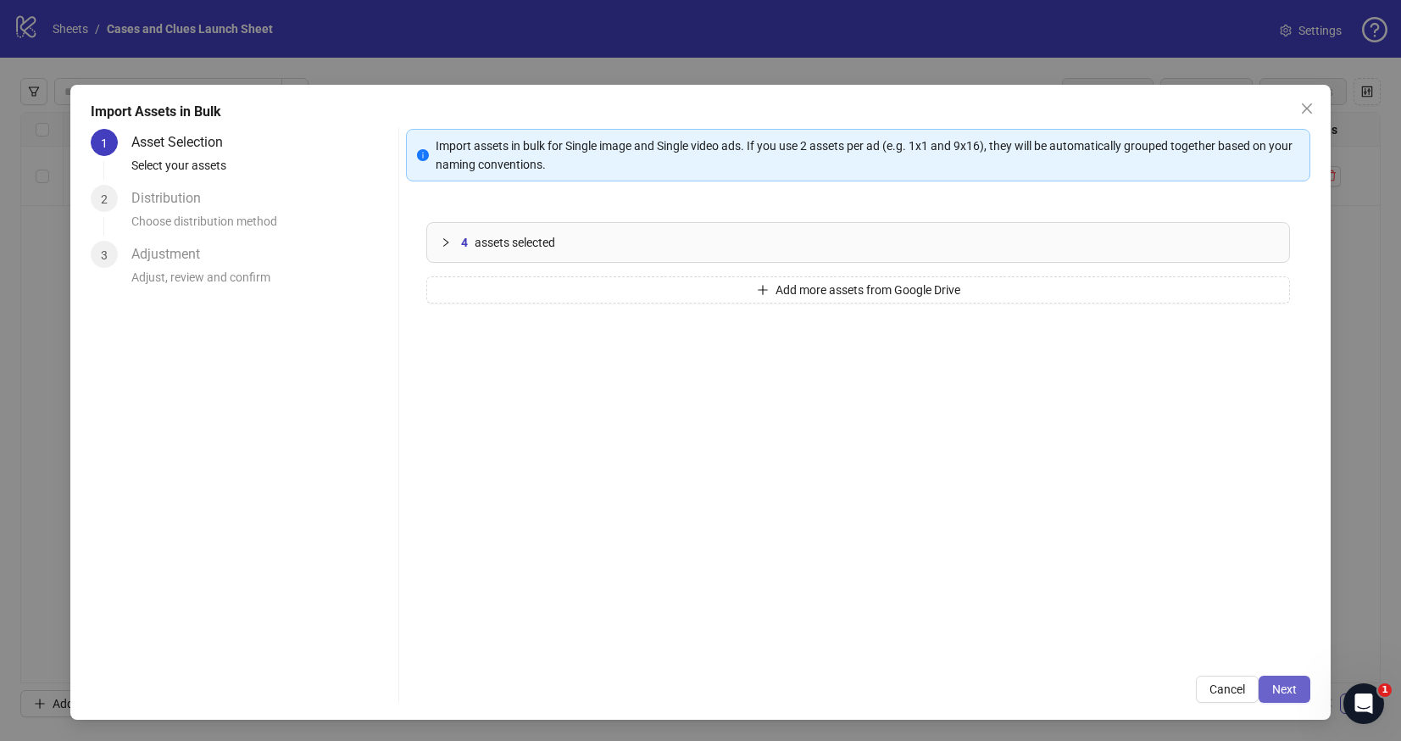
click at [1291, 692] on span "Next" at bounding box center [1284, 689] width 25 height 14
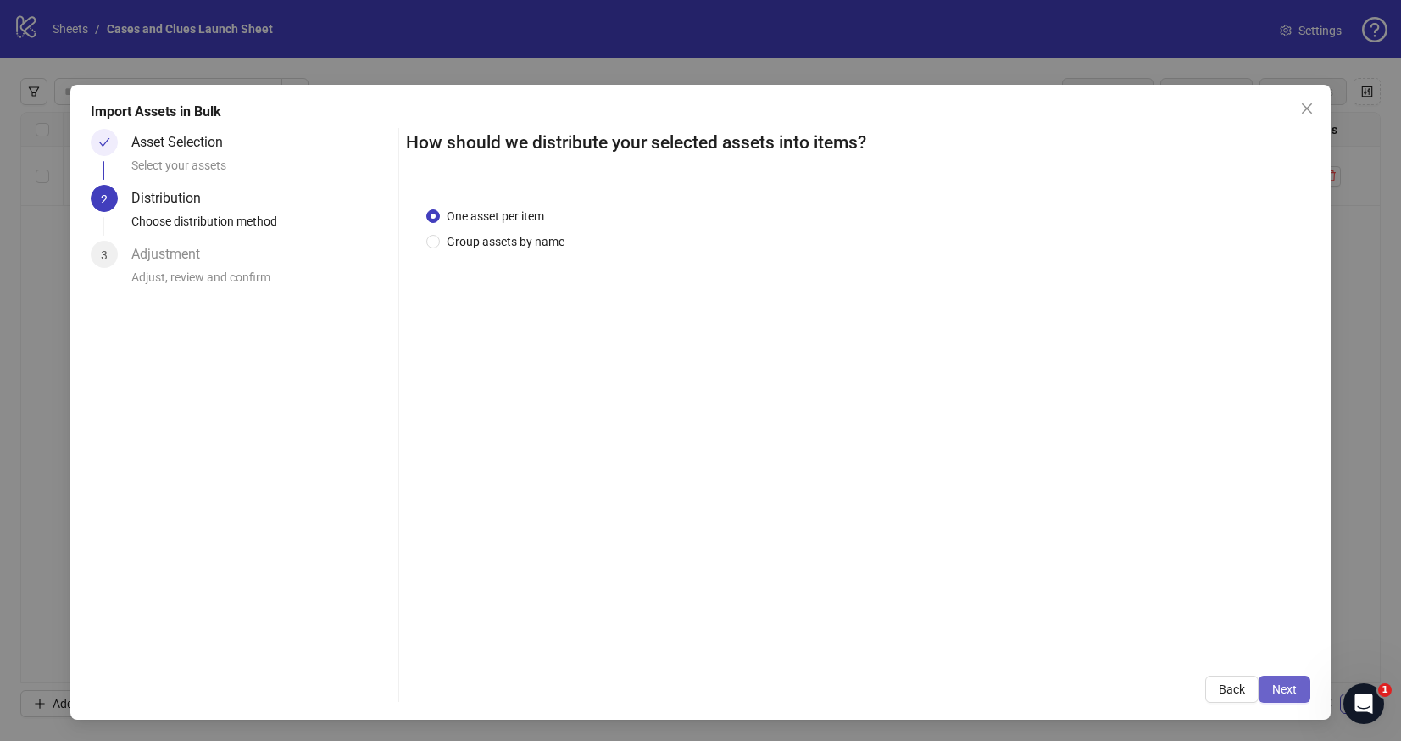
click at [1274, 689] on span "Next" at bounding box center [1284, 689] width 25 height 14
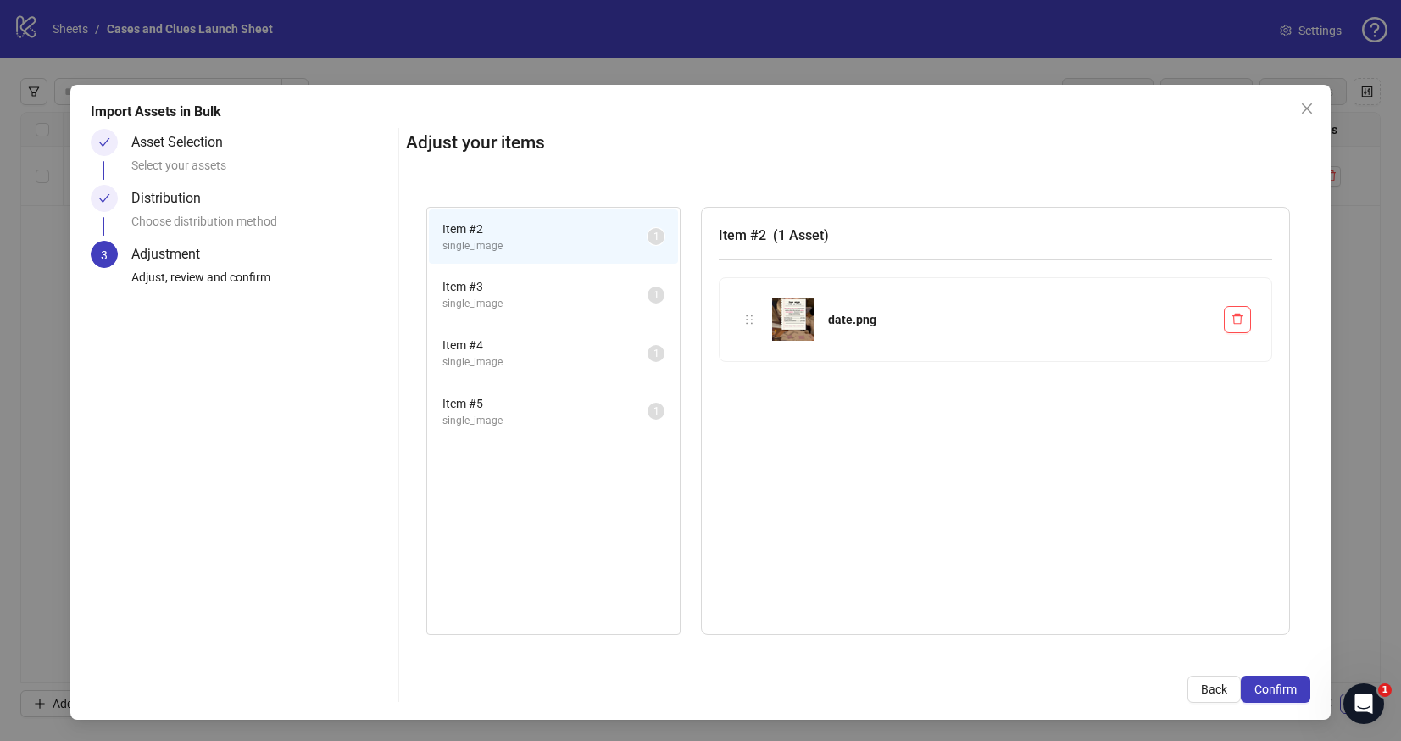
click at [530, 297] on span "single_image" at bounding box center [544, 304] width 205 height 16
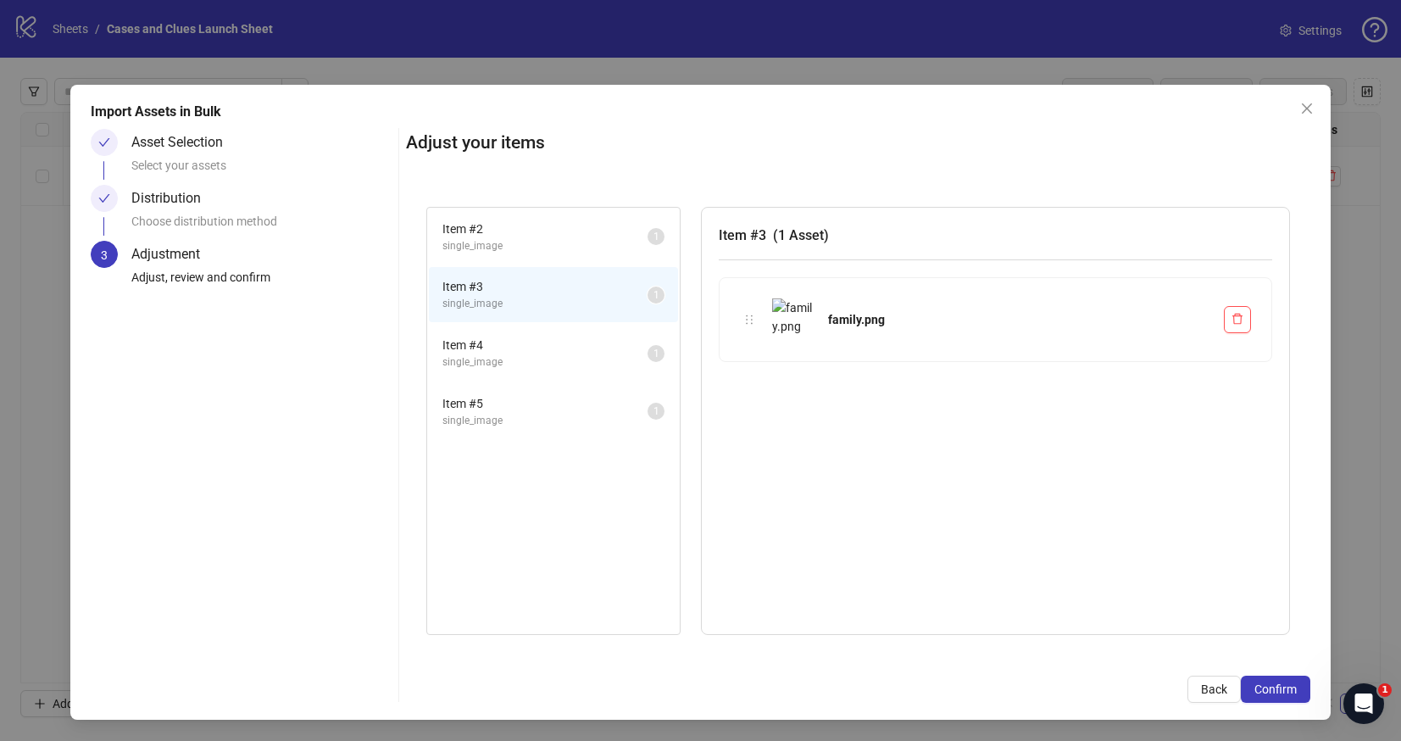
click at [498, 333] on li "Item # 4 single_image 1" at bounding box center [553, 352] width 249 height 55
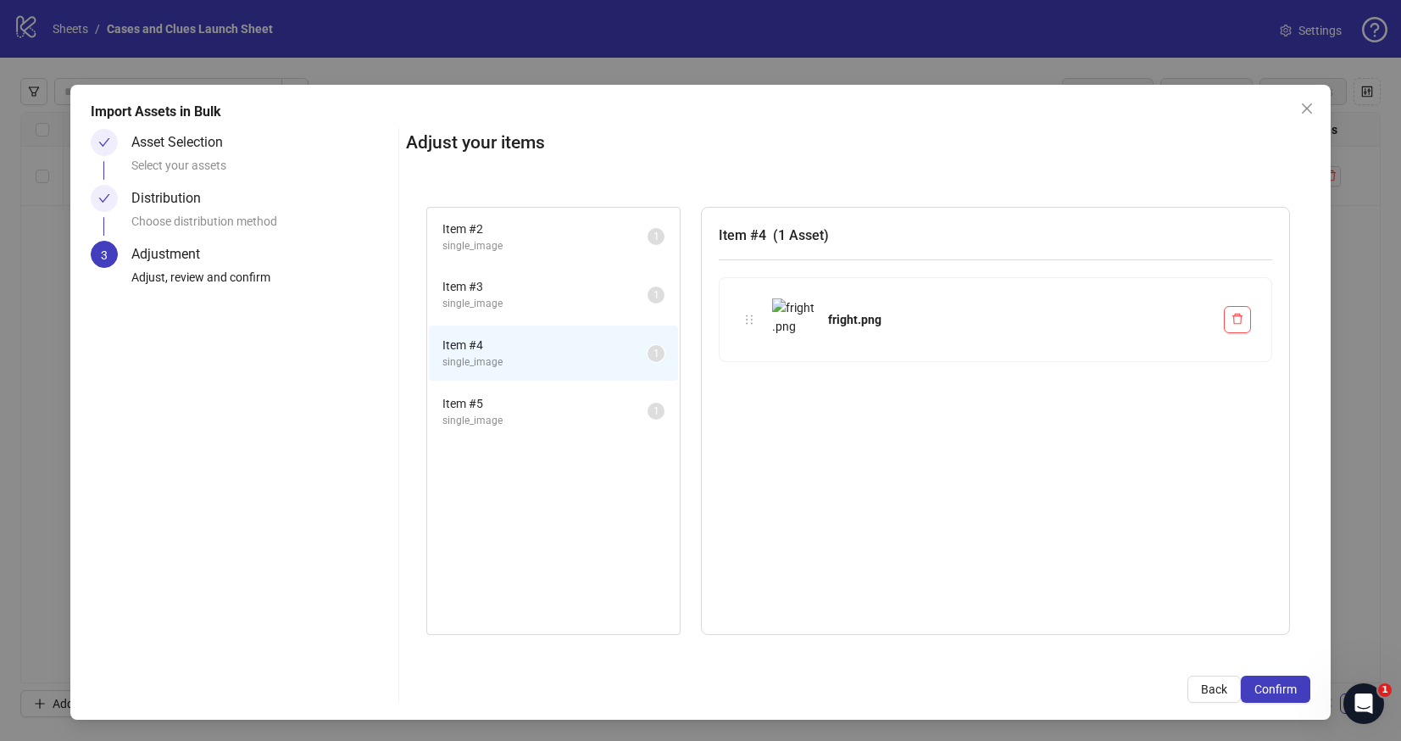
click at [516, 383] on div "Item # 5 single_image 1" at bounding box center [553, 411] width 253 height 58
click at [514, 396] on span "Item # 5" at bounding box center [544, 403] width 205 height 19
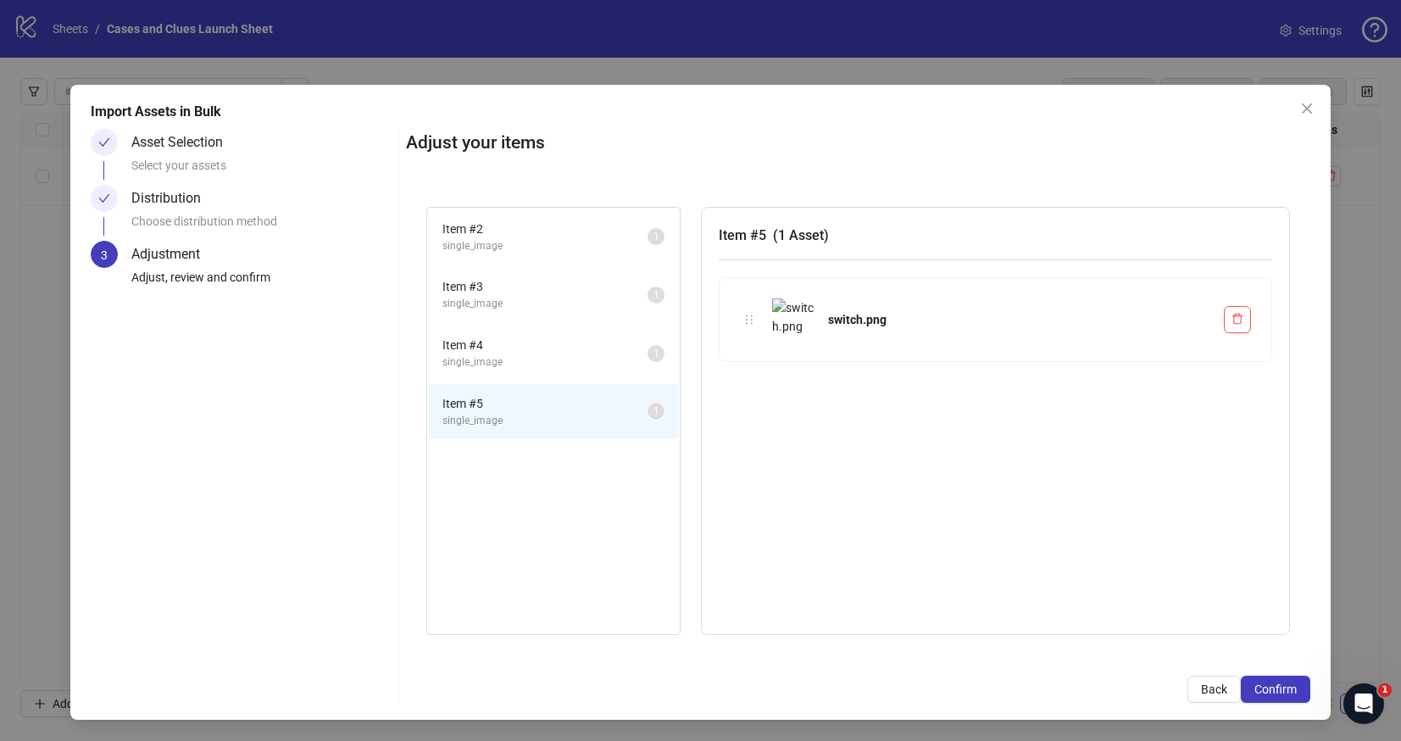
click at [509, 235] on span "Item # 2" at bounding box center [544, 228] width 205 height 19
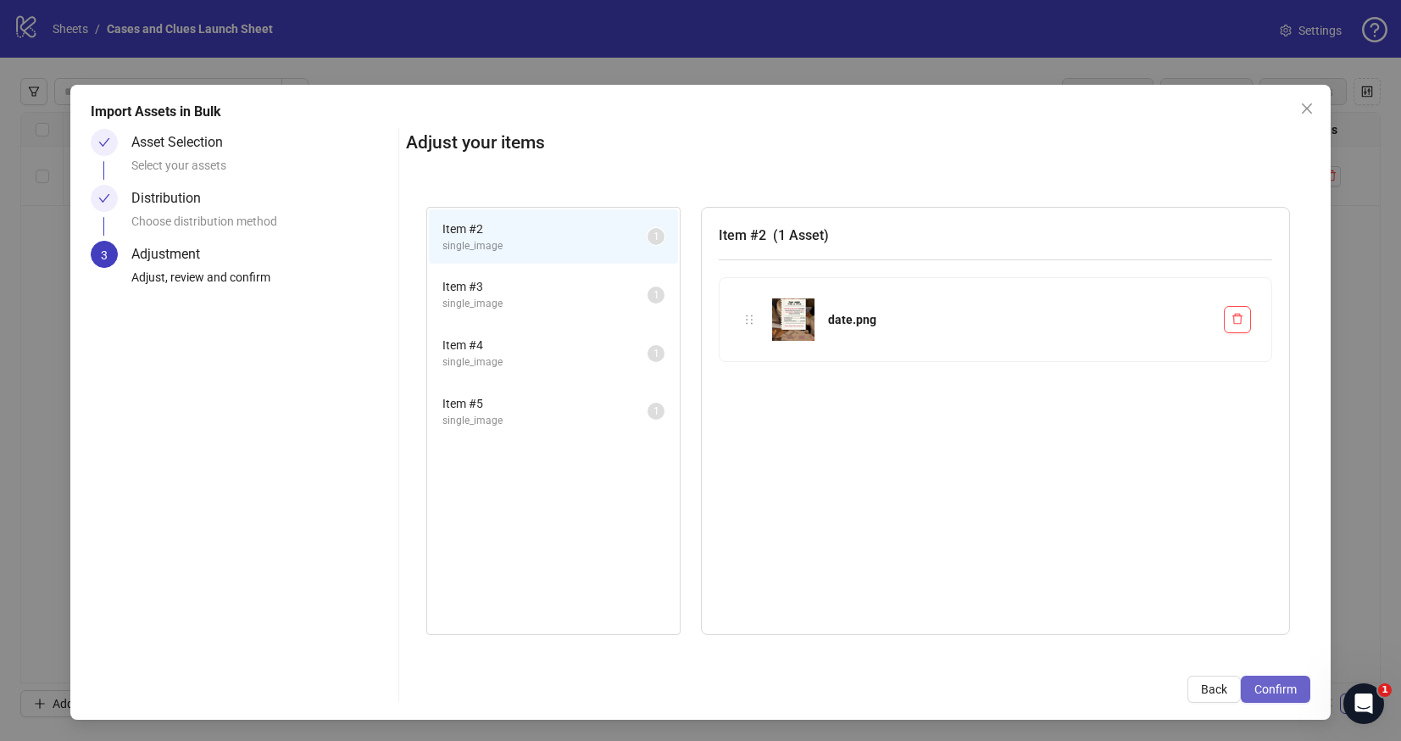
click at [1278, 694] on span "Confirm" at bounding box center [1275, 689] width 42 height 14
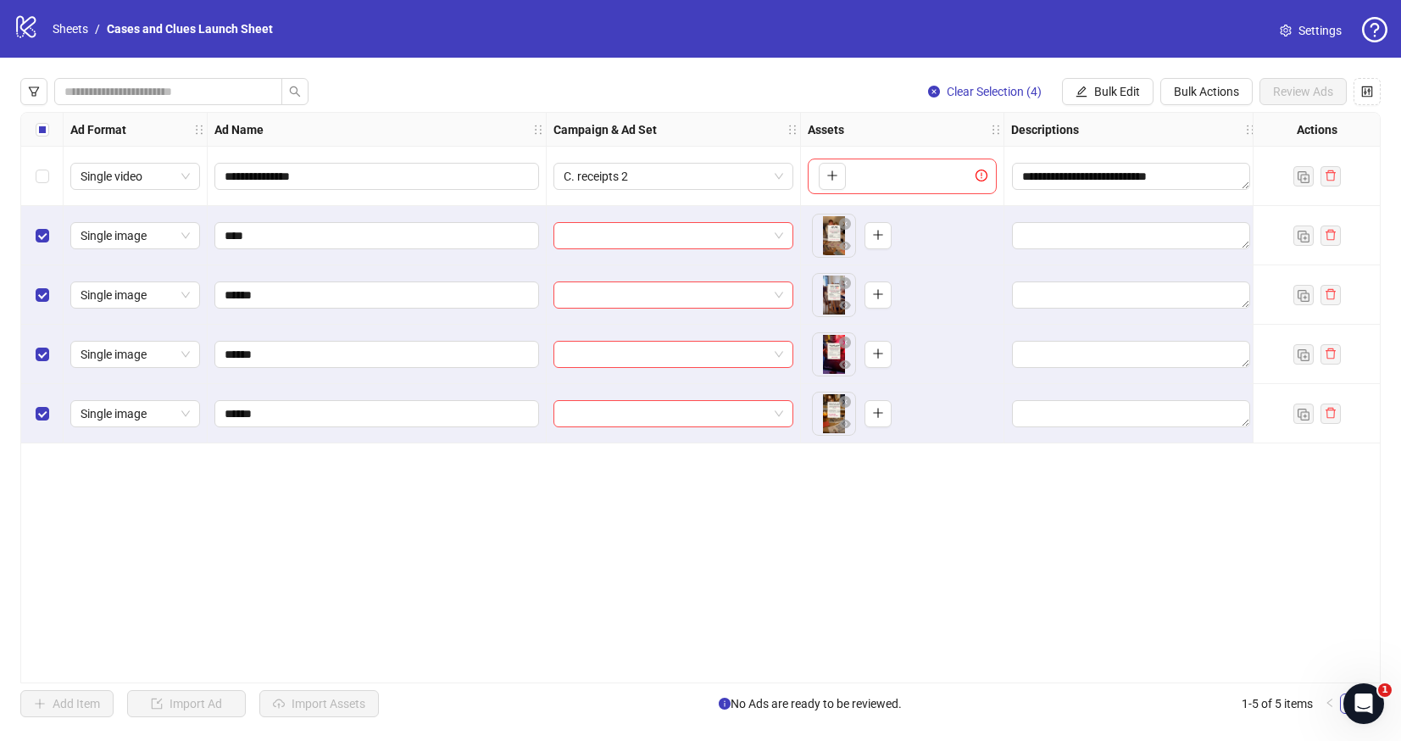
click at [48, 170] on div "Select row 1" at bounding box center [42, 176] width 42 height 59
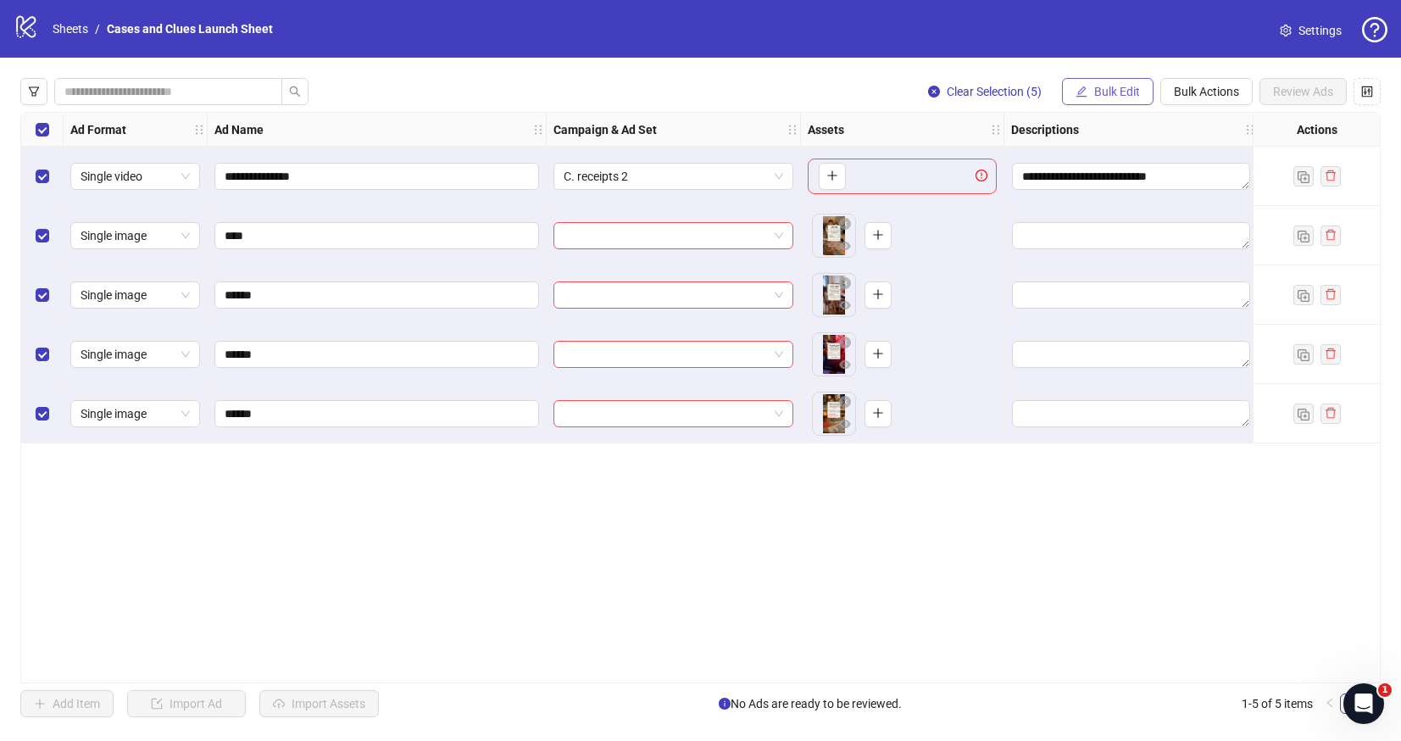
click at [1116, 91] on span "Bulk Edit" at bounding box center [1117, 92] width 46 height 14
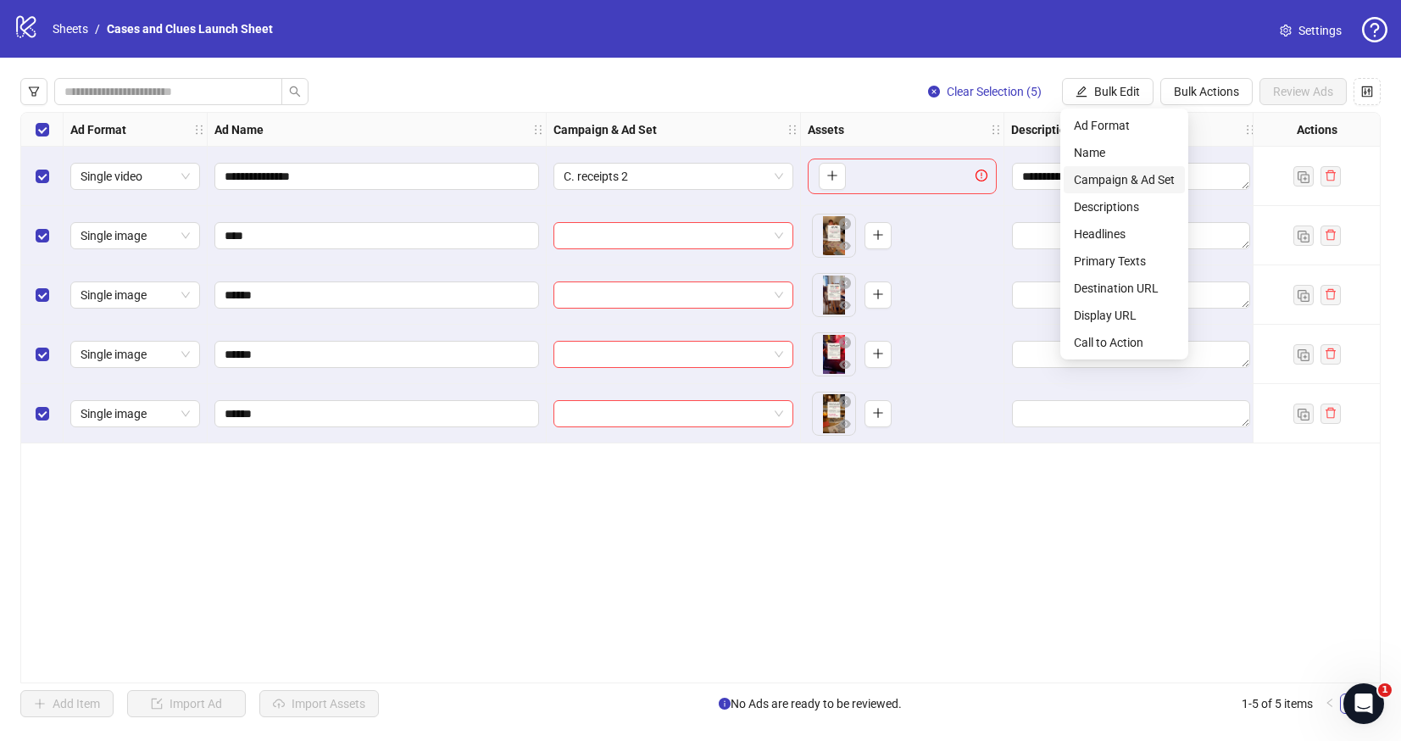
click at [1111, 182] on span "Campaign & Ad Set" at bounding box center [1124, 179] width 101 height 19
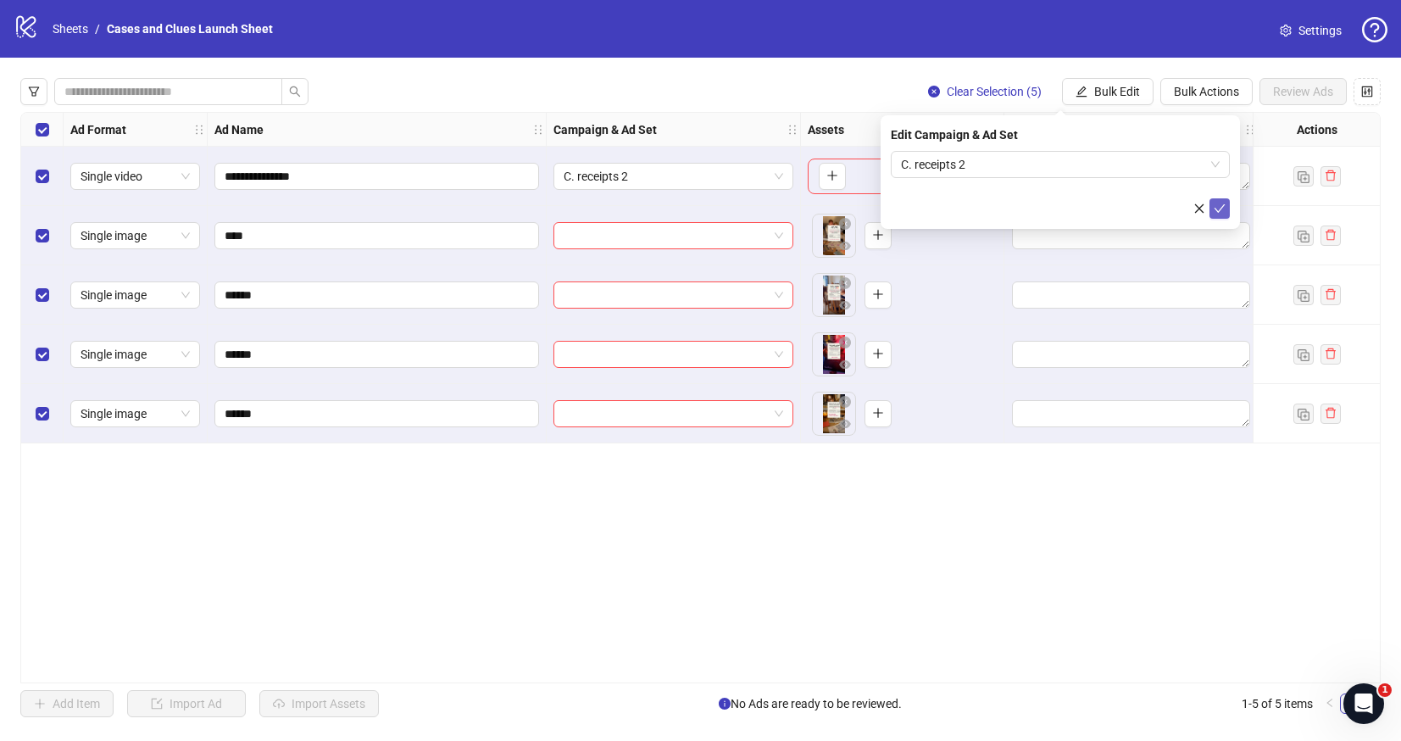
click at [1219, 203] on icon "check" at bounding box center [1219, 209] width 12 height 12
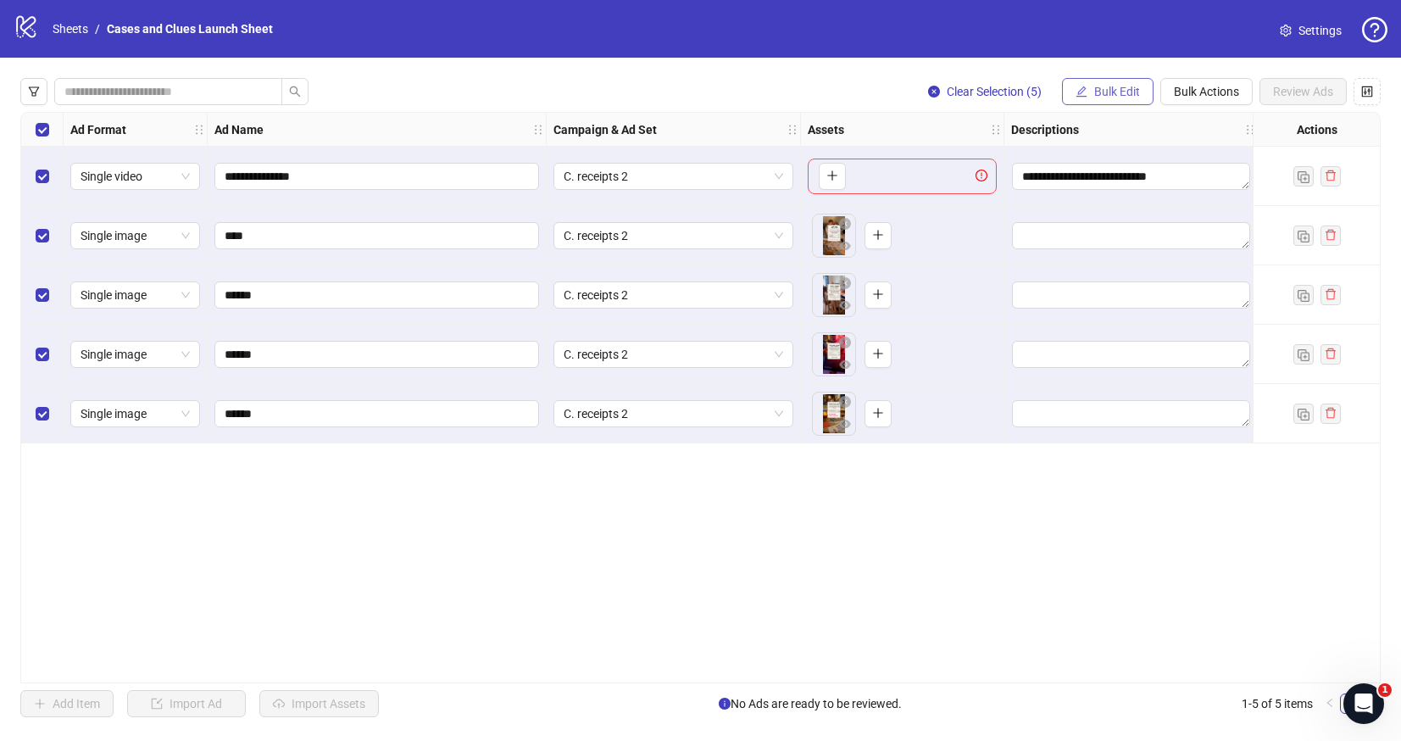
click at [1075, 83] on button "Bulk Edit" at bounding box center [1108, 91] width 92 height 27
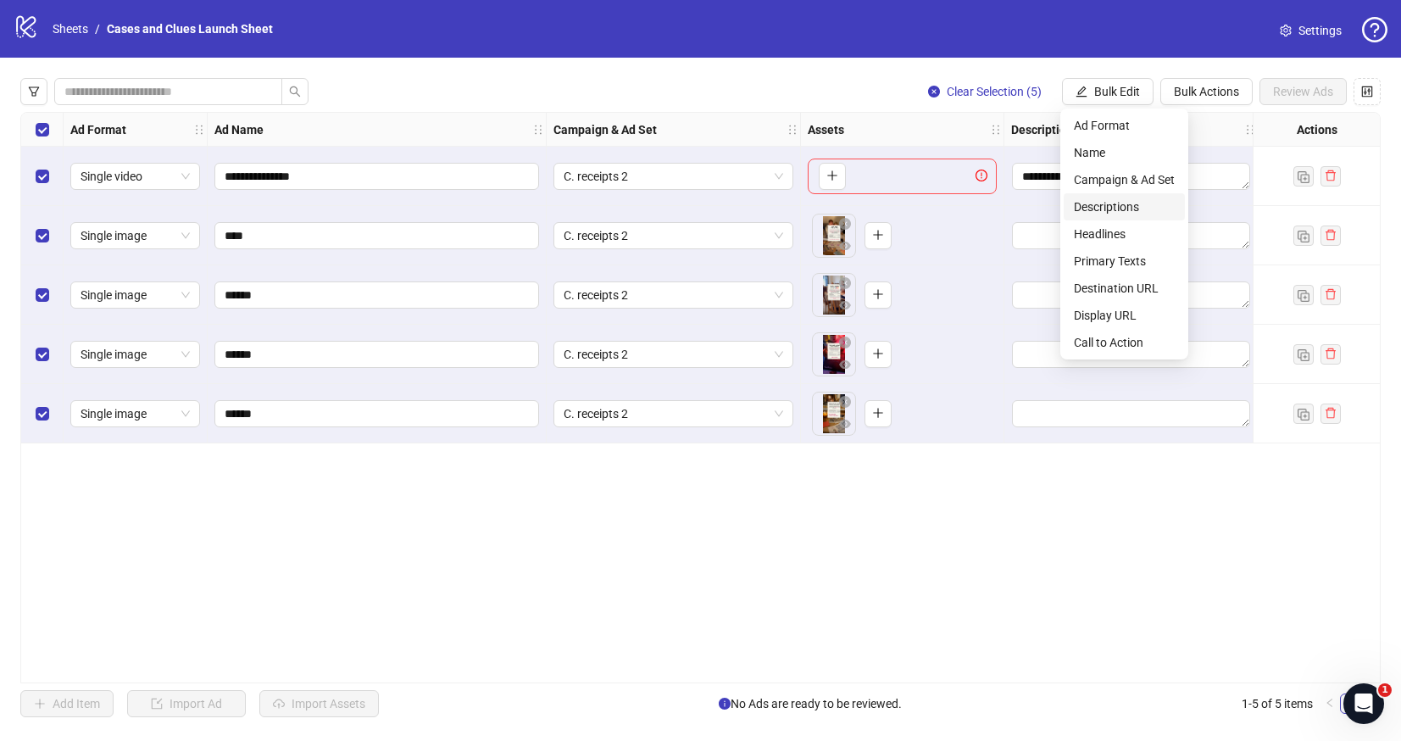
click at [1091, 196] on li "Descriptions" at bounding box center [1123, 206] width 121 height 27
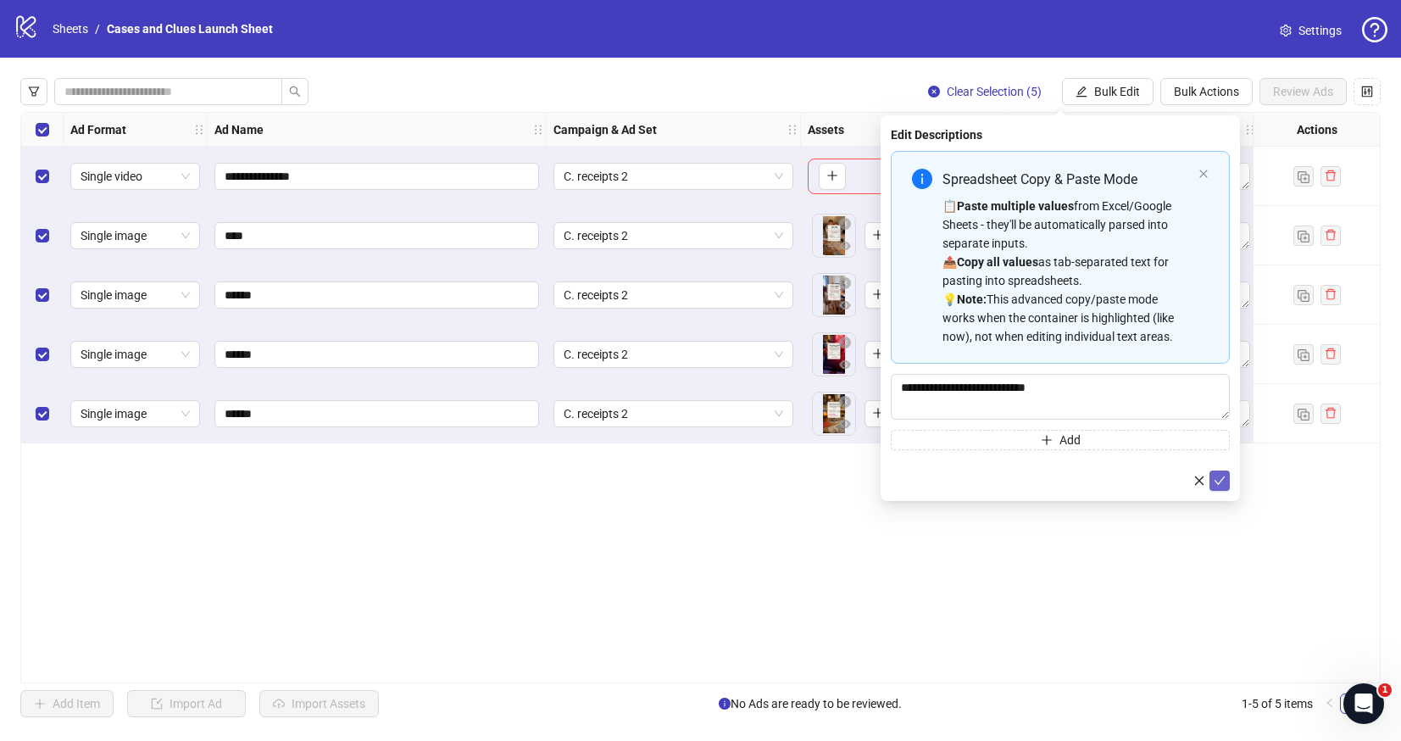
click at [1213, 479] on icon "check" at bounding box center [1219, 481] width 12 height 12
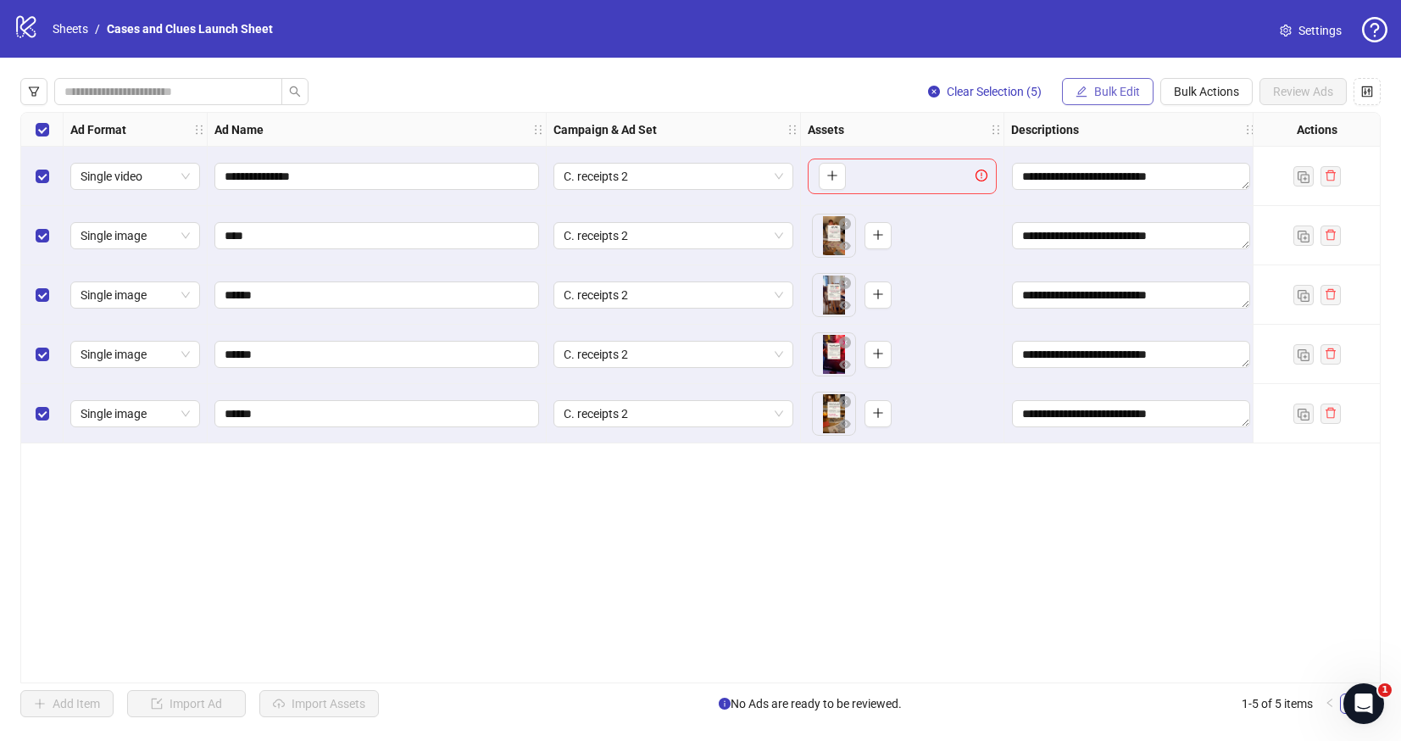
click at [1094, 88] on span "Bulk Edit" at bounding box center [1117, 92] width 46 height 14
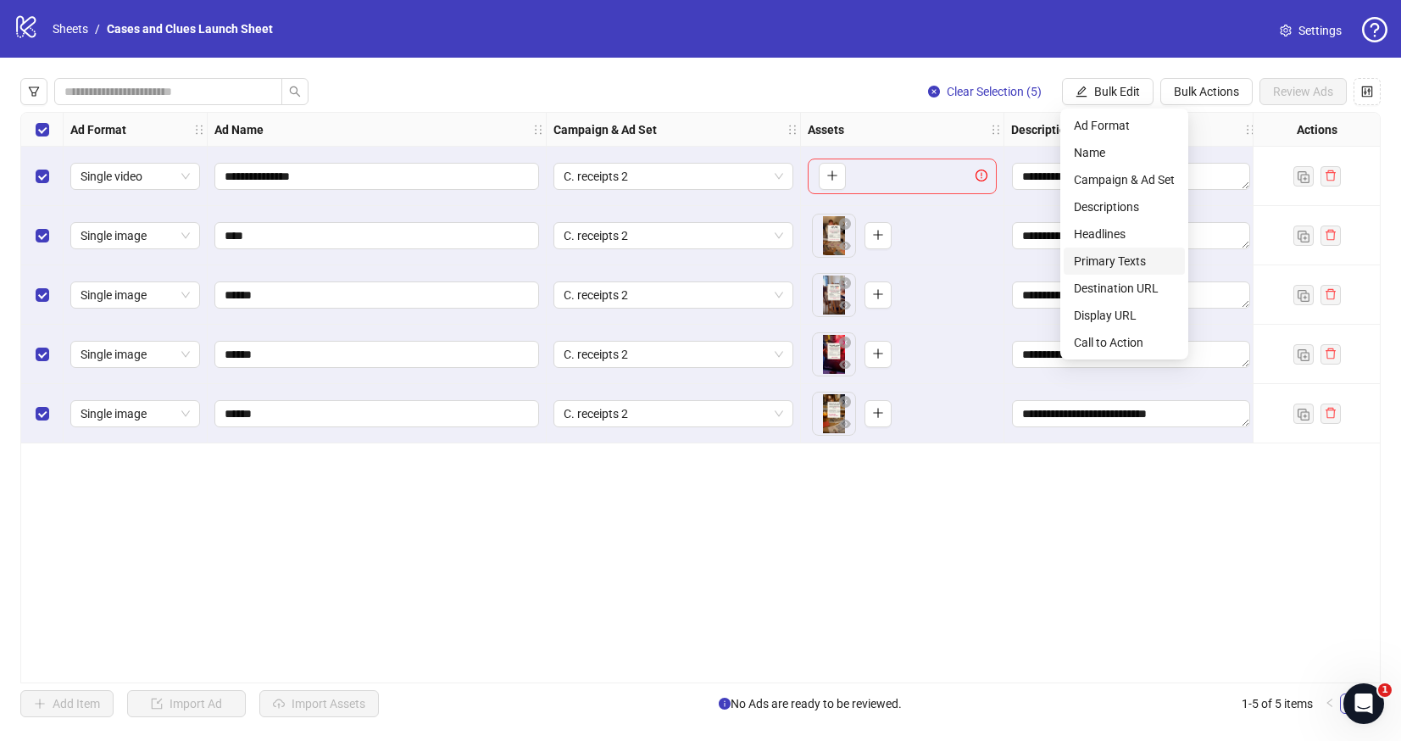
click at [1119, 261] on span "Primary Texts" at bounding box center [1124, 261] width 101 height 19
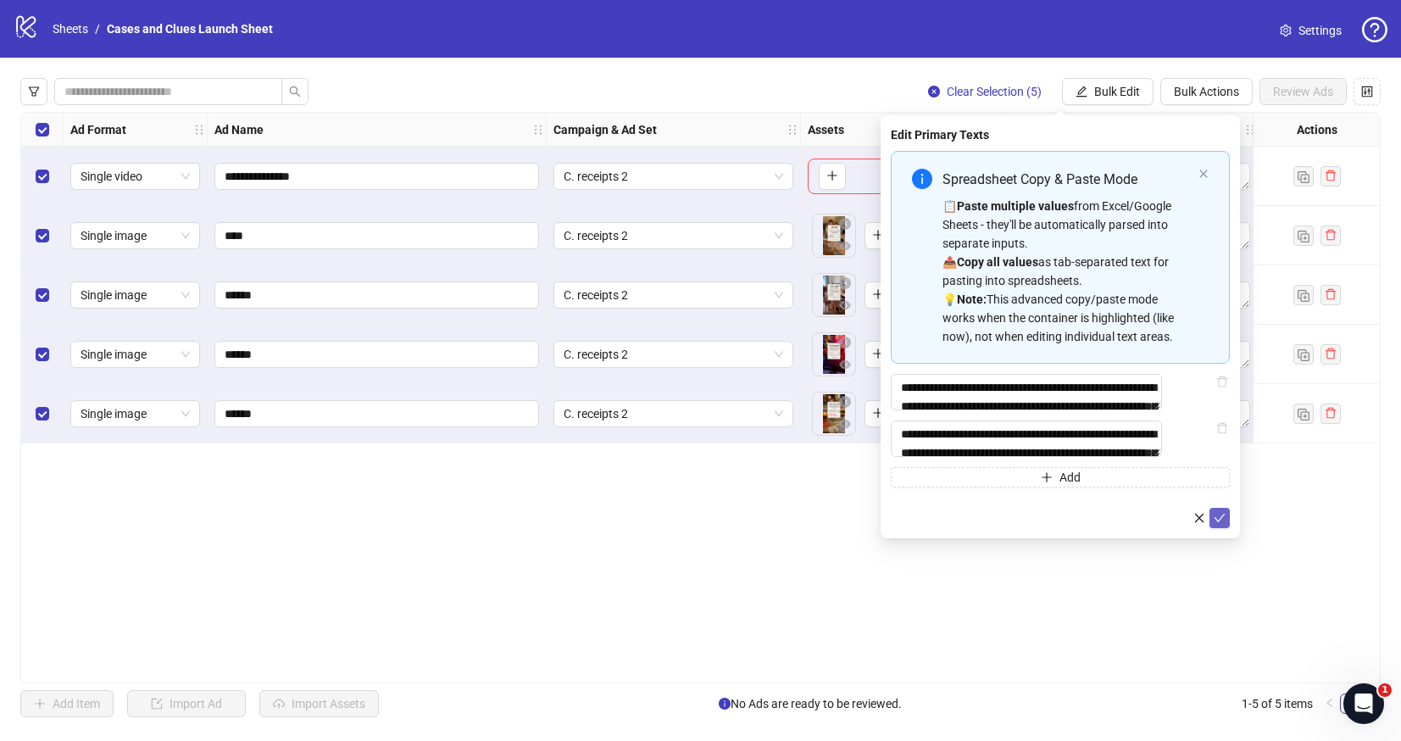
click at [1223, 524] on icon "check" at bounding box center [1219, 518] width 12 height 12
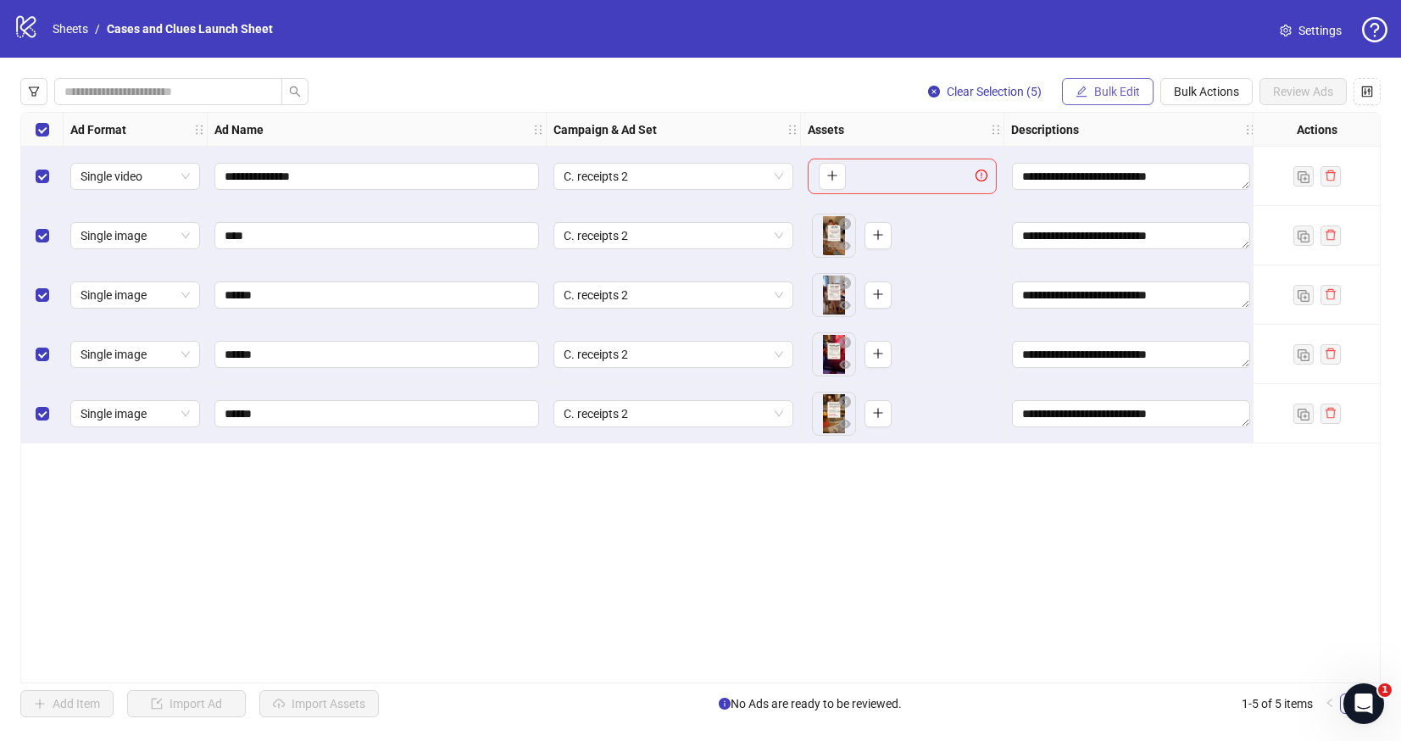
click at [1102, 80] on button "Bulk Edit" at bounding box center [1108, 91] width 92 height 27
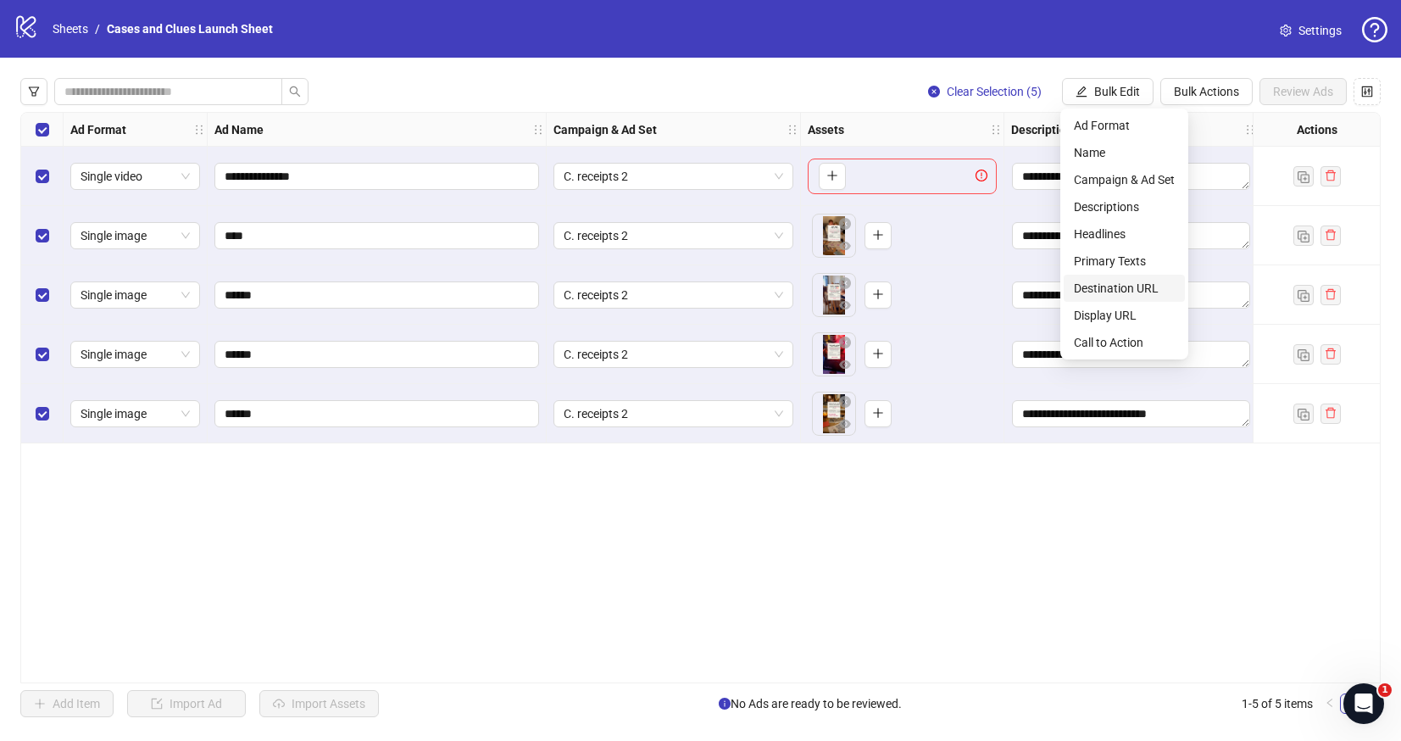
click at [1134, 288] on span "Destination URL" at bounding box center [1124, 288] width 101 height 19
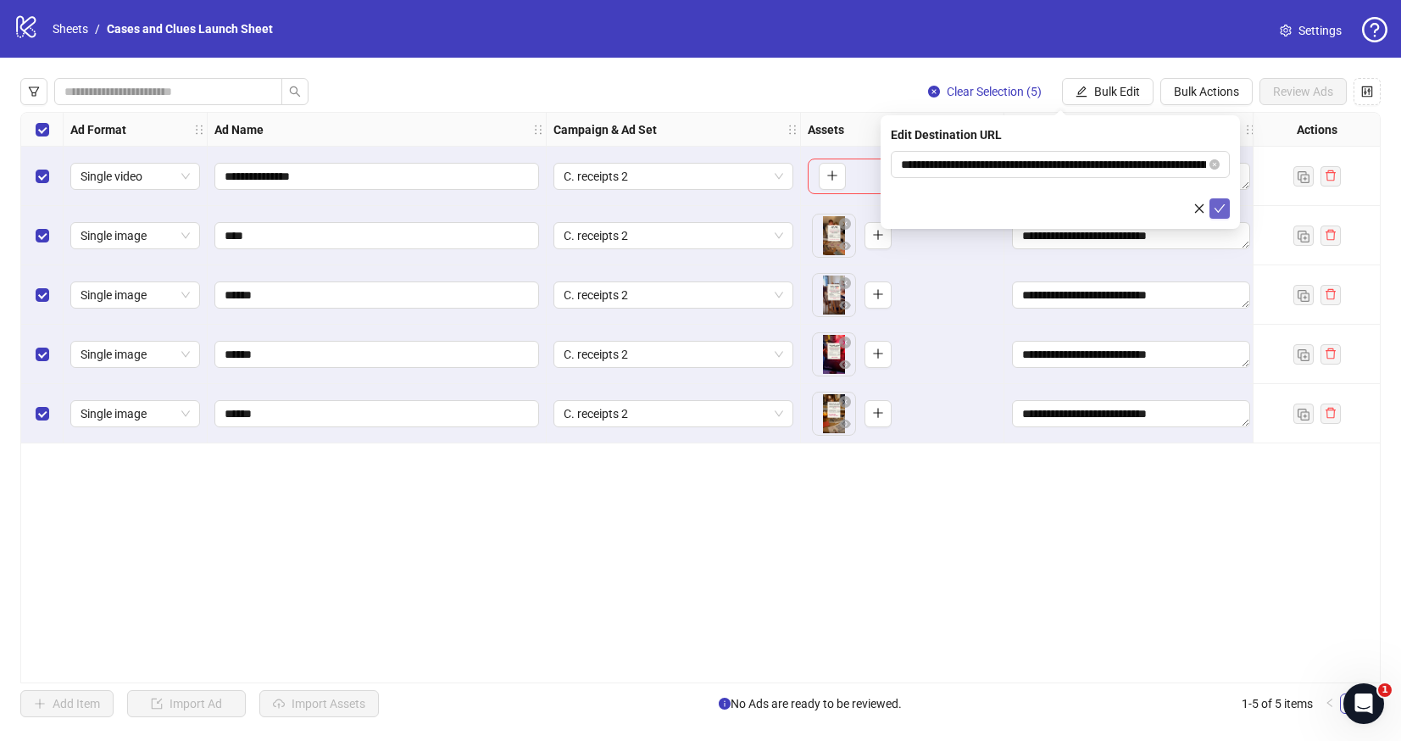
click at [1224, 209] on icon "check" at bounding box center [1219, 209] width 12 height 12
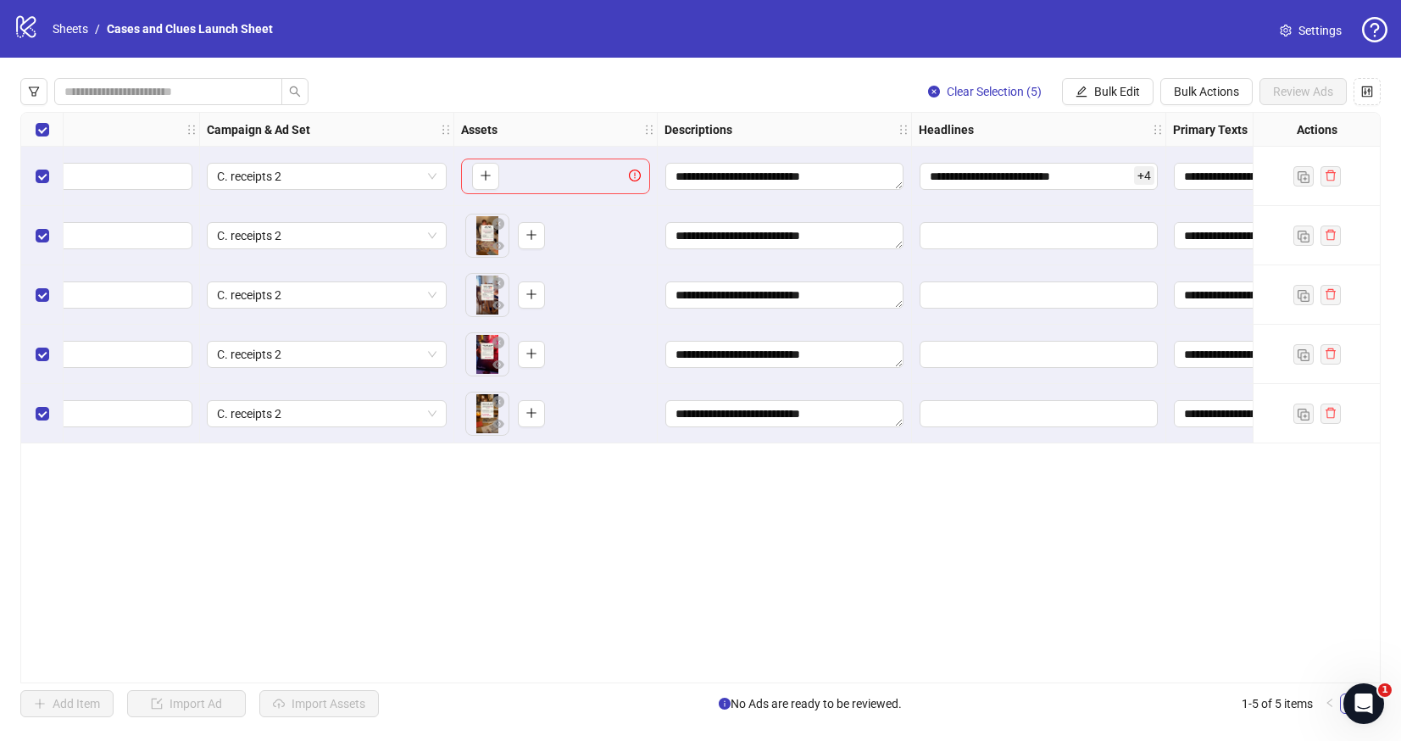
scroll to position [0, 412]
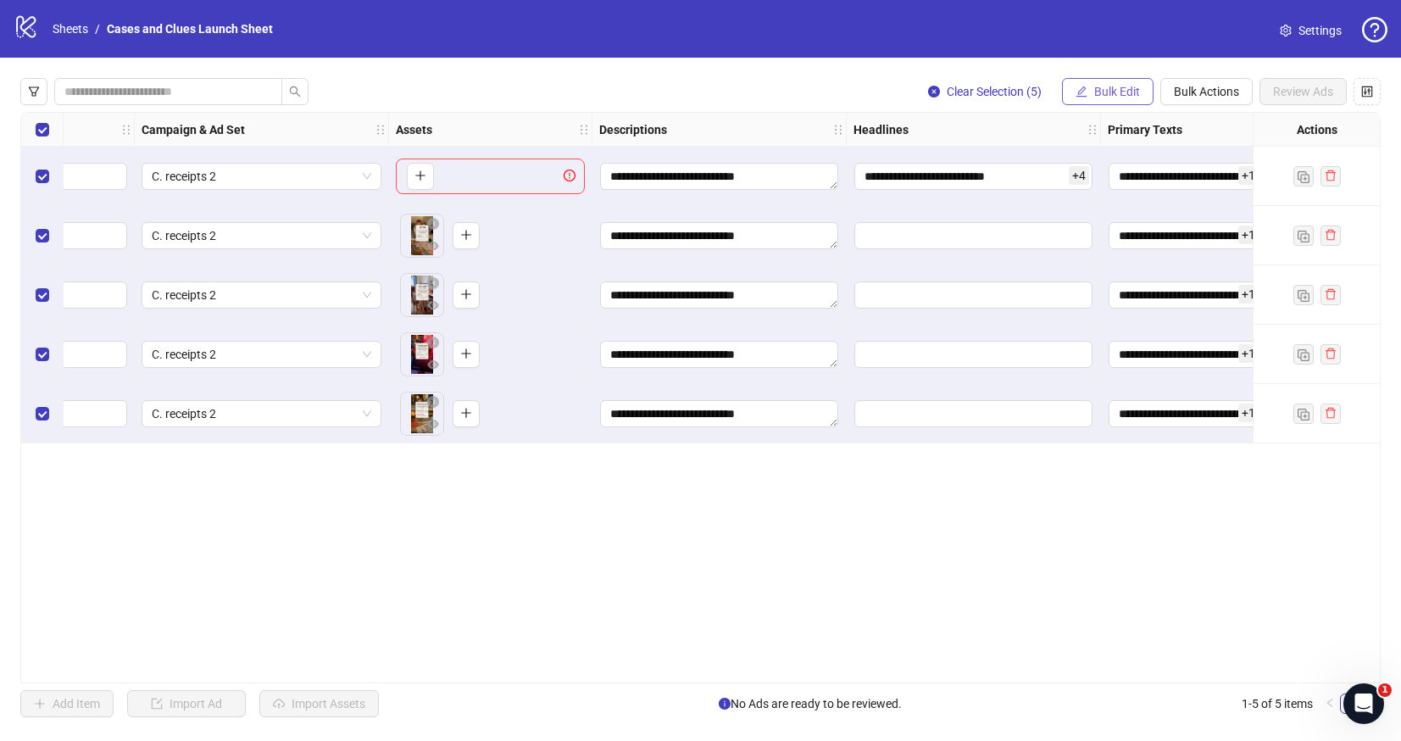
click at [1114, 88] on span "Bulk Edit" at bounding box center [1117, 92] width 46 height 14
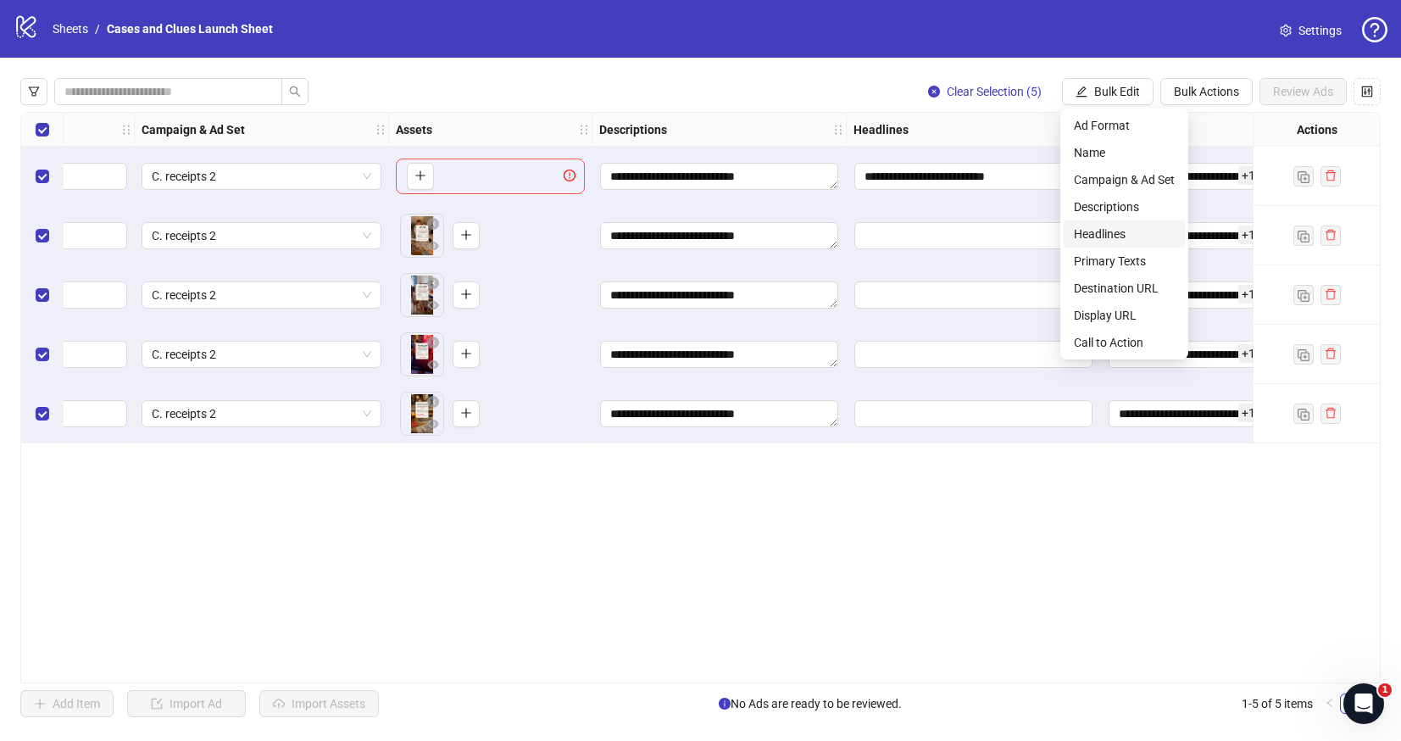
click at [1100, 235] on span "Headlines" at bounding box center [1124, 234] width 101 height 19
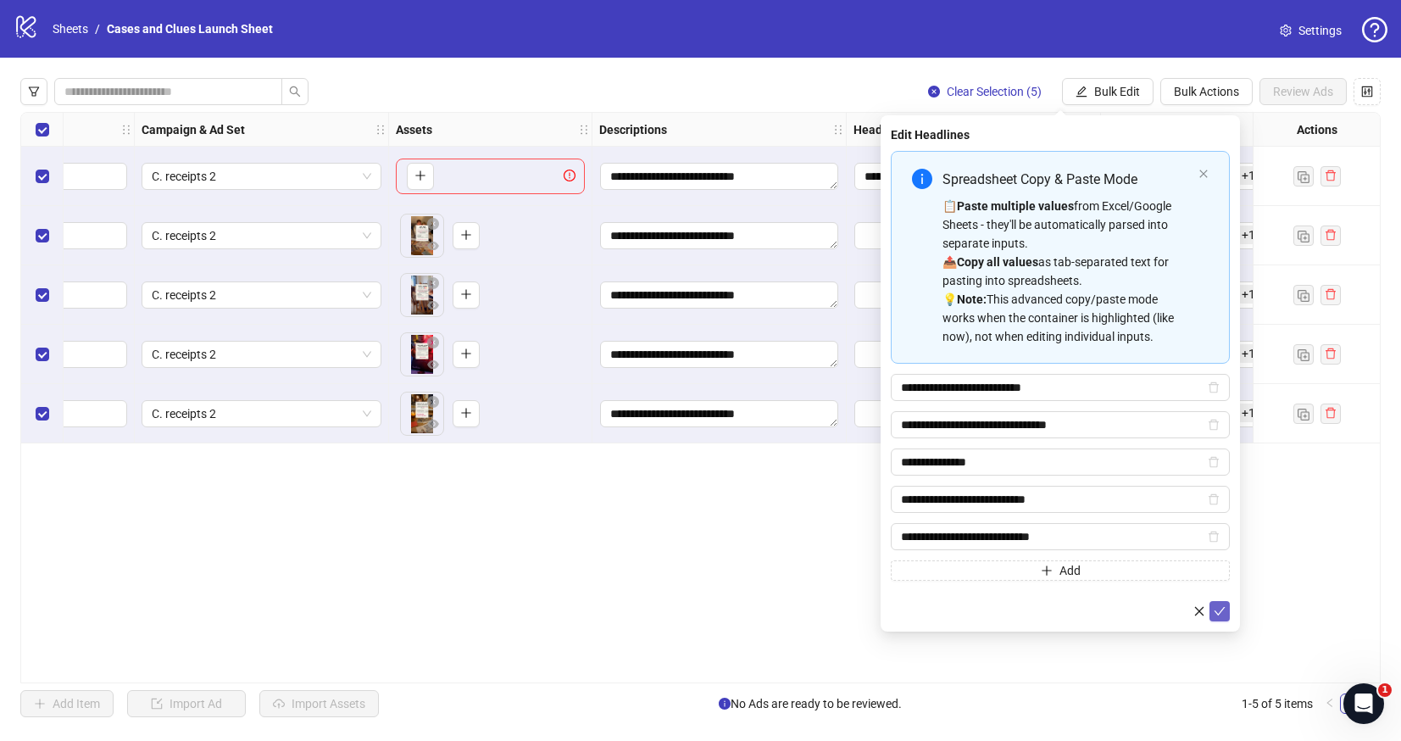
click at [1219, 608] on icon "check" at bounding box center [1219, 611] width 12 height 12
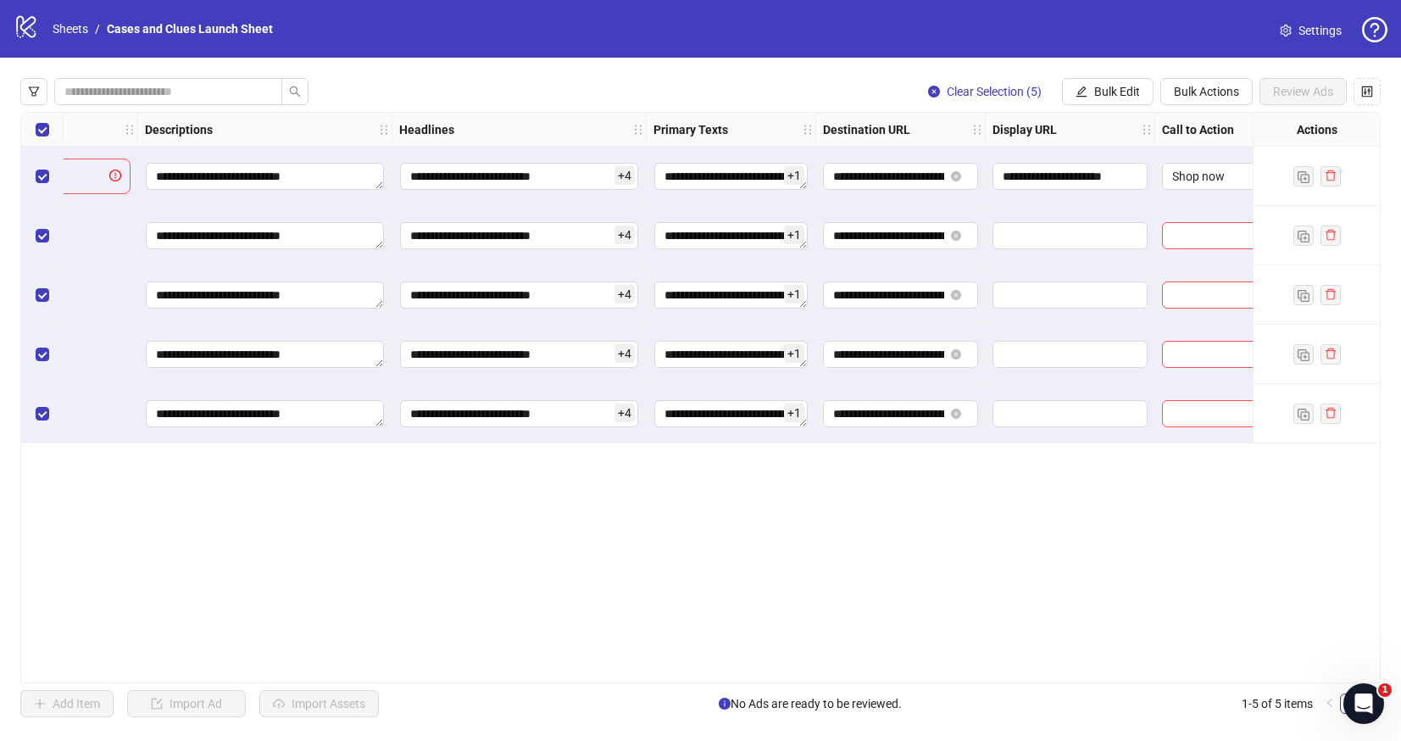
scroll to position [0, 904]
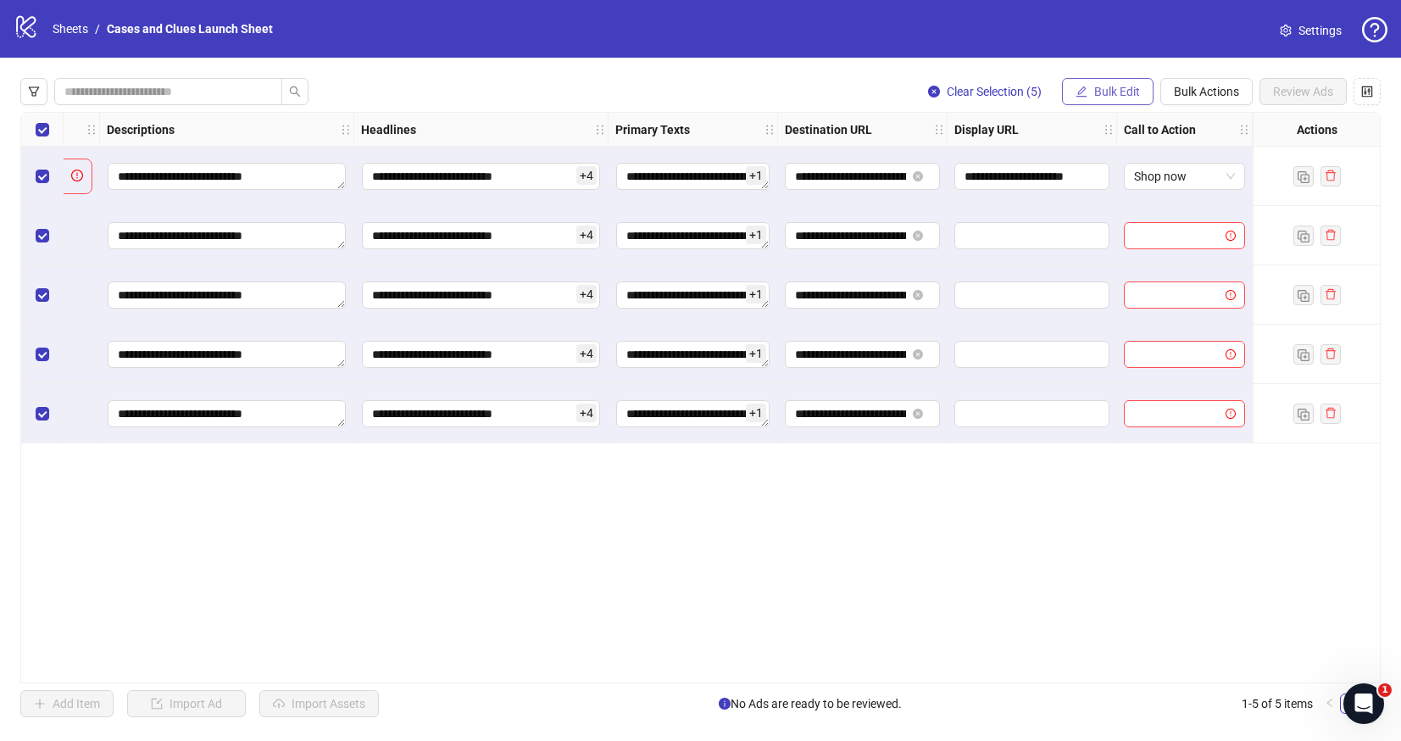
click at [1113, 90] on span "Bulk Edit" at bounding box center [1117, 92] width 46 height 14
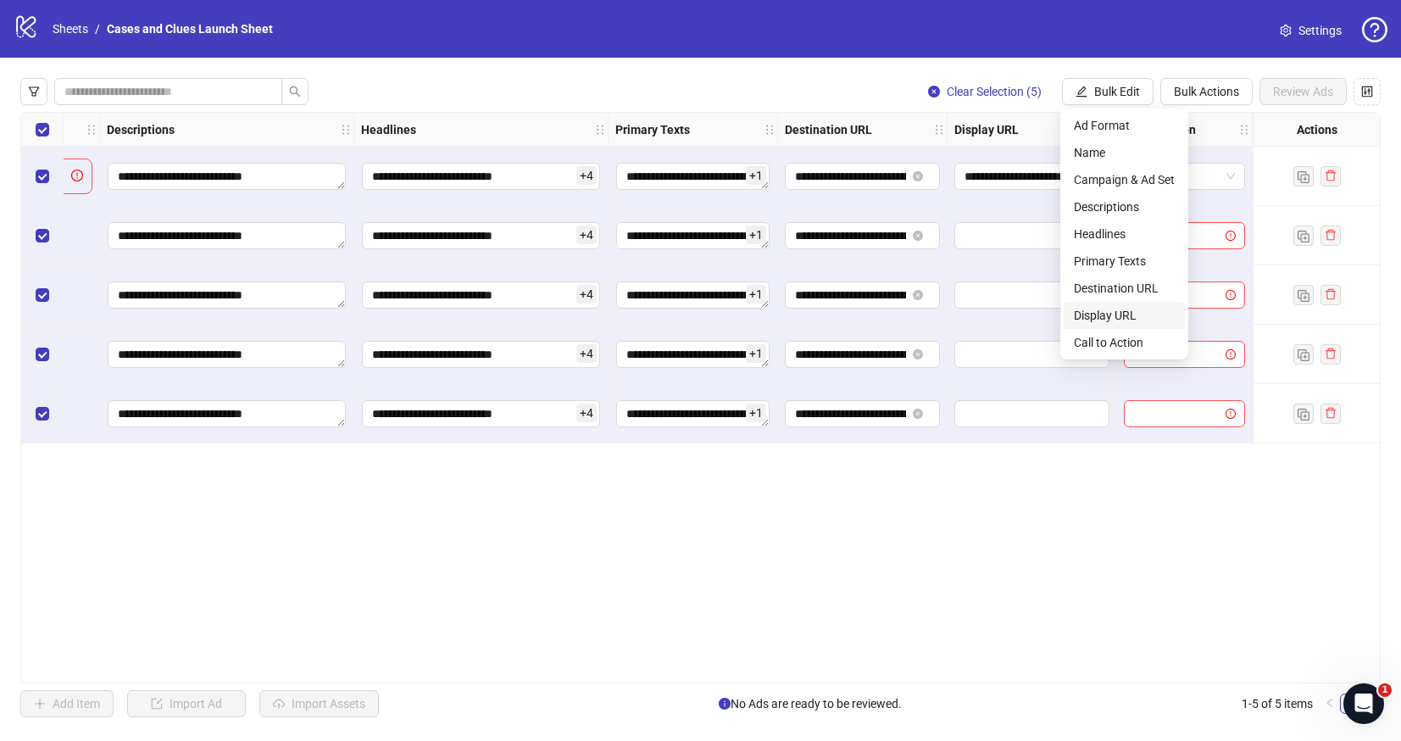
click at [1107, 309] on span "Display URL" at bounding box center [1124, 315] width 101 height 19
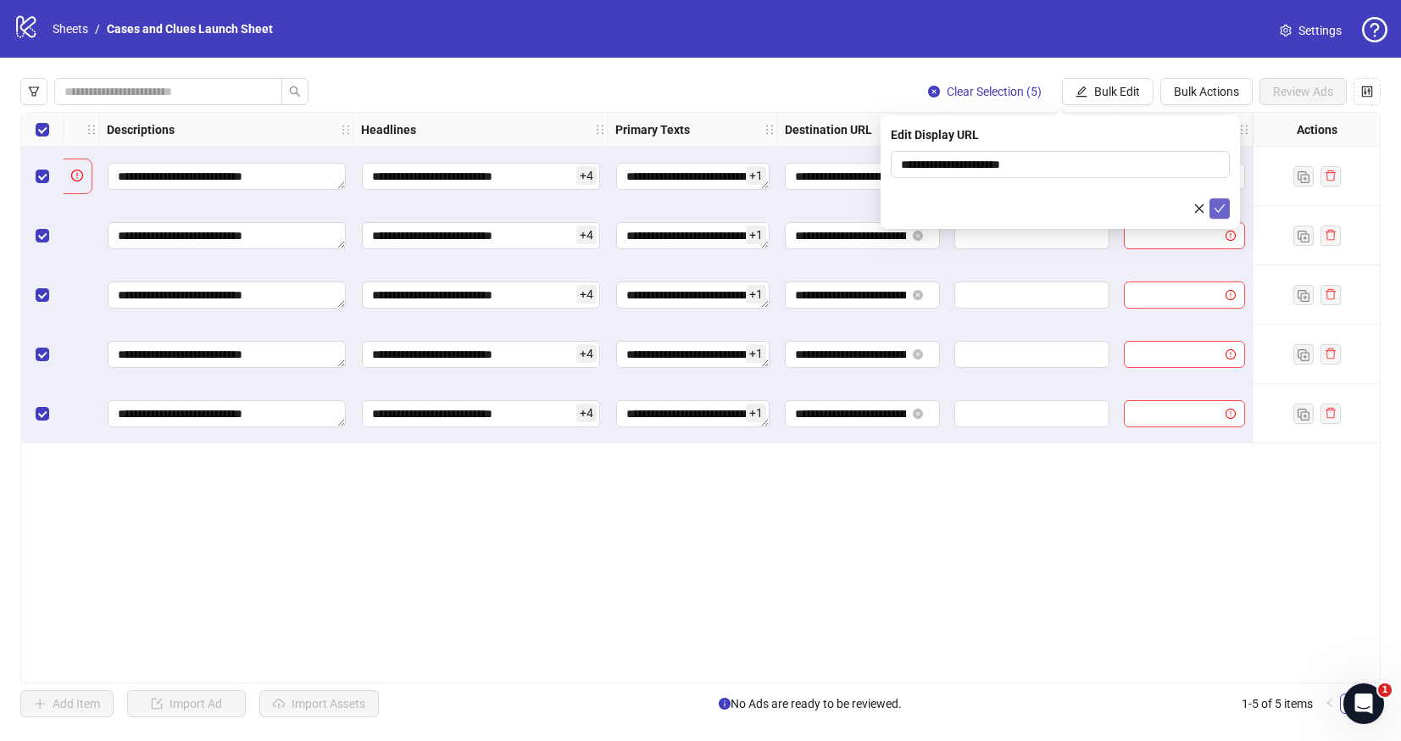
click at [1225, 208] on button "submit" at bounding box center [1219, 208] width 20 height 20
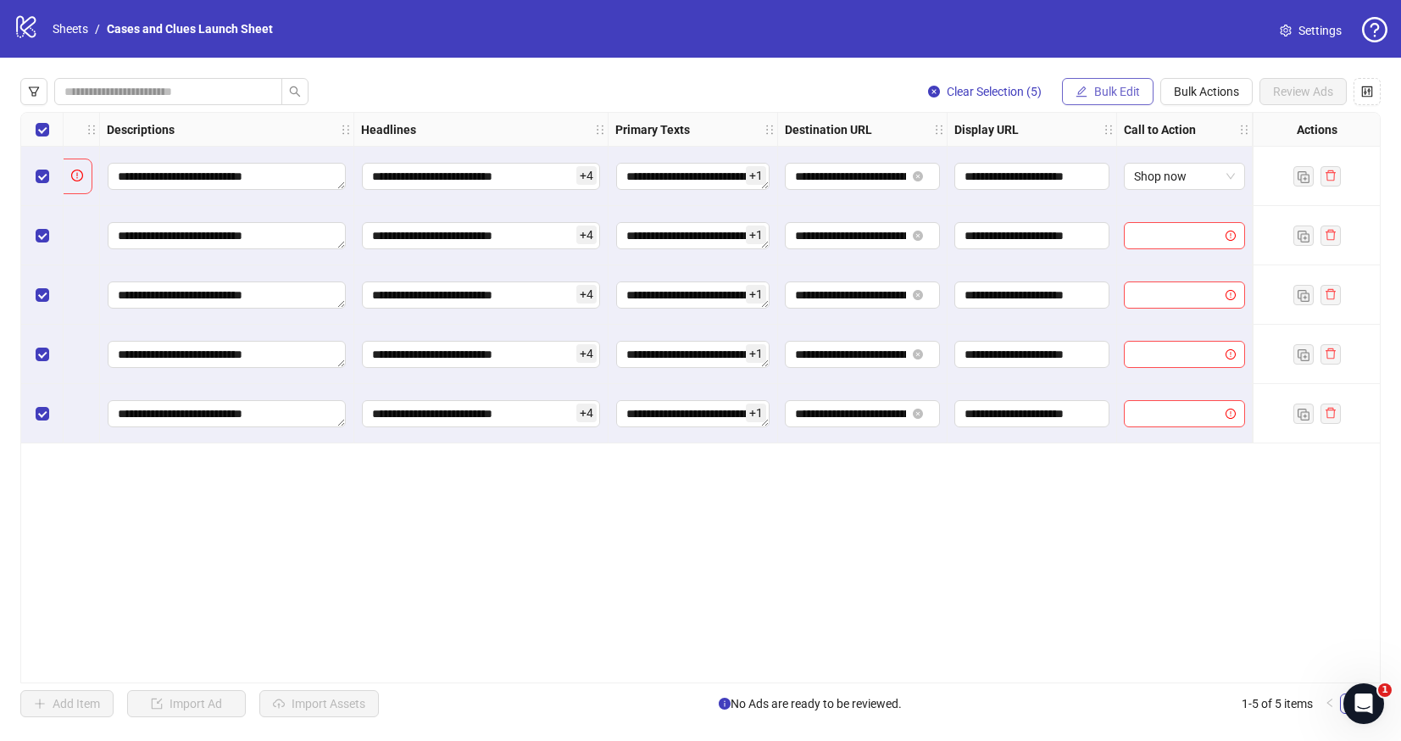
click at [1130, 93] on span "Bulk Edit" at bounding box center [1117, 92] width 46 height 14
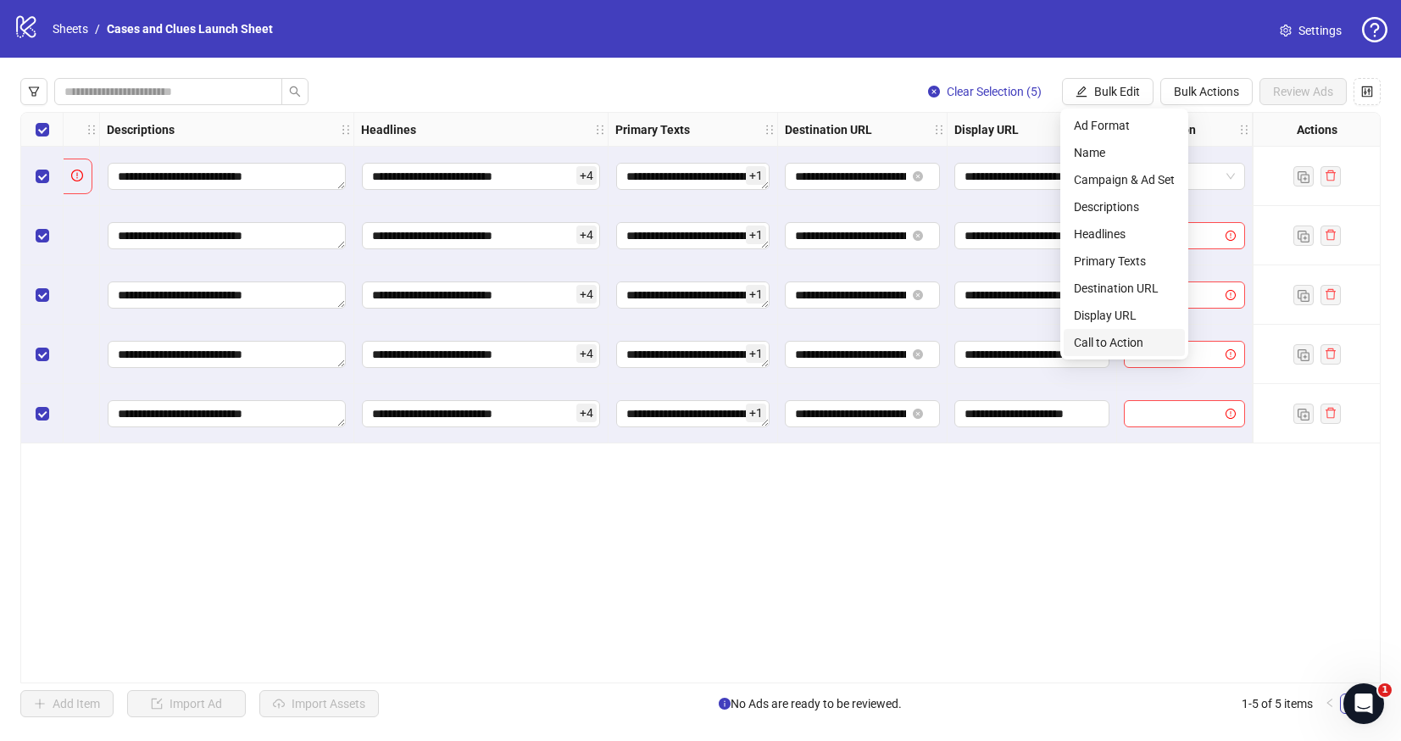
click at [1136, 339] on span "Call to Action" at bounding box center [1124, 342] width 101 height 19
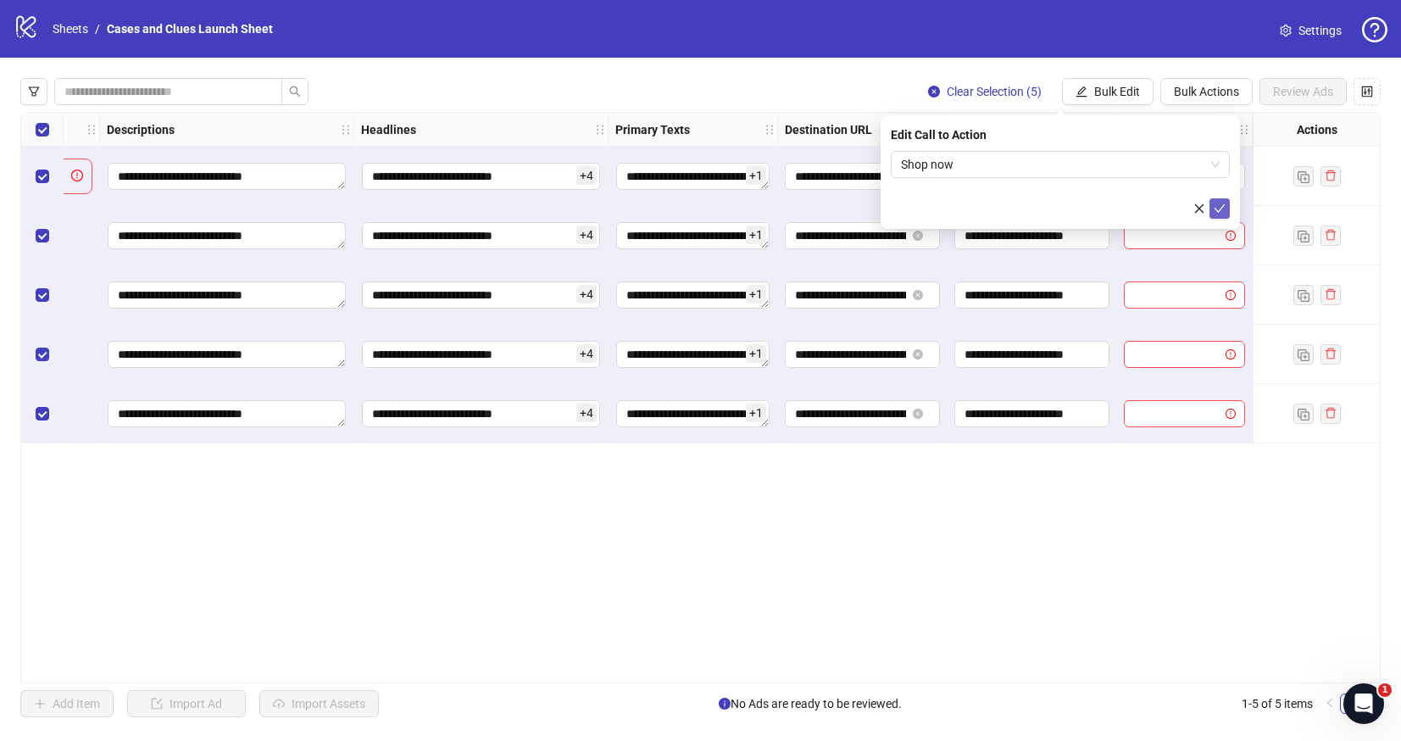
click at [1227, 208] on button "submit" at bounding box center [1219, 208] width 20 height 20
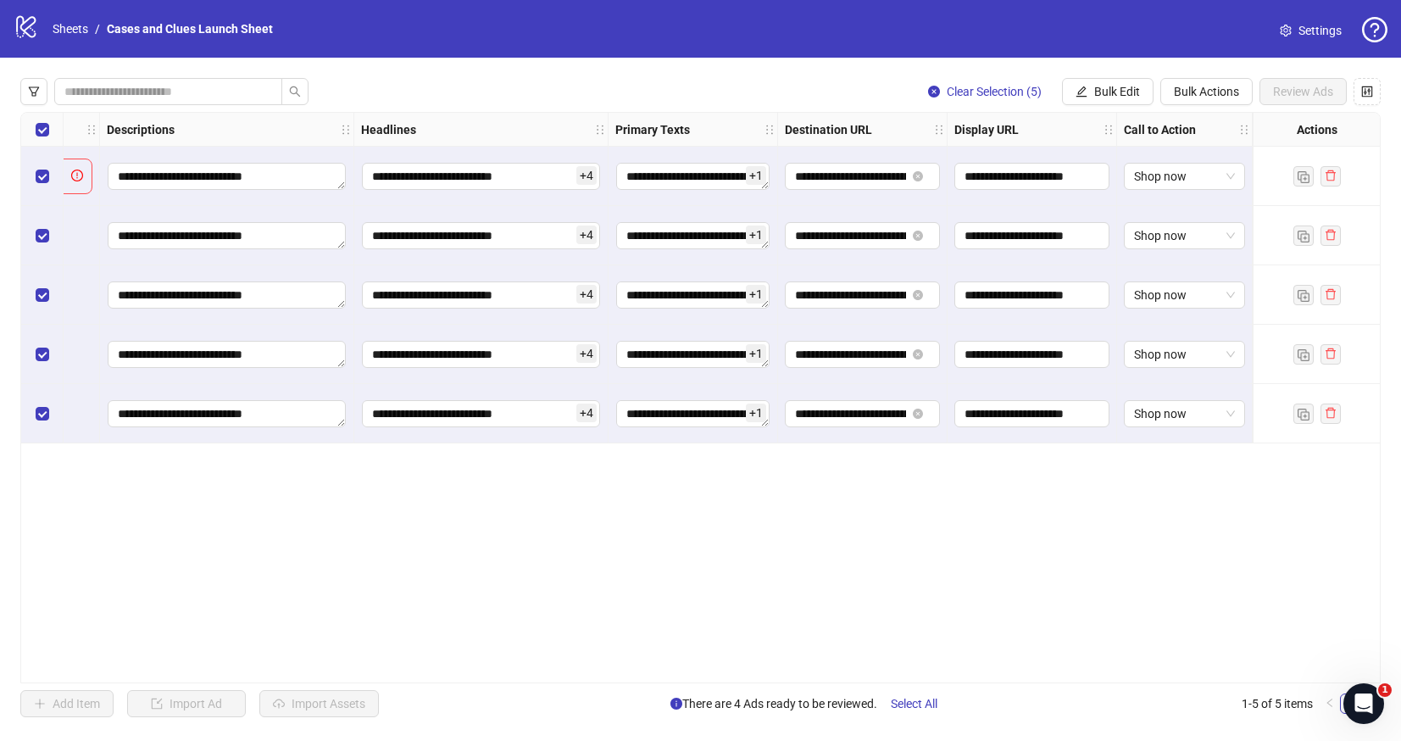
click at [1138, 514] on div "**********" at bounding box center [700, 397] width 1360 height 571
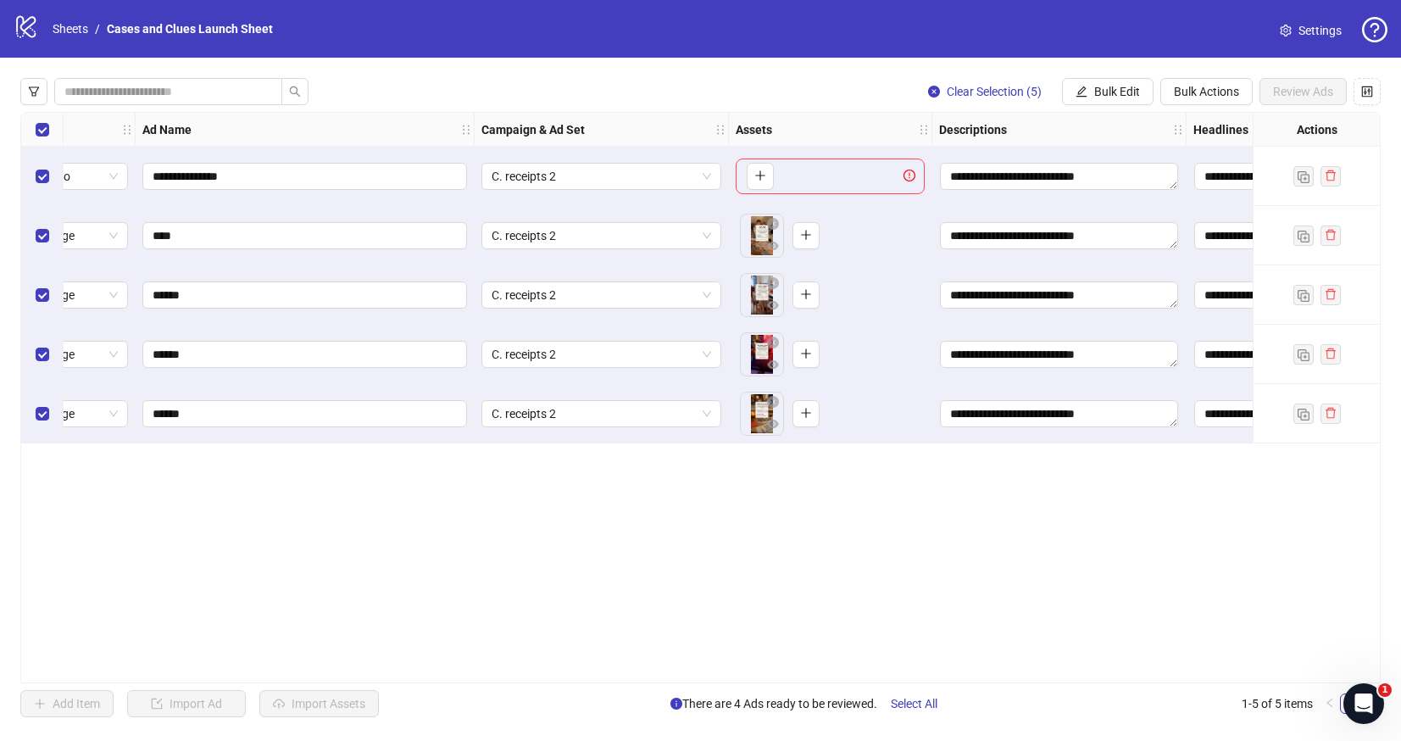
scroll to position [0, 0]
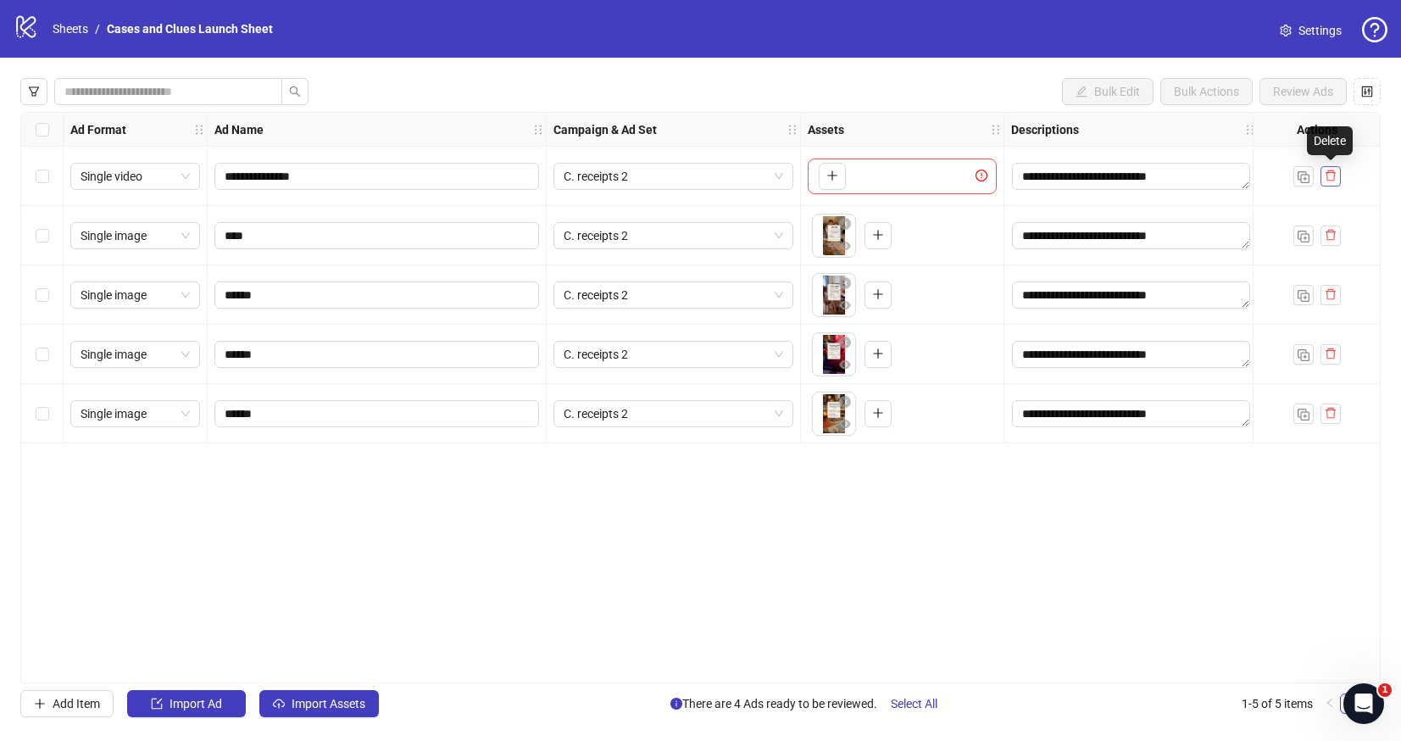
click at [1326, 173] on icon "delete" at bounding box center [1330, 175] width 12 height 12
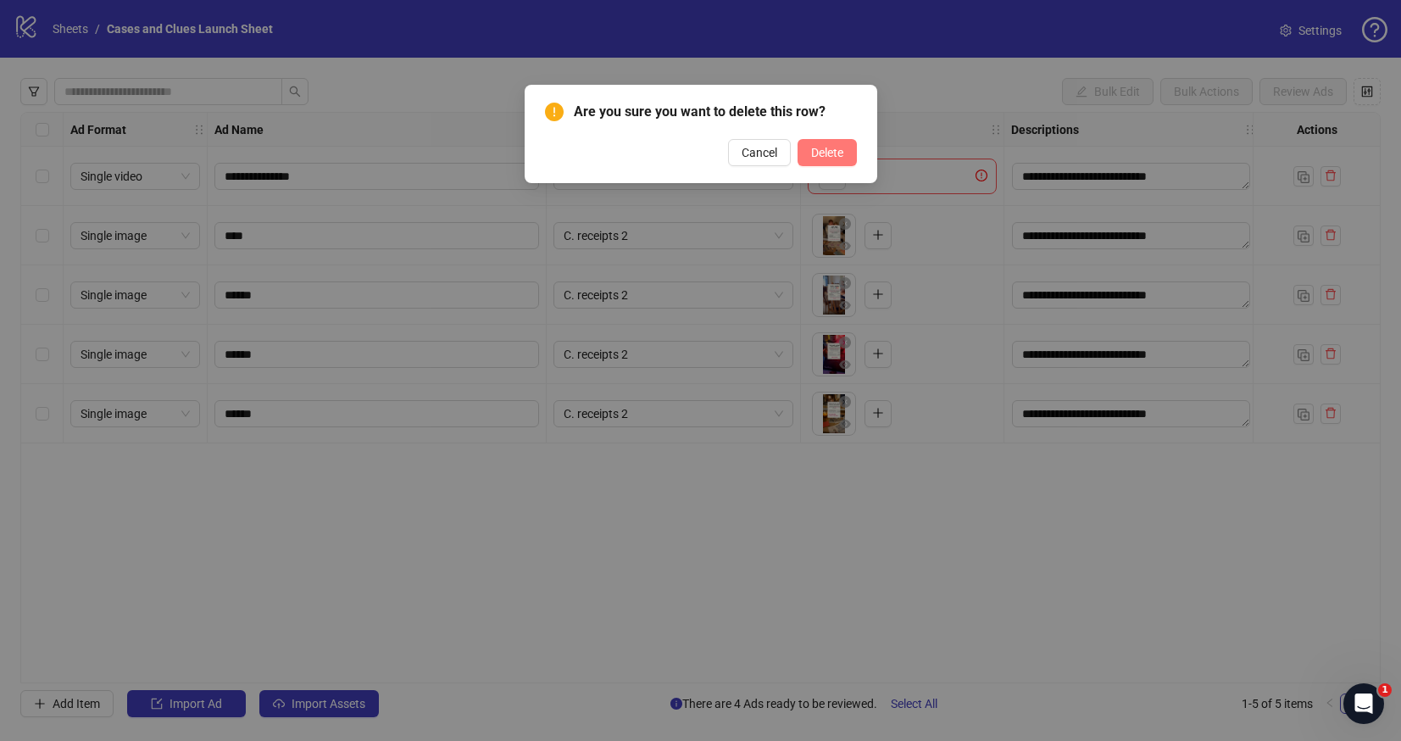
click at [830, 158] on span "Delete" at bounding box center [827, 153] width 32 height 14
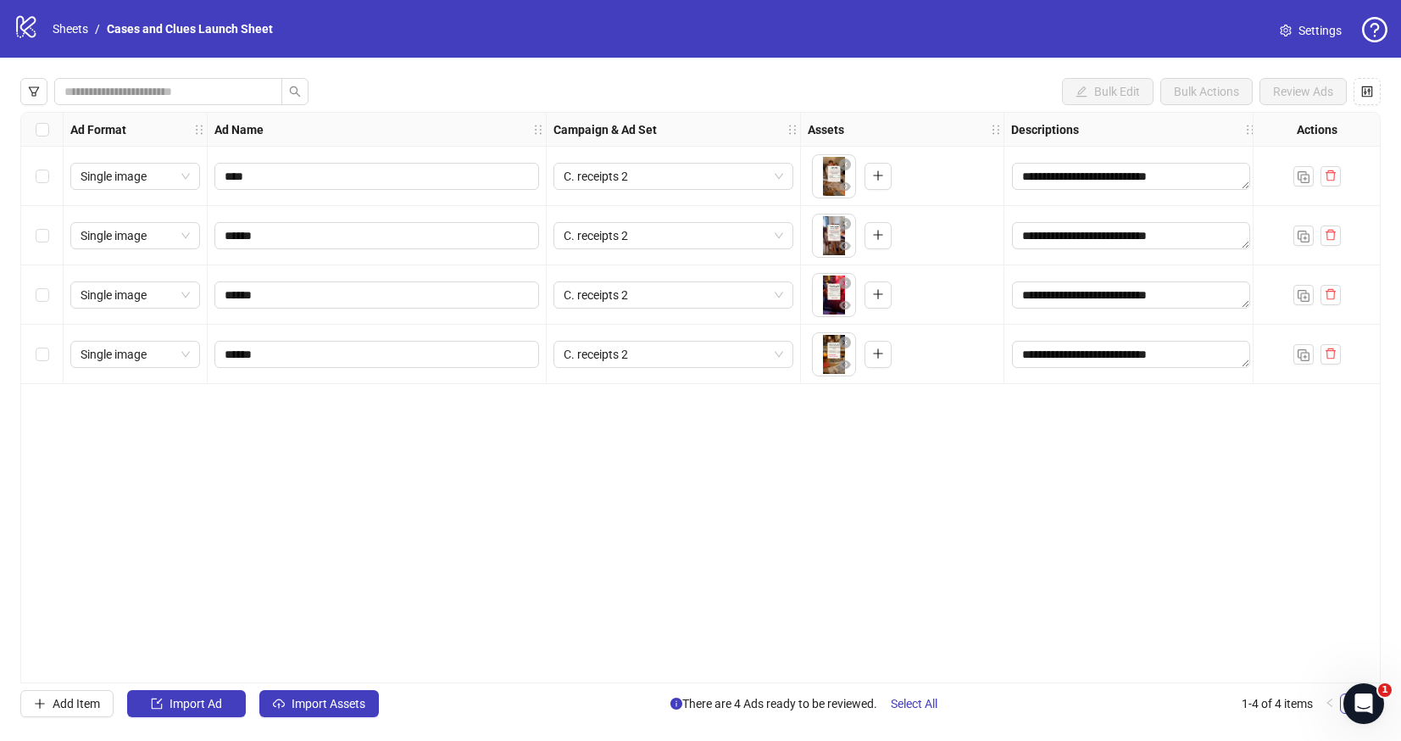
drag, startPoint x: 742, startPoint y: 681, endPoint x: 889, endPoint y: 676, distance: 146.7
click at [1099, 681] on div "**********" at bounding box center [700, 397] width 1360 height 571
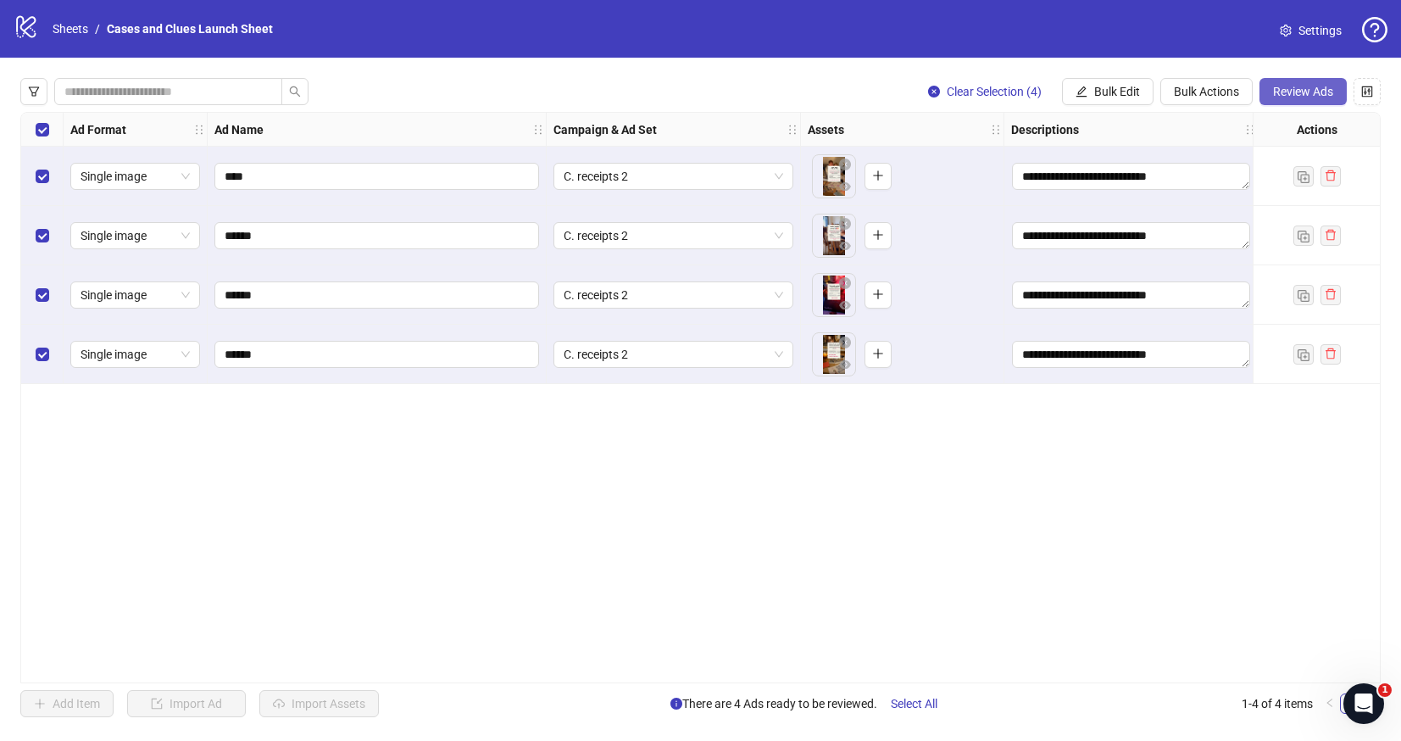
click at [1311, 85] on span "Review Ads" at bounding box center [1303, 92] width 60 height 14
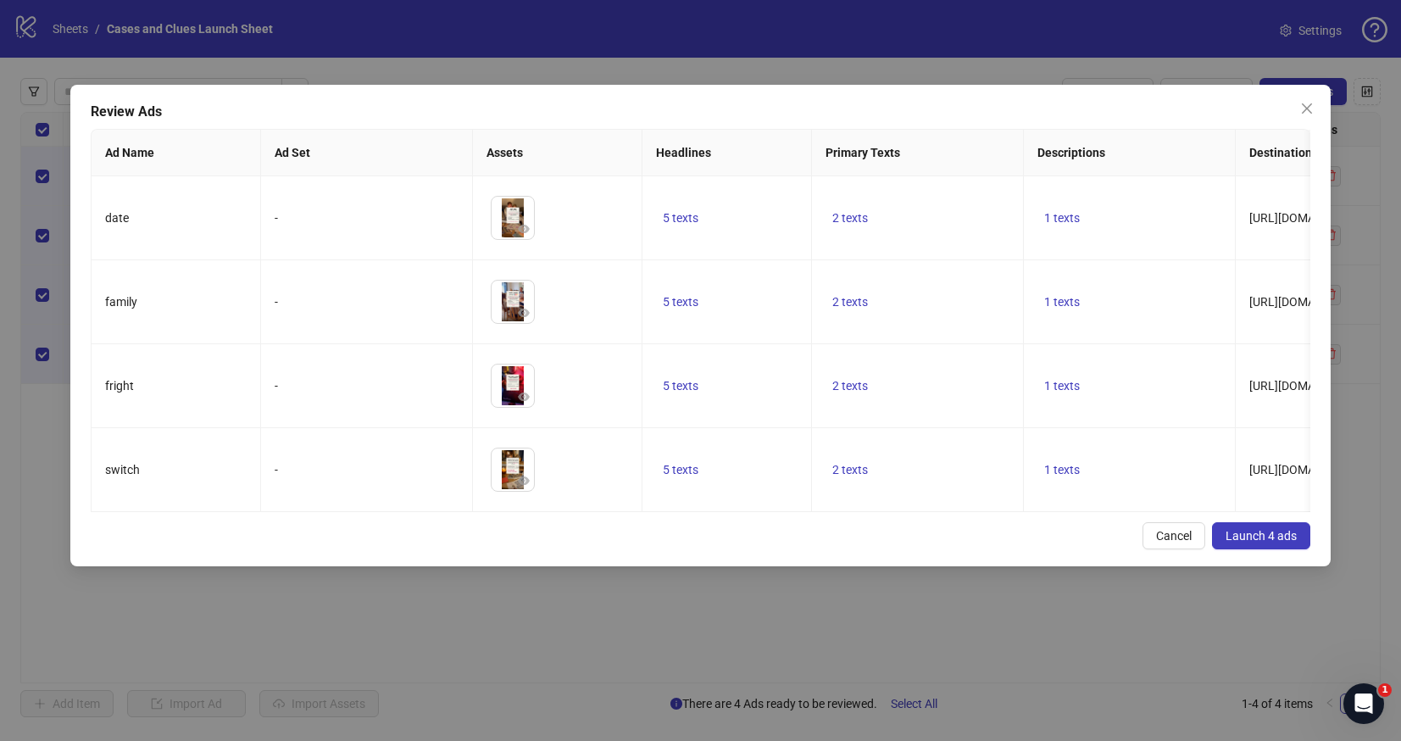
click at [1258, 542] on span "Launch 4 ads" at bounding box center [1260, 536] width 71 height 14
